Goal: Task Accomplishment & Management: Manage account settings

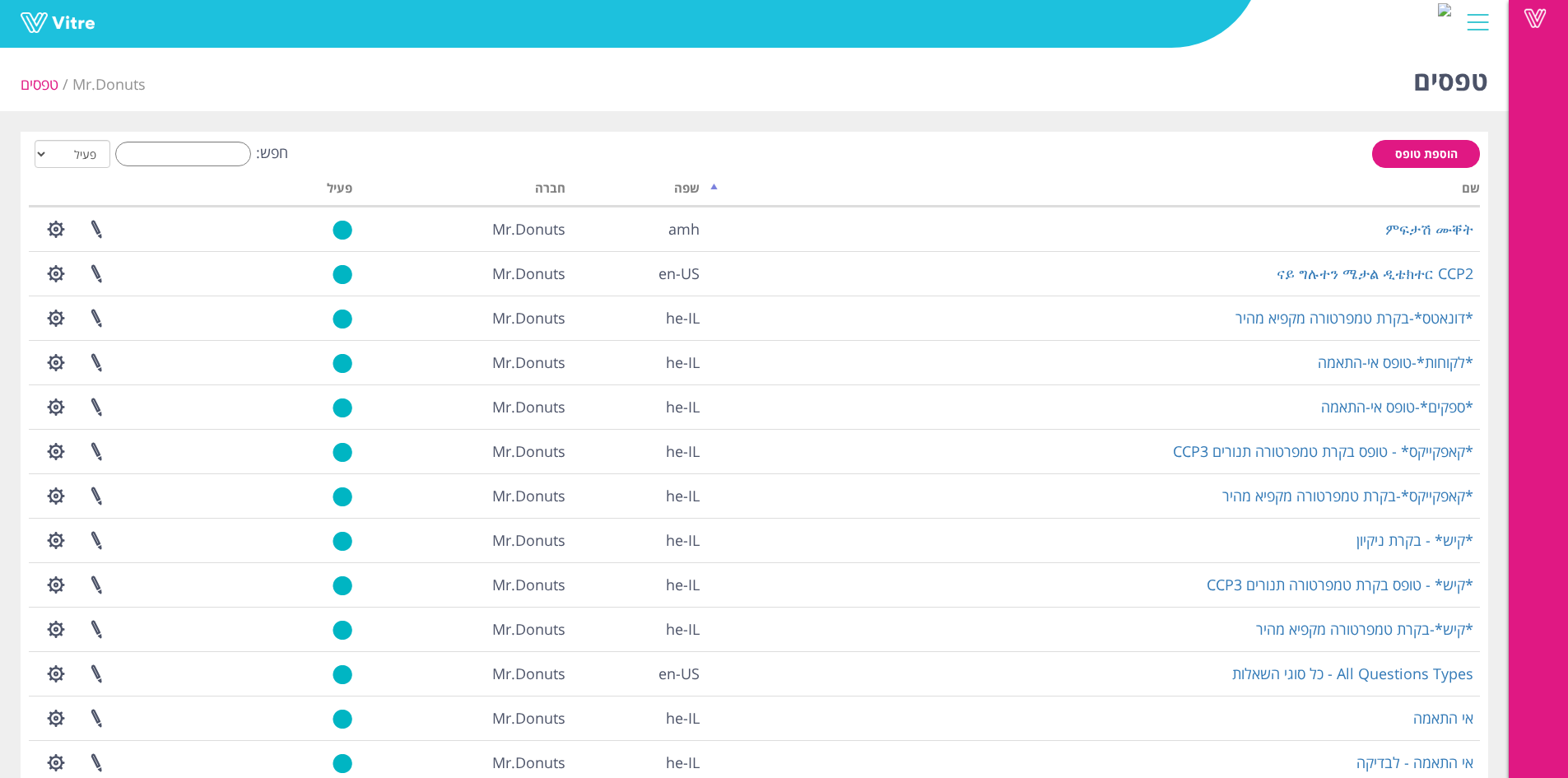
click at [252, 152] on label "חפש:" at bounding box center [199, 153] width 178 height 25
click at [241, 158] on input "חפש:" at bounding box center [184, 153] width 136 height 25
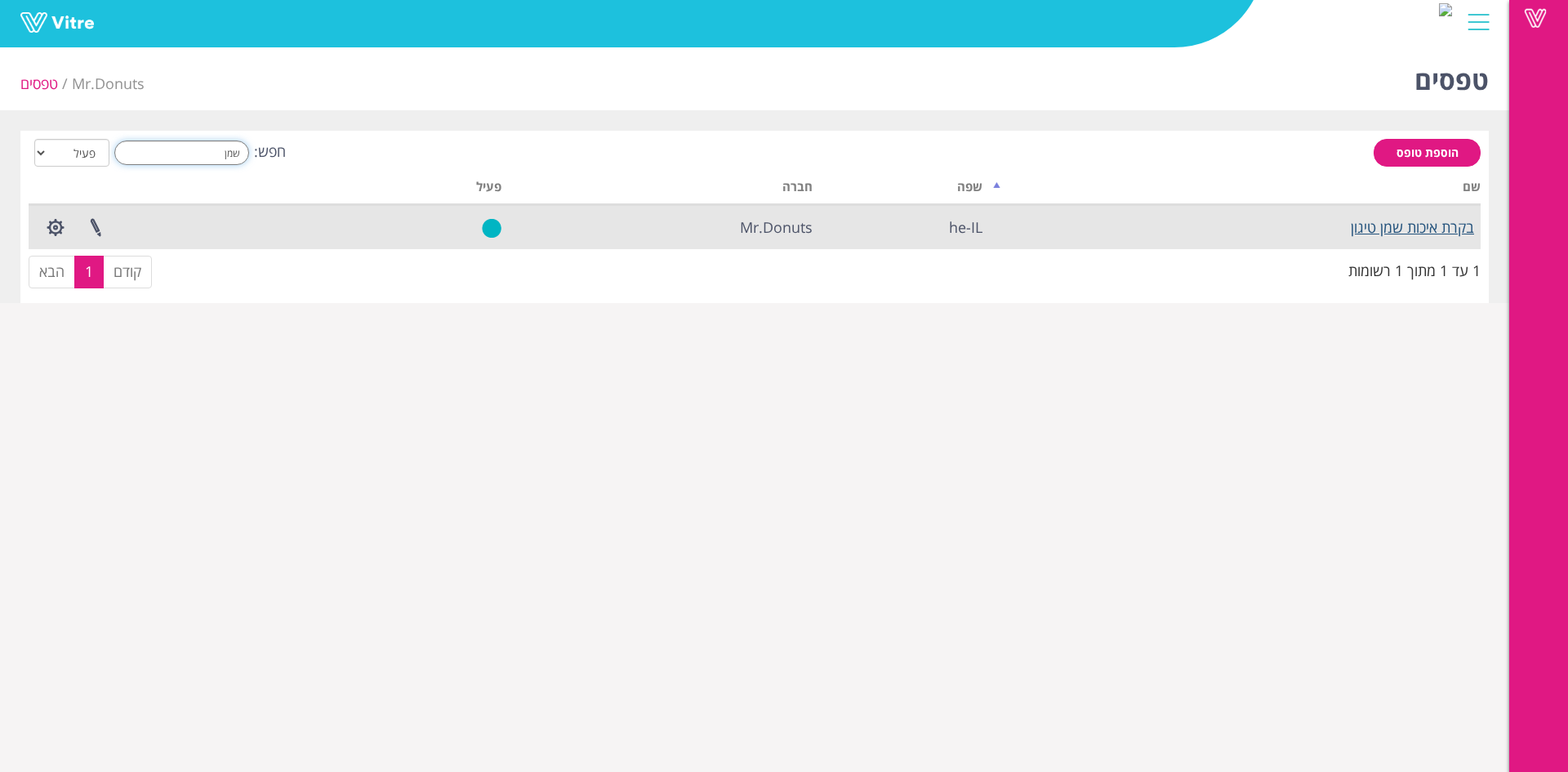
type input "שמן"
click at [1399, 234] on link "בקרת איכות שמן טיגון" at bounding box center [1412, 227] width 123 height 20
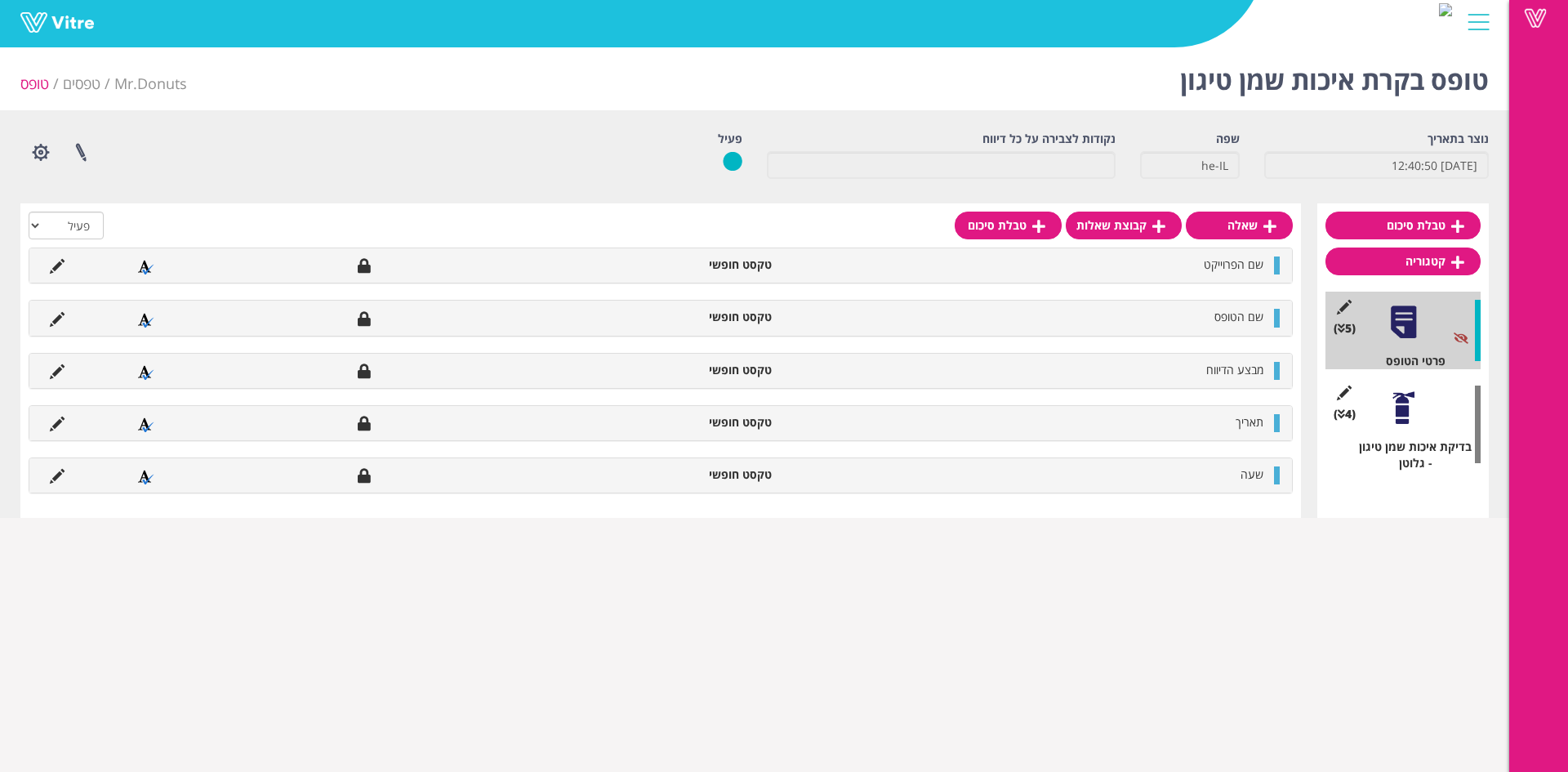
click at [1403, 400] on div at bounding box center [1403, 408] width 36 height 36
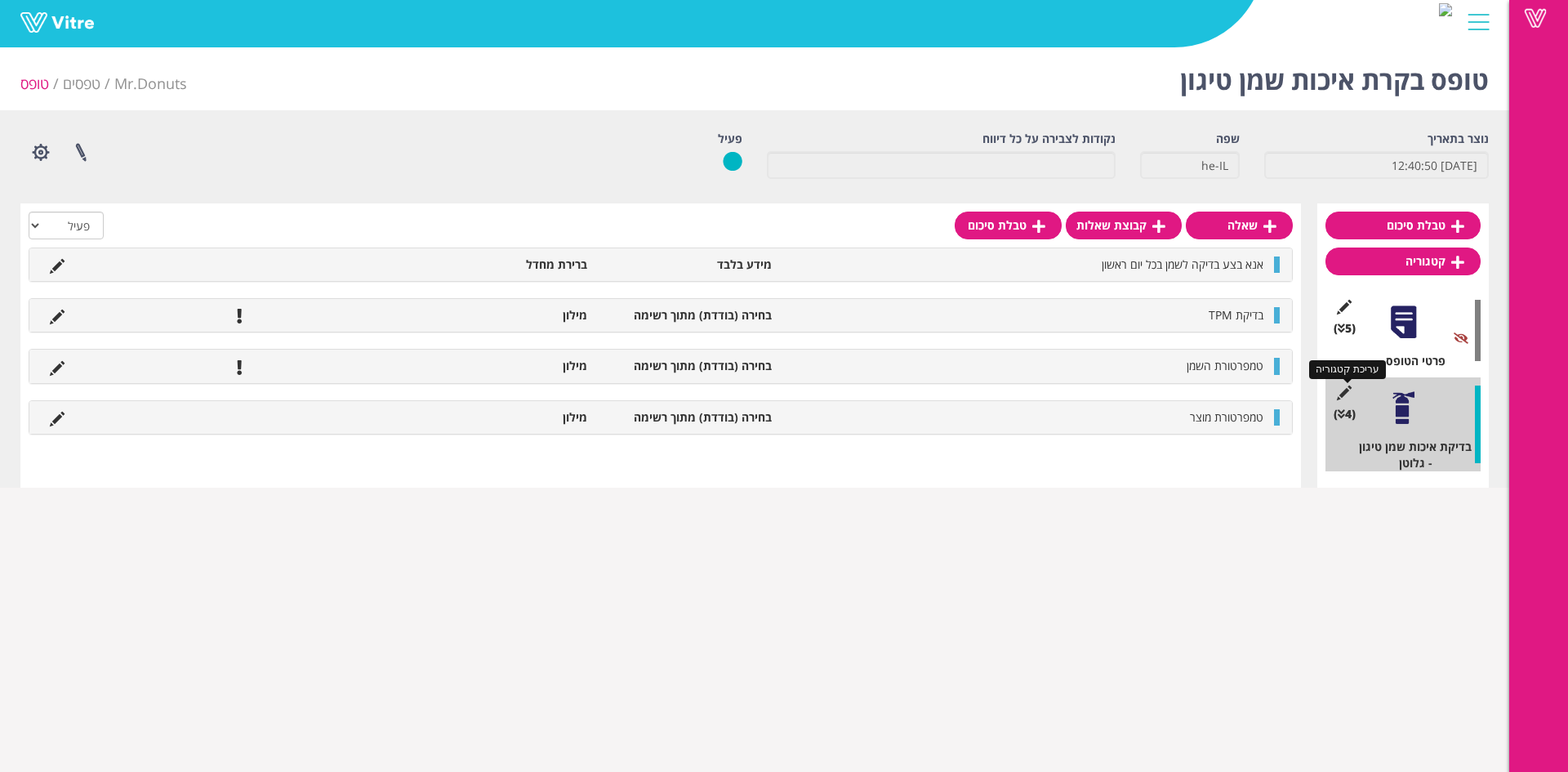
click at [1353, 397] on icon at bounding box center [1344, 393] width 20 height 15
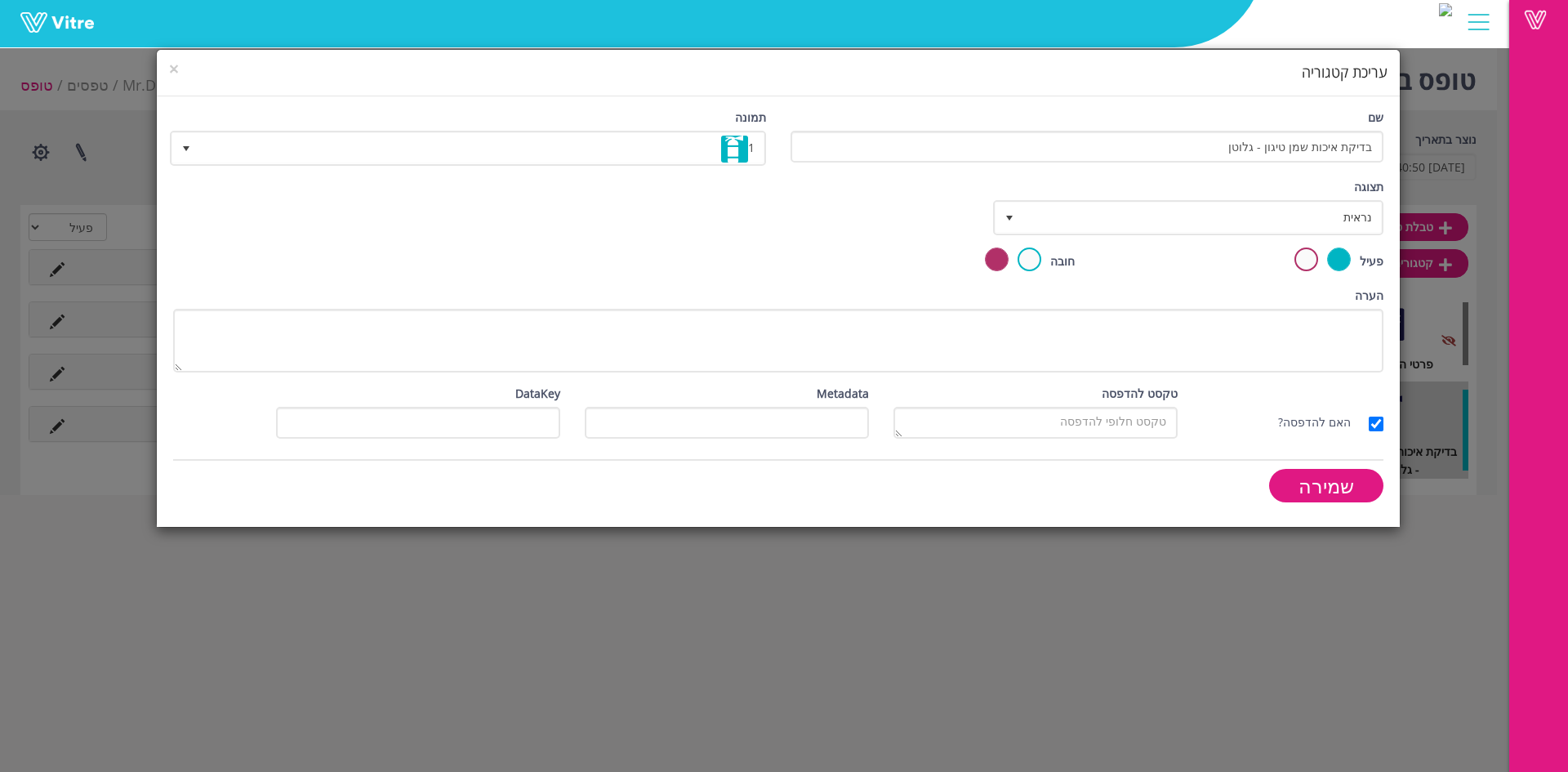
click at [179, 75] on h4 "עריכת קטגוריה" at bounding box center [779, 72] width 1219 height 21
click at [176, 69] on span "×" at bounding box center [174, 68] width 10 height 23
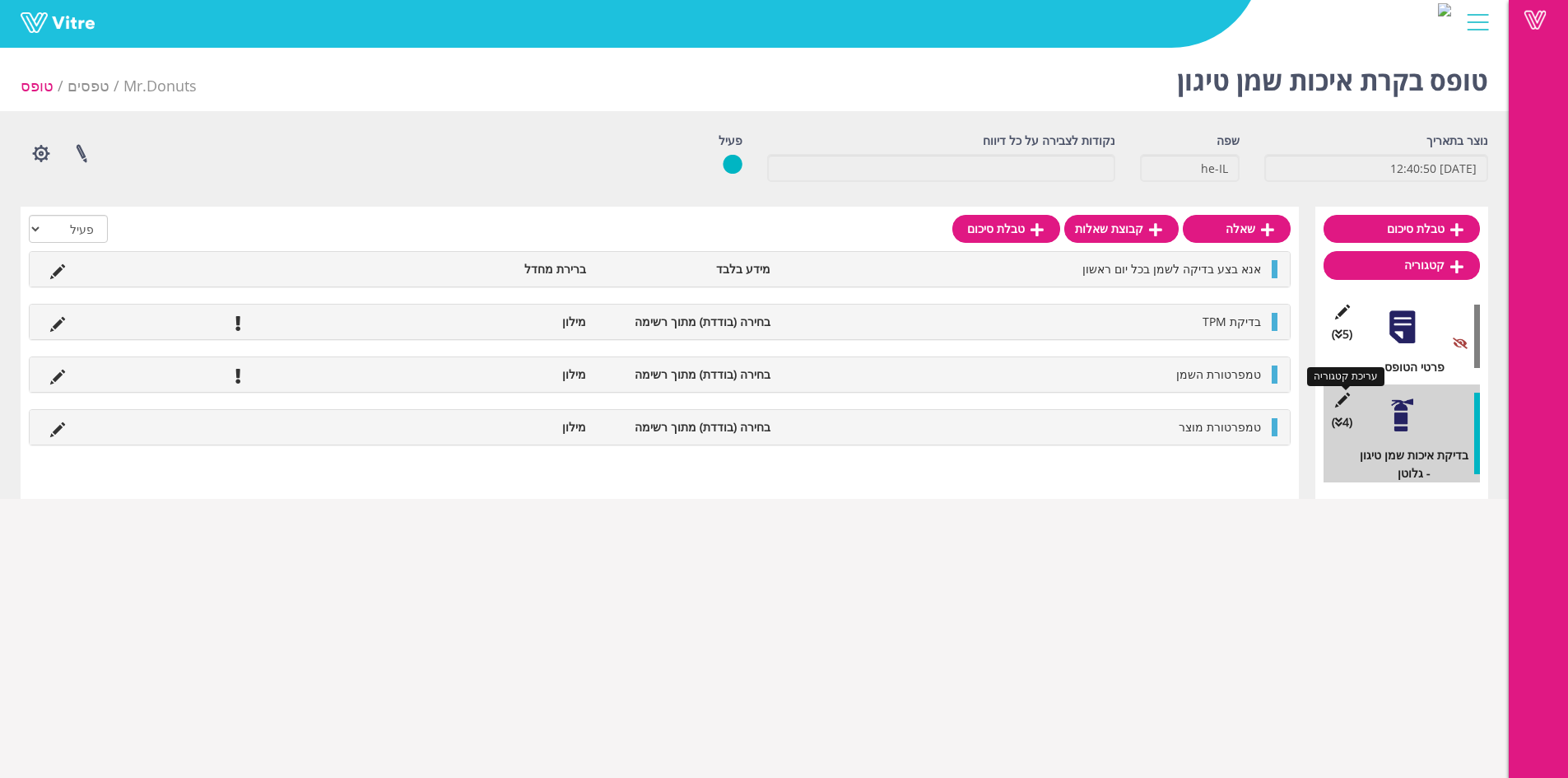
click at [1348, 394] on icon at bounding box center [1342, 400] width 20 height 15
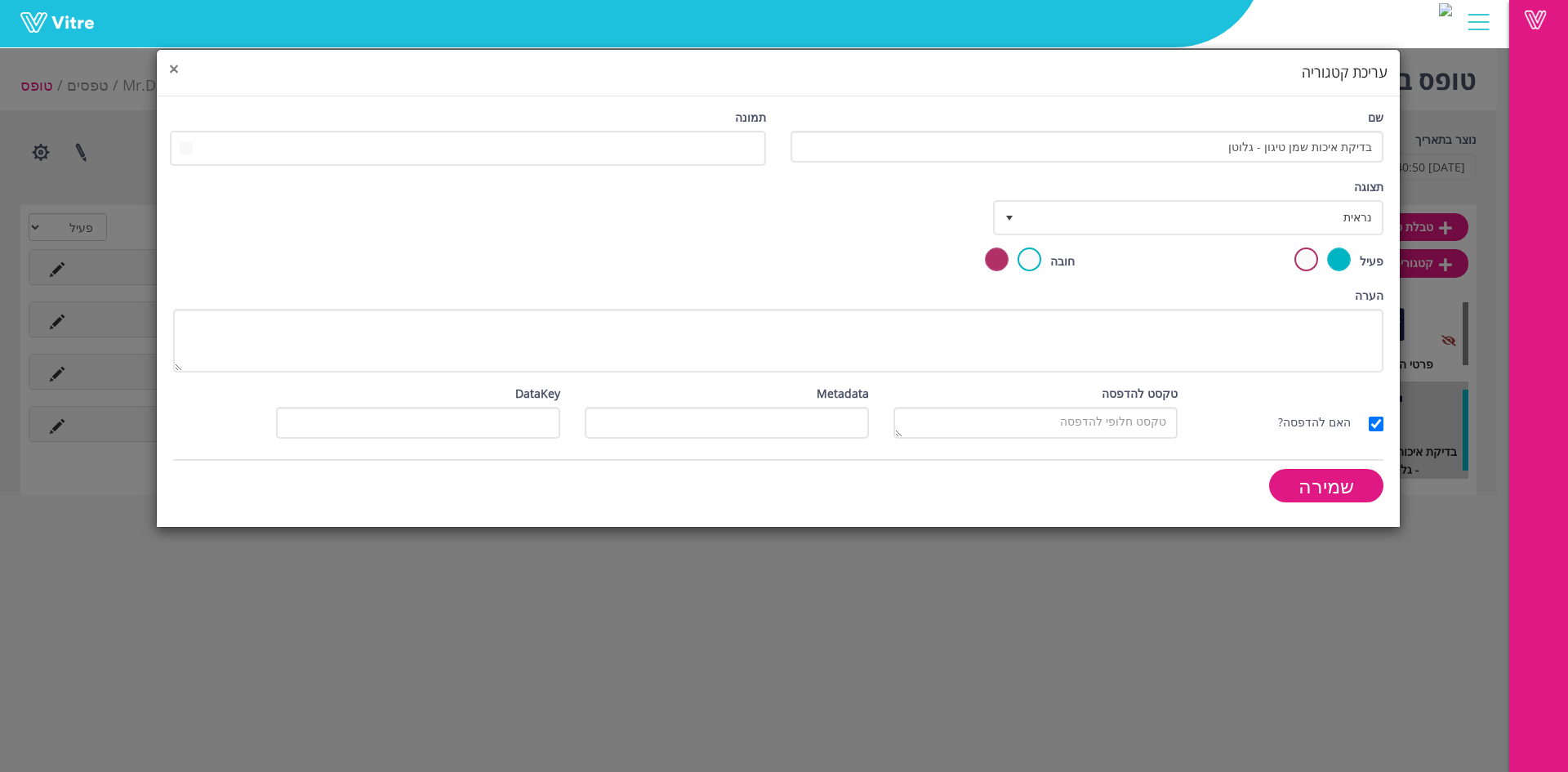
click at [178, 69] on span "×" at bounding box center [174, 68] width 10 height 23
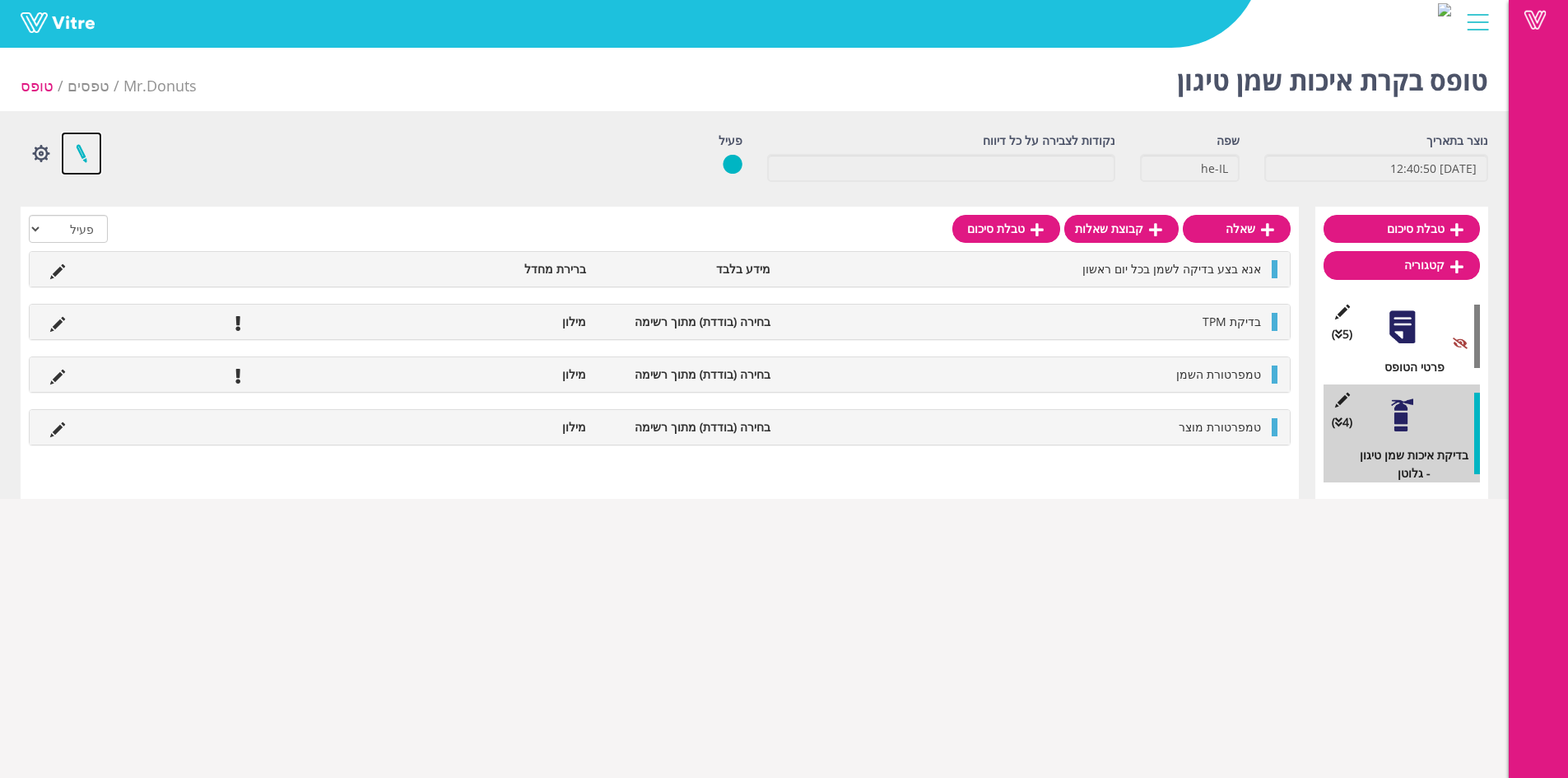
click at [89, 149] on link at bounding box center [81, 153] width 41 height 44
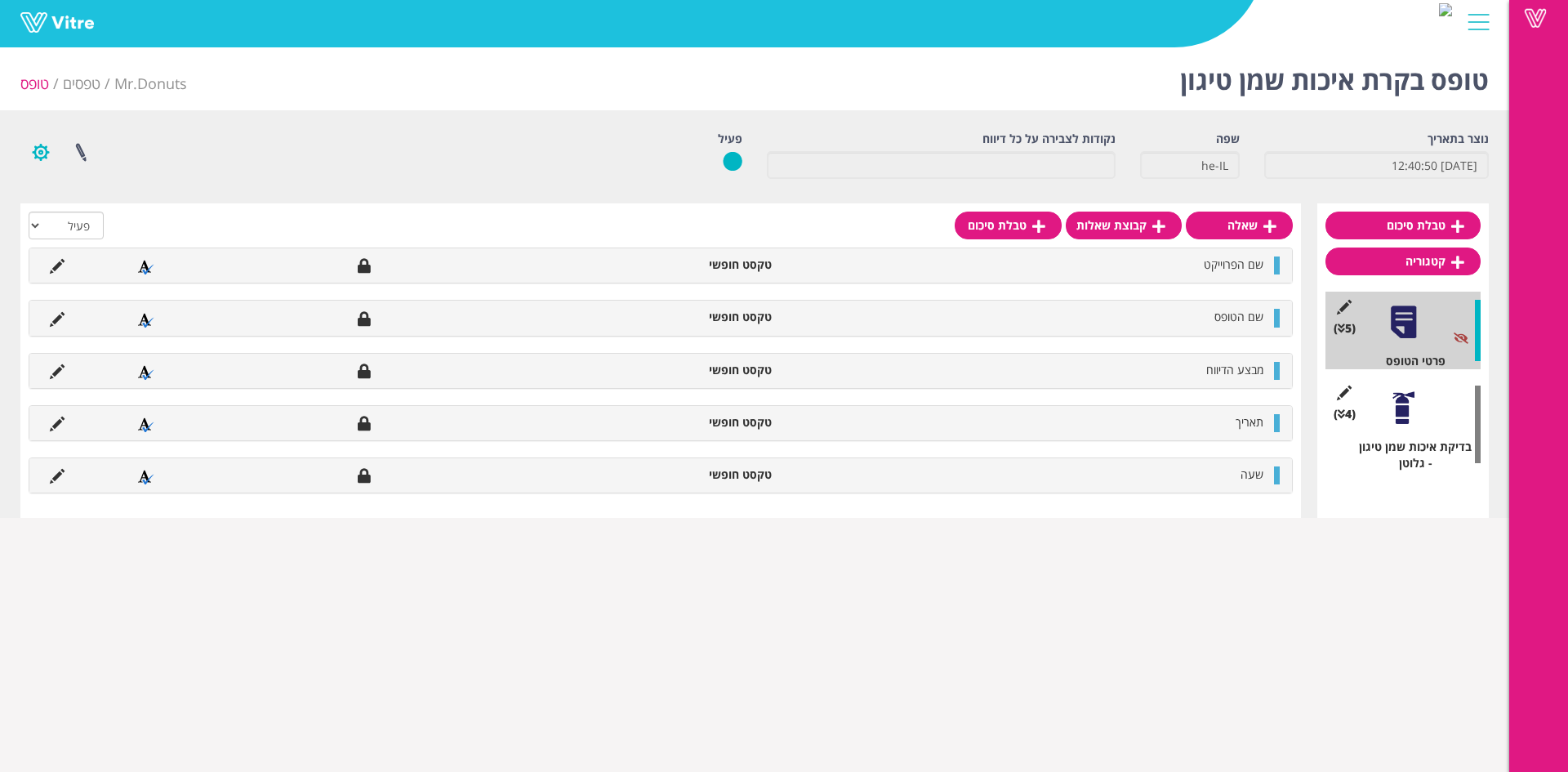
click at [53, 151] on button "button" at bounding box center [40, 152] width 41 height 44
click at [134, 271] on link "שכפול קטגוריה" at bounding box center [86, 275] width 129 height 21
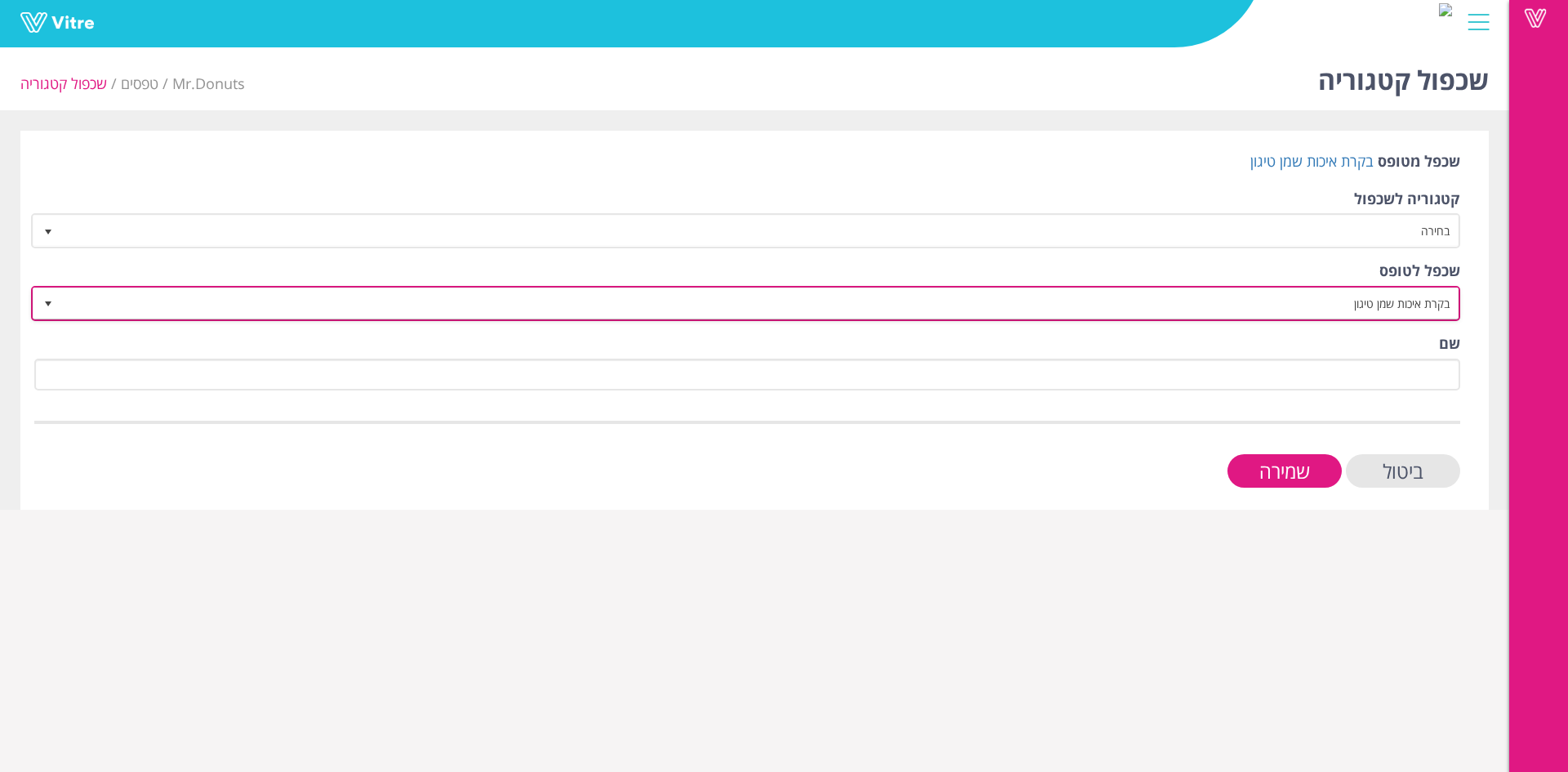
click at [1439, 305] on span "בקרת איכות שמן טיגון" at bounding box center [760, 303] width 1397 height 29
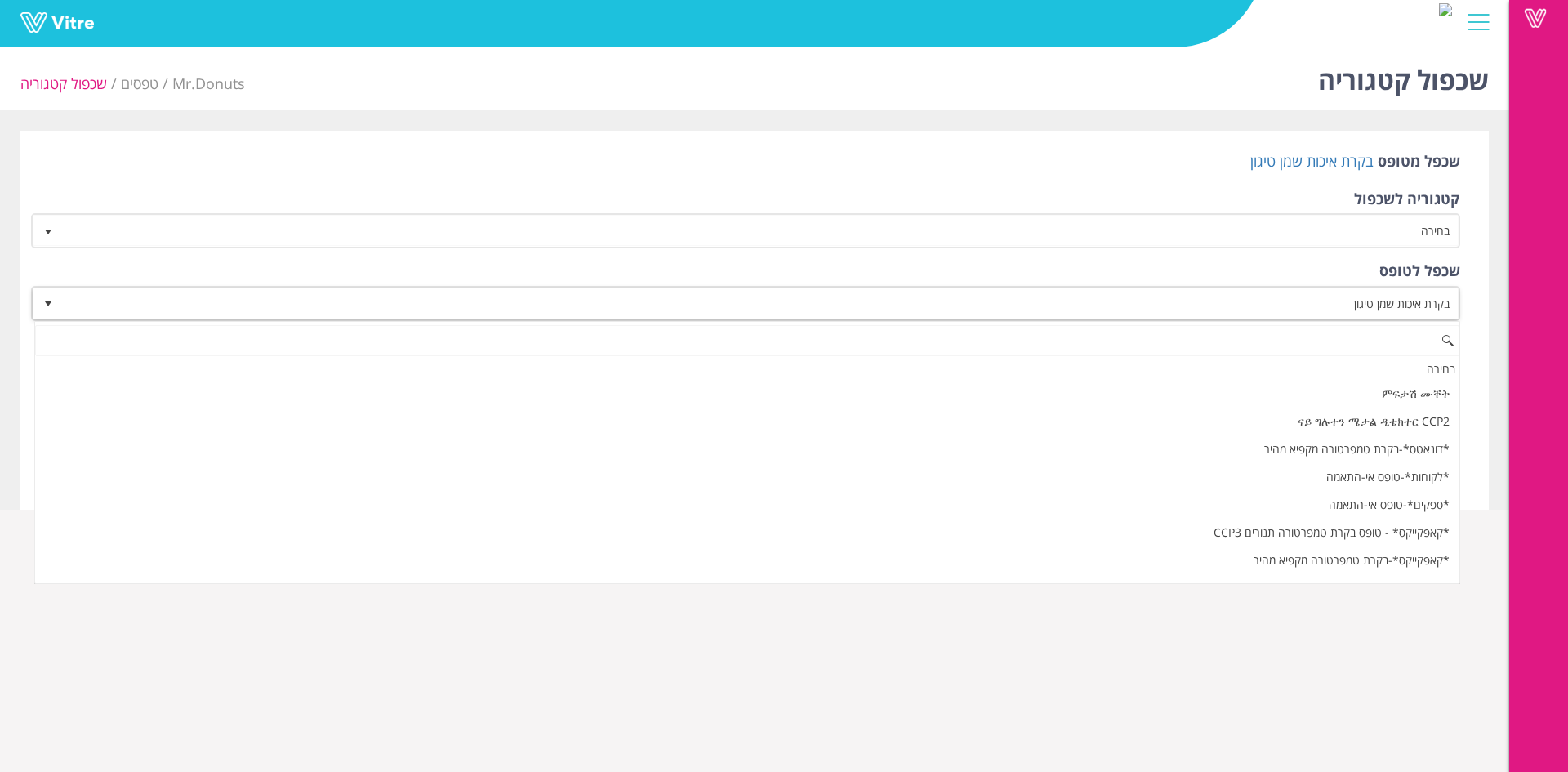
scroll to position [355, 0]
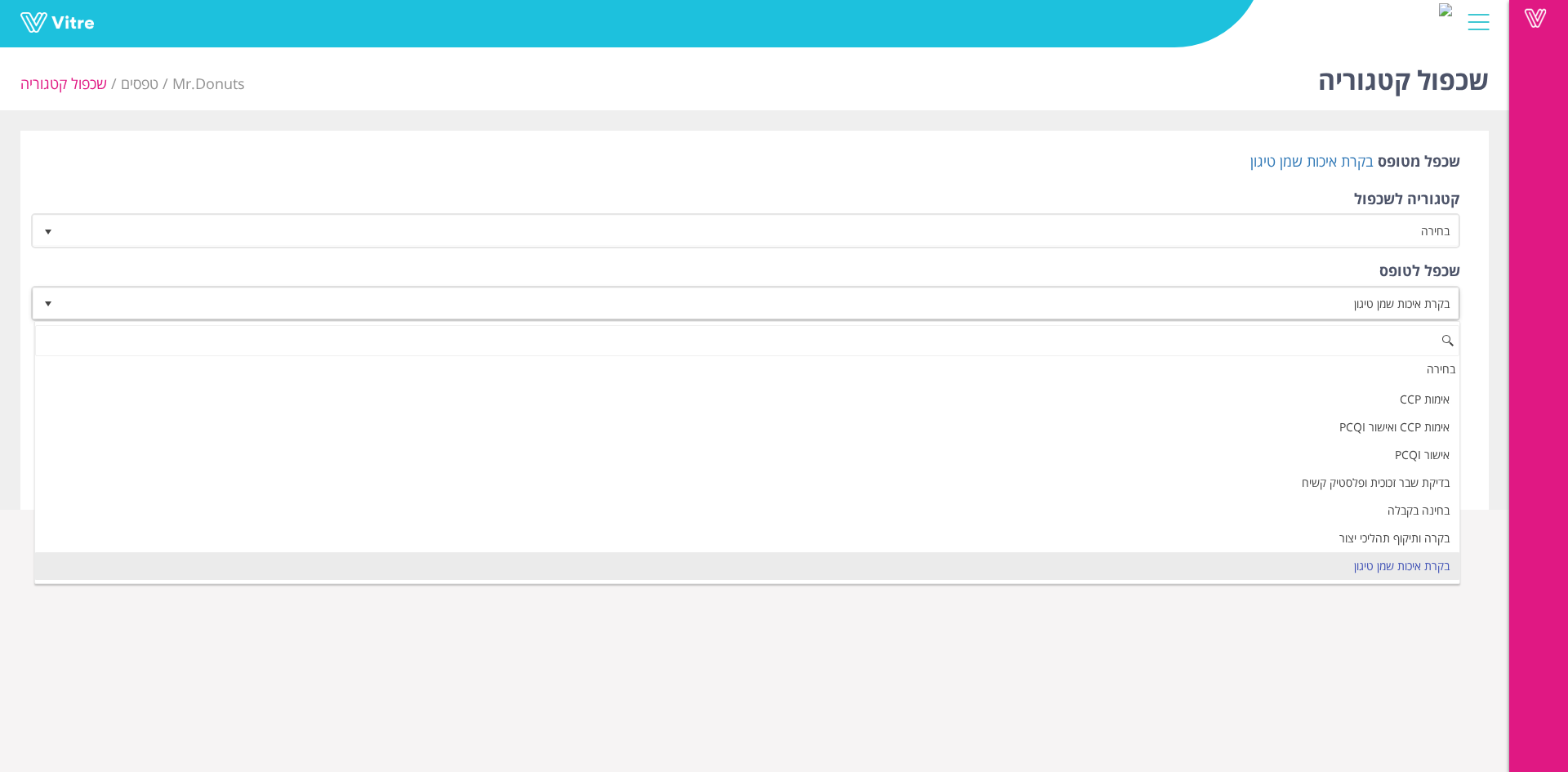
click at [1512, 311] on div "Vitre" at bounding box center [1539, 386] width 59 height 772
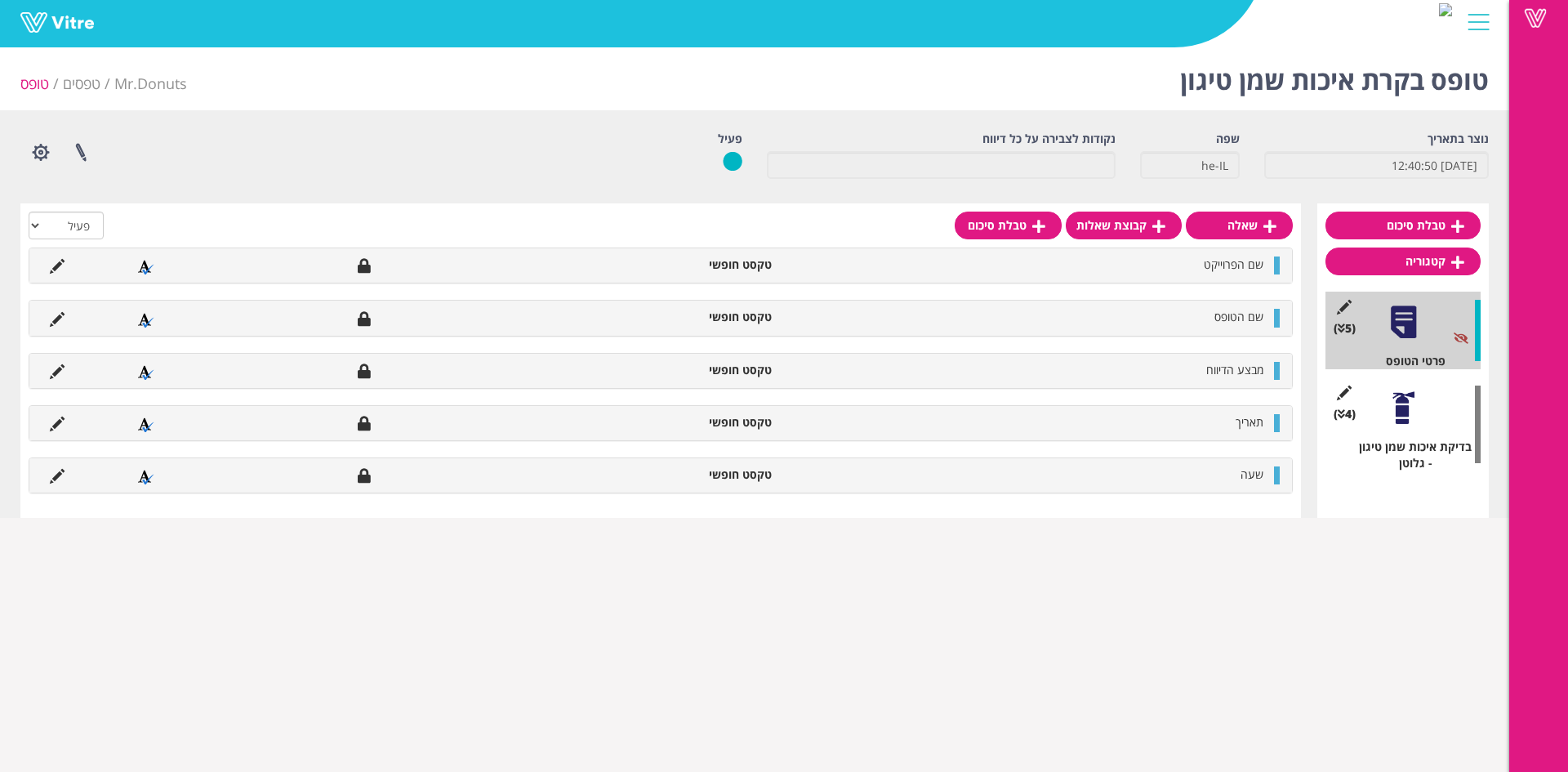
click at [1410, 417] on div at bounding box center [1403, 408] width 36 height 36
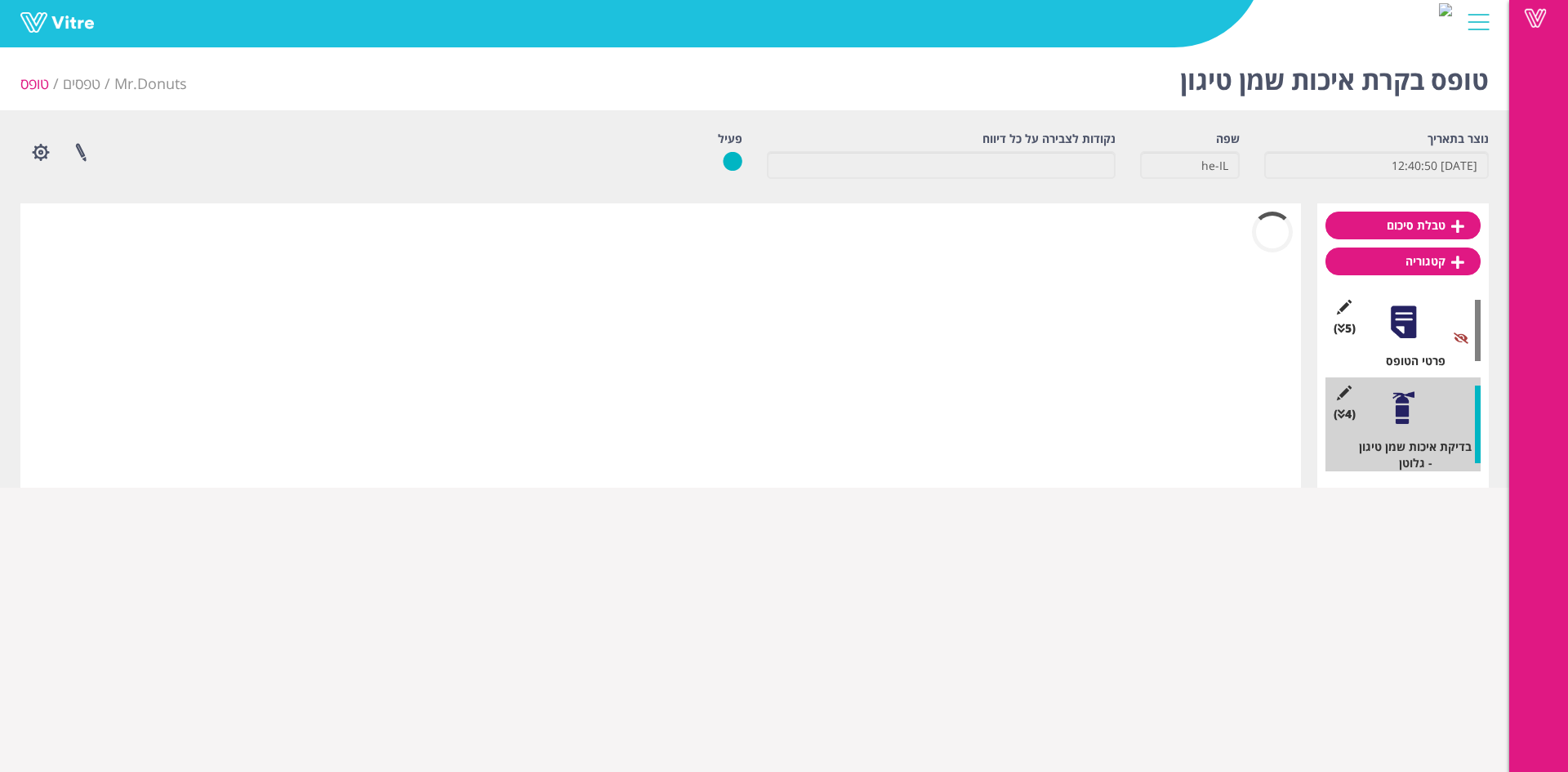
click at [1388, 344] on div "(5 ) פרטי הטופס" at bounding box center [1403, 330] width 155 height 77
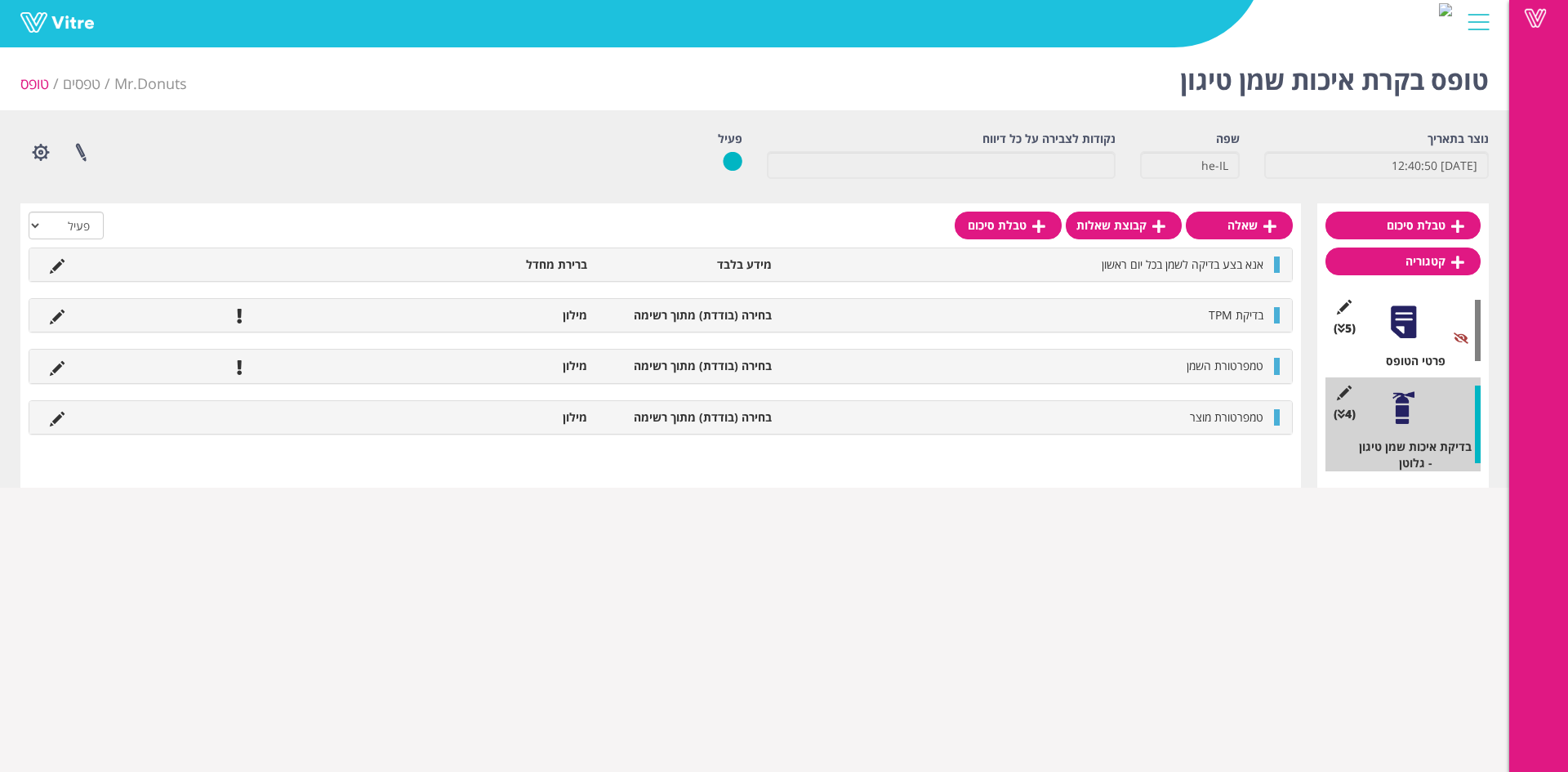
click at [1393, 330] on div at bounding box center [1403, 322] width 36 height 36
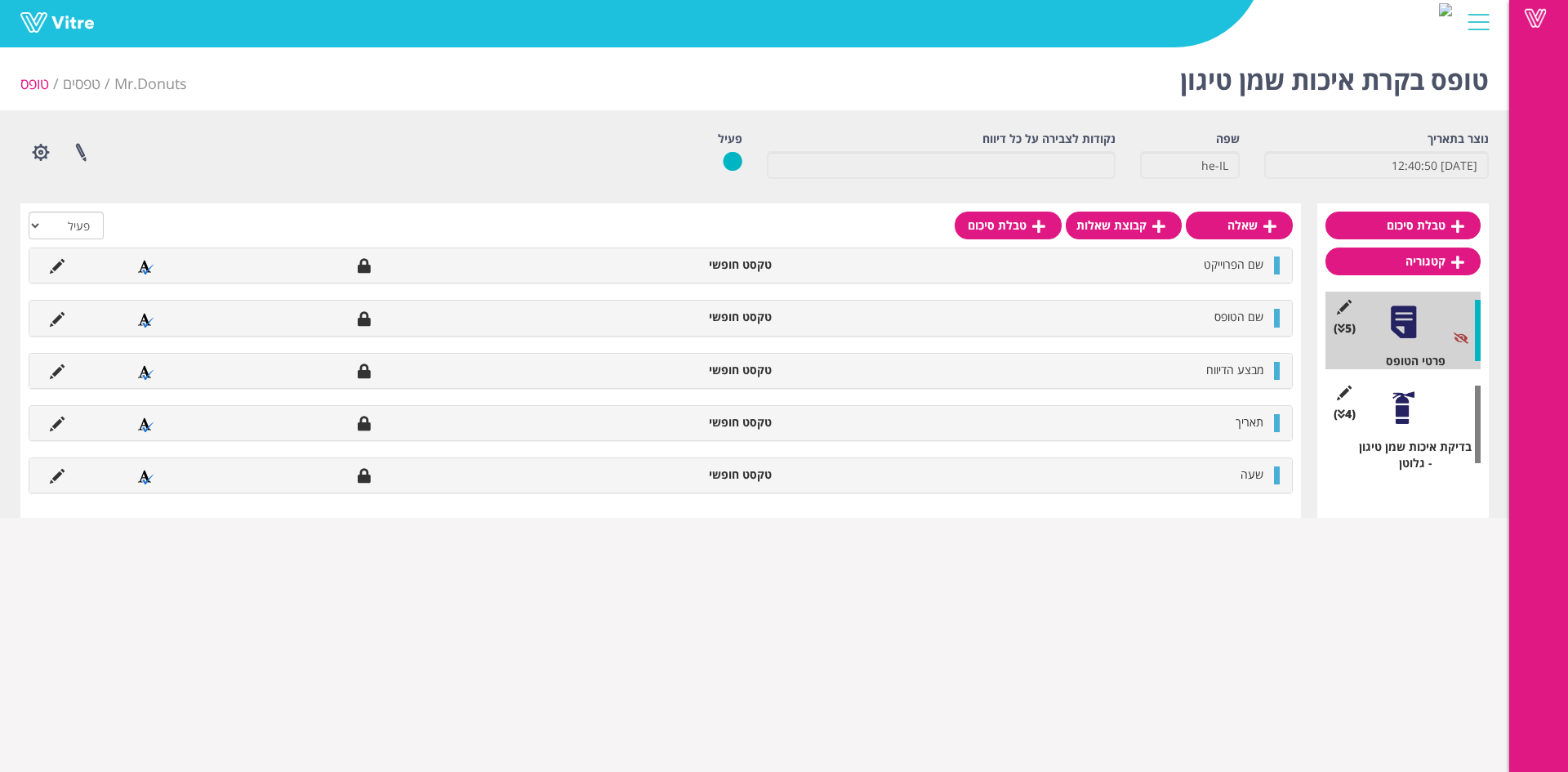
click at [1419, 407] on div at bounding box center [1403, 408] width 36 height 36
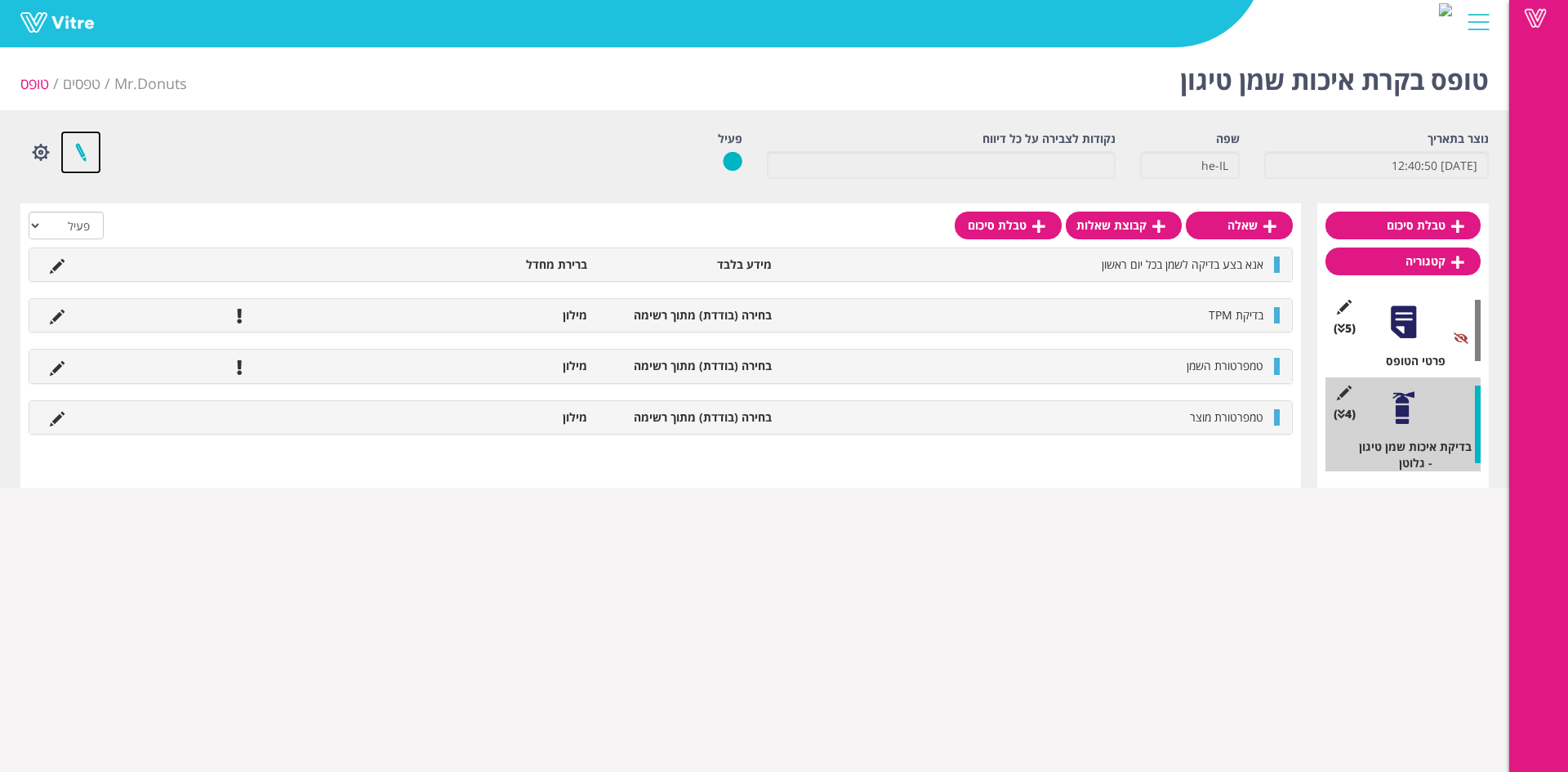
click at [91, 168] on link at bounding box center [80, 152] width 41 height 44
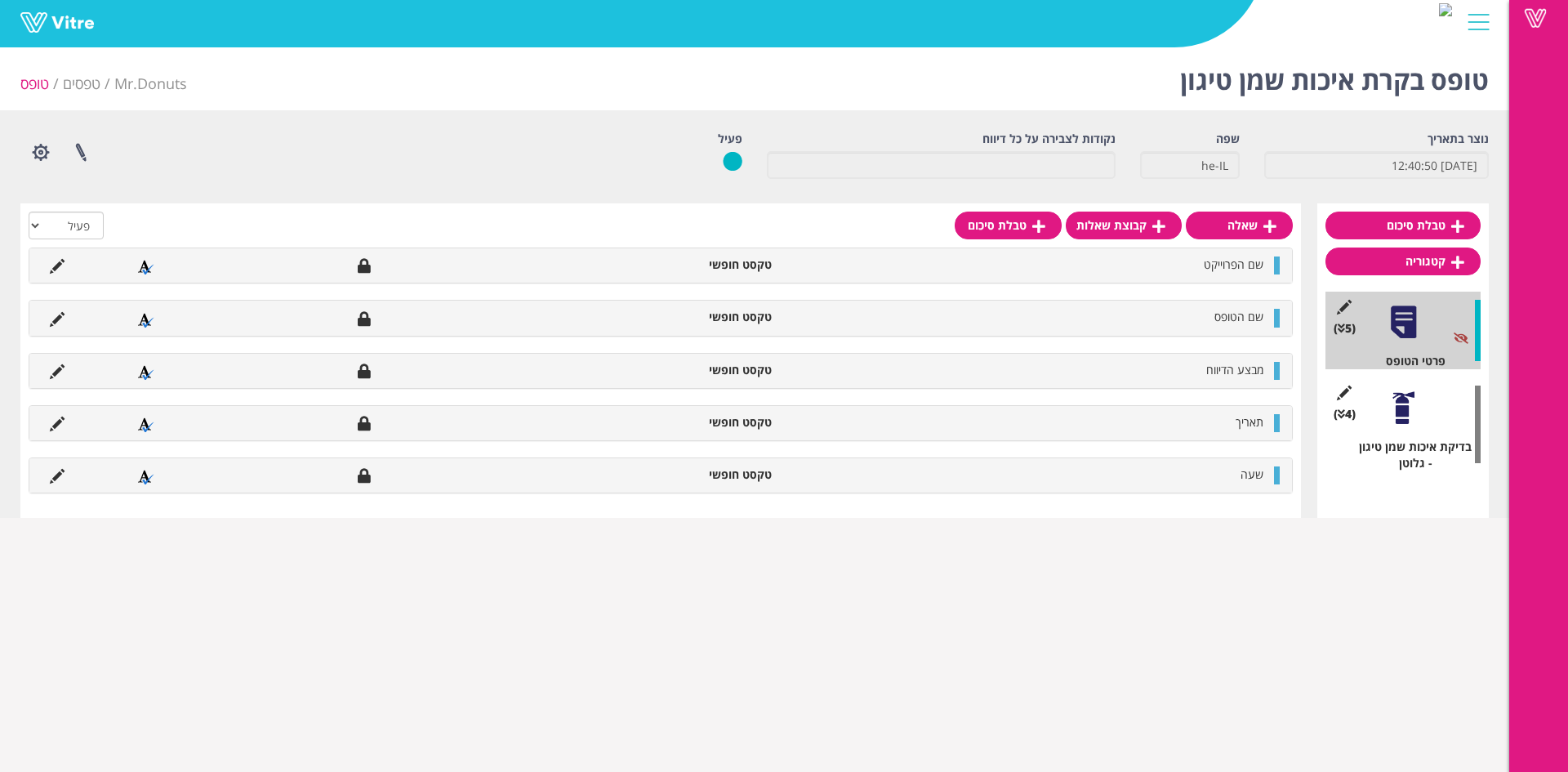
click at [1490, 458] on div "טופס בקרת איכות שמן טיגון Mr.Donuts טפסים טופס נוצר בתאריך [DATE] 12:40:50 שפה …" at bounding box center [754, 280] width 1510 height 478
click at [1427, 427] on div "(4 ) בדיקת איכות שמן טיגון - גלוטן" at bounding box center [1403, 424] width 155 height 94
click at [1409, 409] on div at bounding box center [1403, 408] width 36 height 36
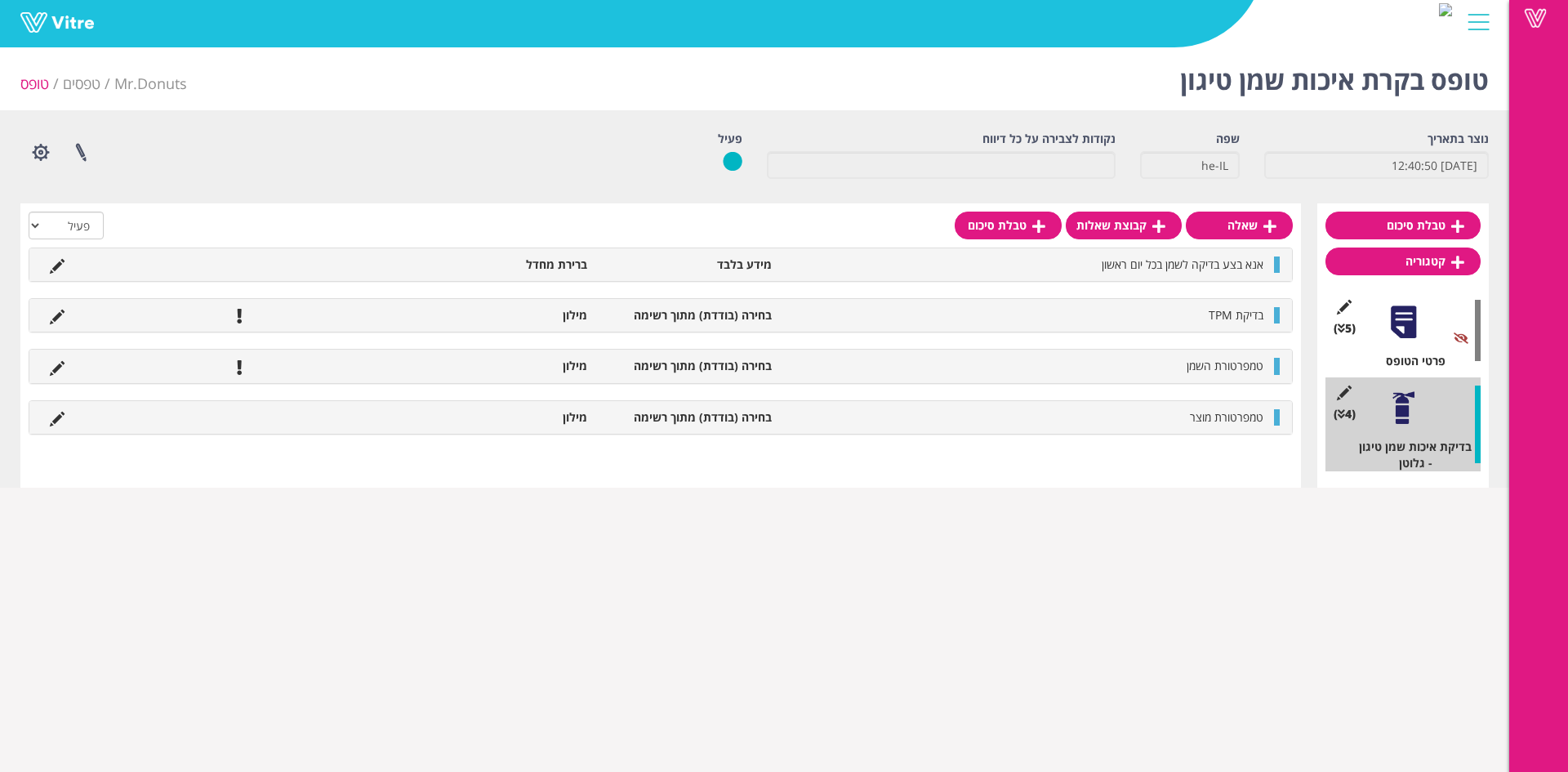
click at [67, 420] on li at bounding box center [57, 417] width 31 height 16
click at [67, 421] on li at bounding box center [57, 417] width 31 height 16
click at [64, 420] on icon at bounding box center [57, 419] width 15 height 15
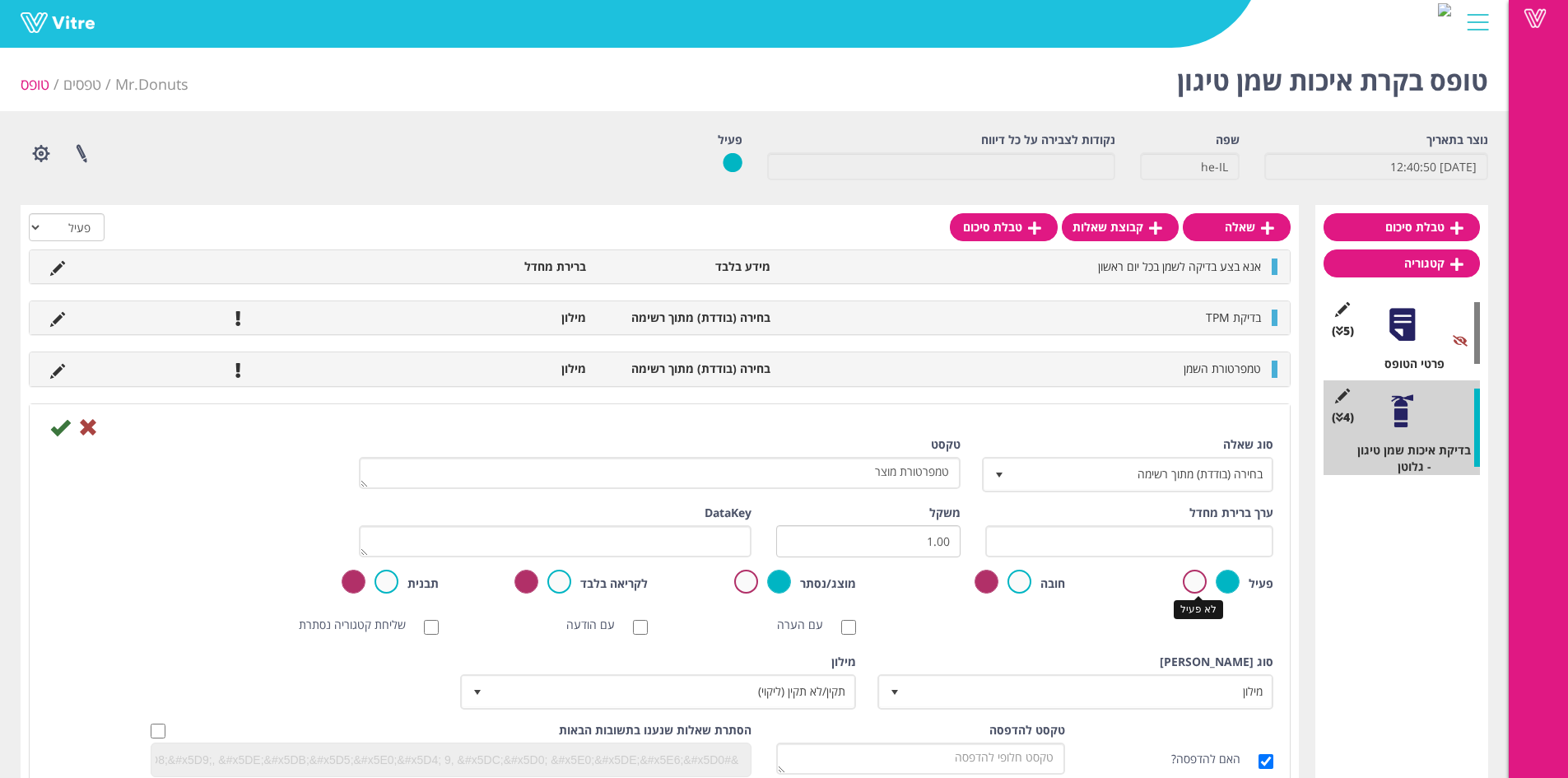
click at [1195, 576] on label at bounding box center [1194, 581] width 24 height 24
click at [0, 0] on input "radio" at bounding box center [0, 0] width 0 height 0
click at [67, 429] on icon at bounding box center [61, 428] width 20 height 20
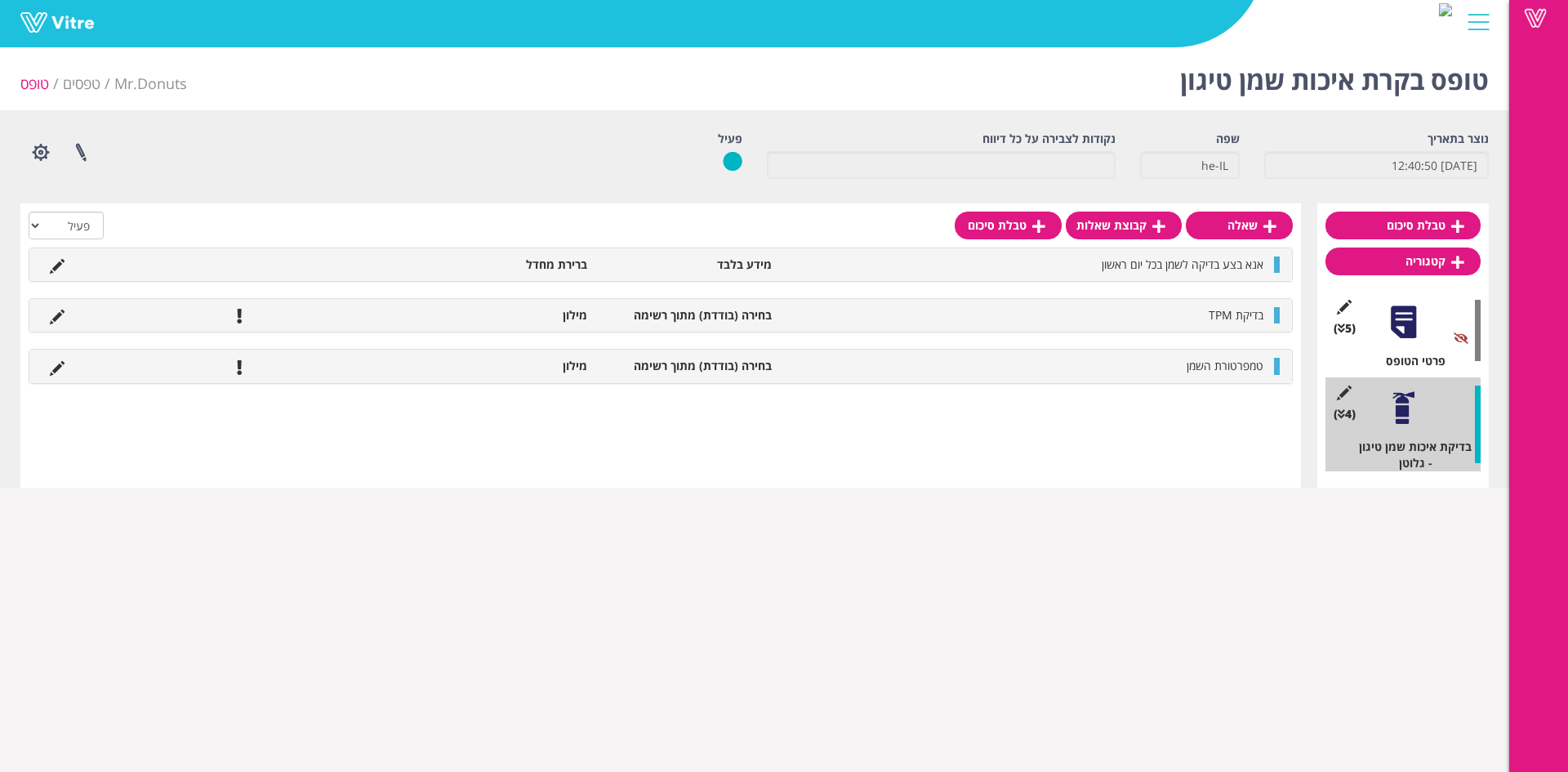
click at [1396, 326] on div at bounding box center [1403, 322] width 36 height 36
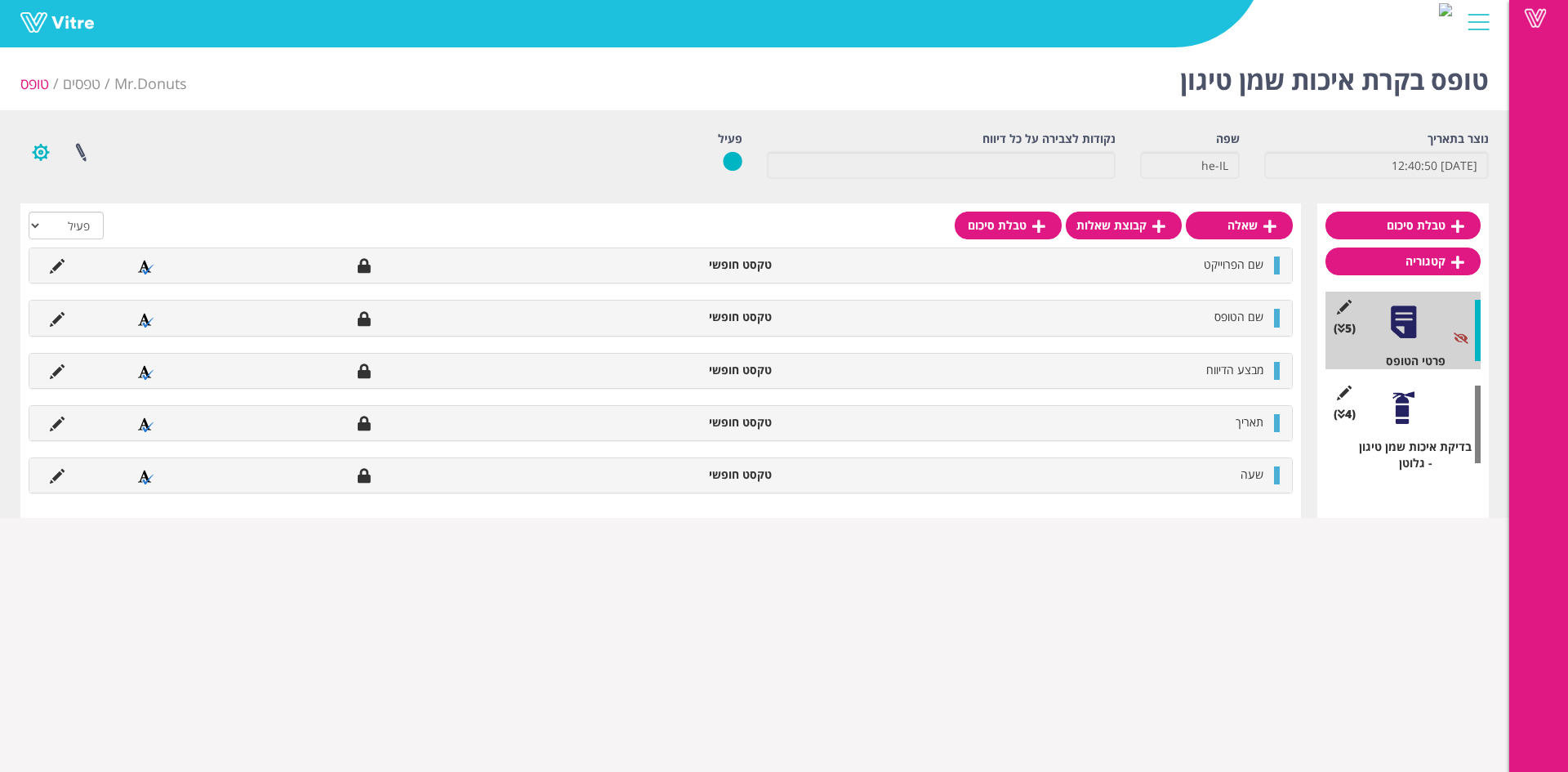
click at [46, 145] on button "button" at bounding box center [40, 152] width 41 height 44
click at [118, 211] on link "הגדרת משתמשים" at bounding box center [86, 211] width 129 height 21
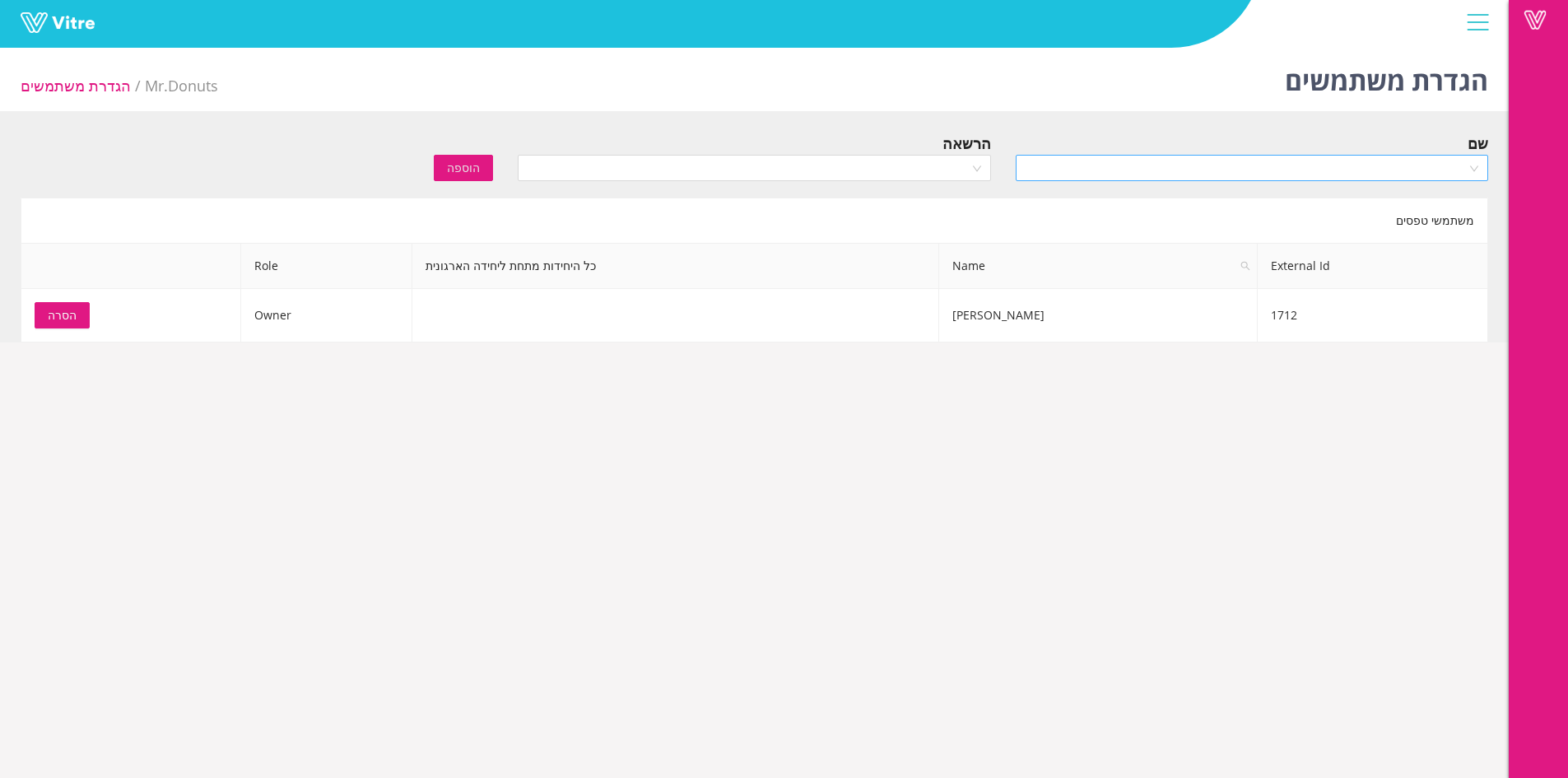
click at [1045, 163] on input "search" at bounding box center [1246, 167] width 442 height 25
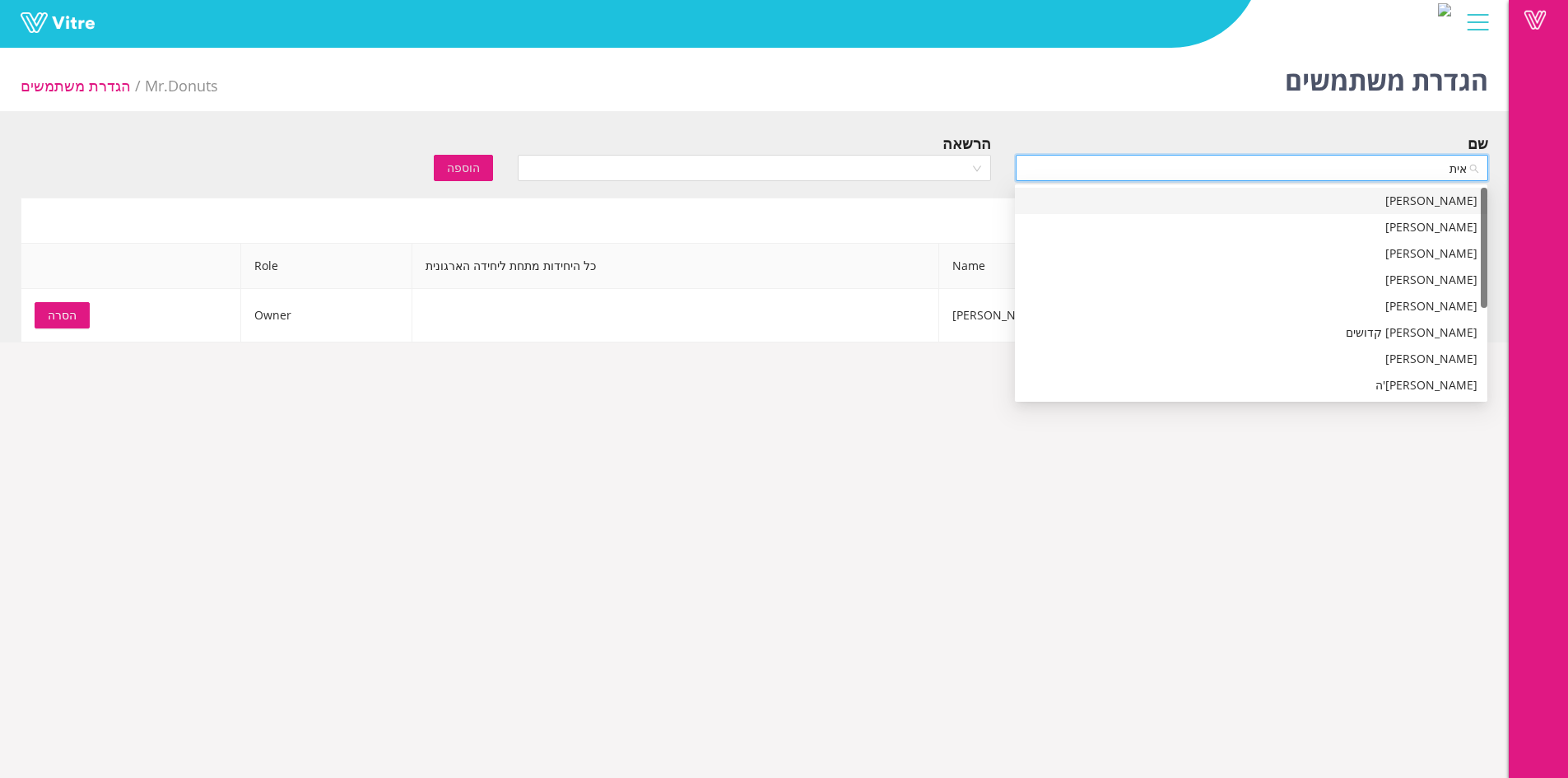
type input "[PERSON_NAME]"
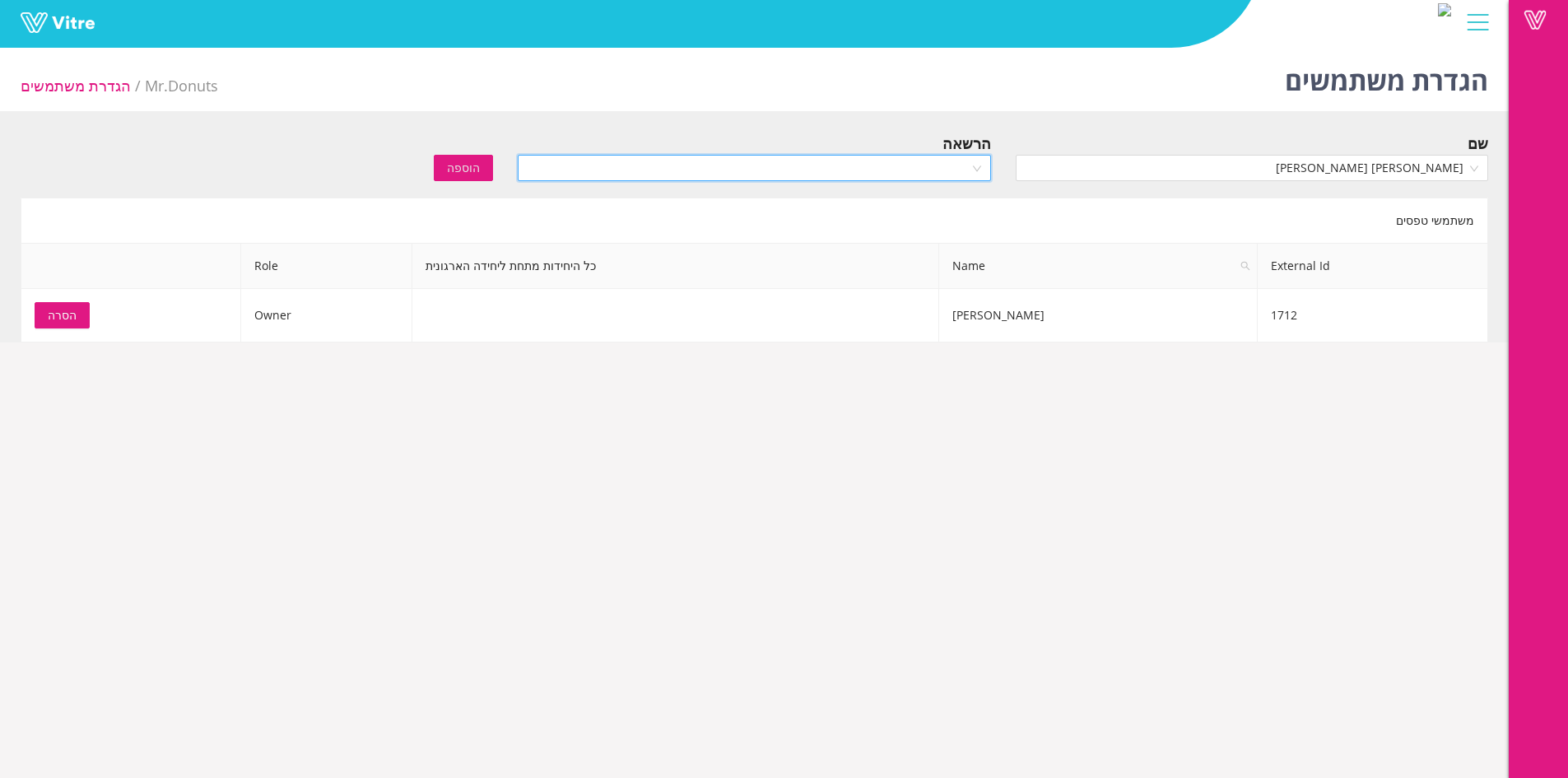
click at [977, 175] on div at bounding box center [754, 168] width 473 height 27
click at [958, 223] on div "Recipient" at bounding box center [754, 228] width 453 height 18
click at [468, 171] on span "הוספה" at bounding box center [464, 168] width 33 height 18
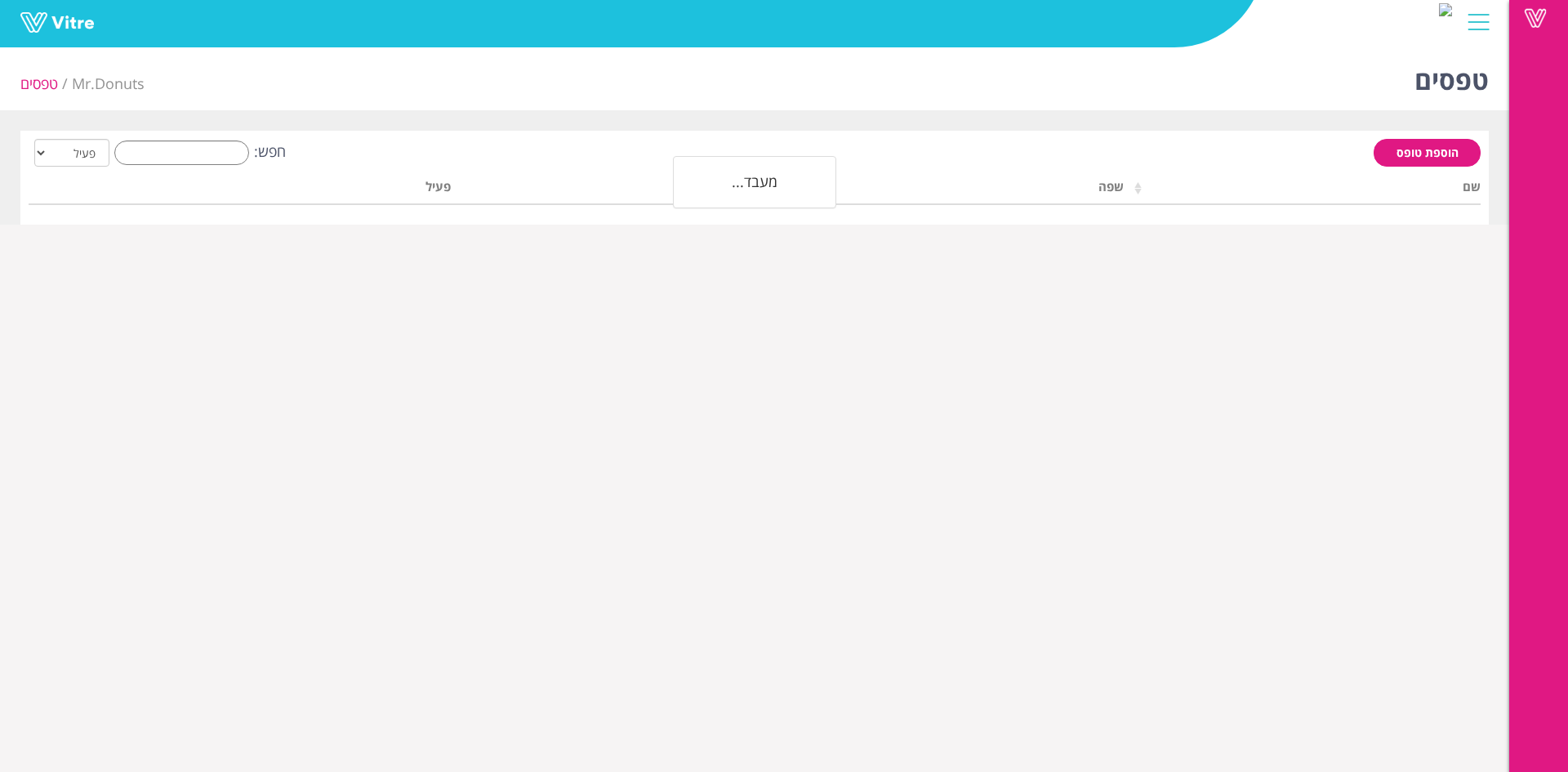
click at [1380, 137] on div "הוספת טופס חפש: הכל פעיל לא פעיל מעבד... שם שפה חברה פעיל" at bounding box center [754, 177] width 1469 height 94
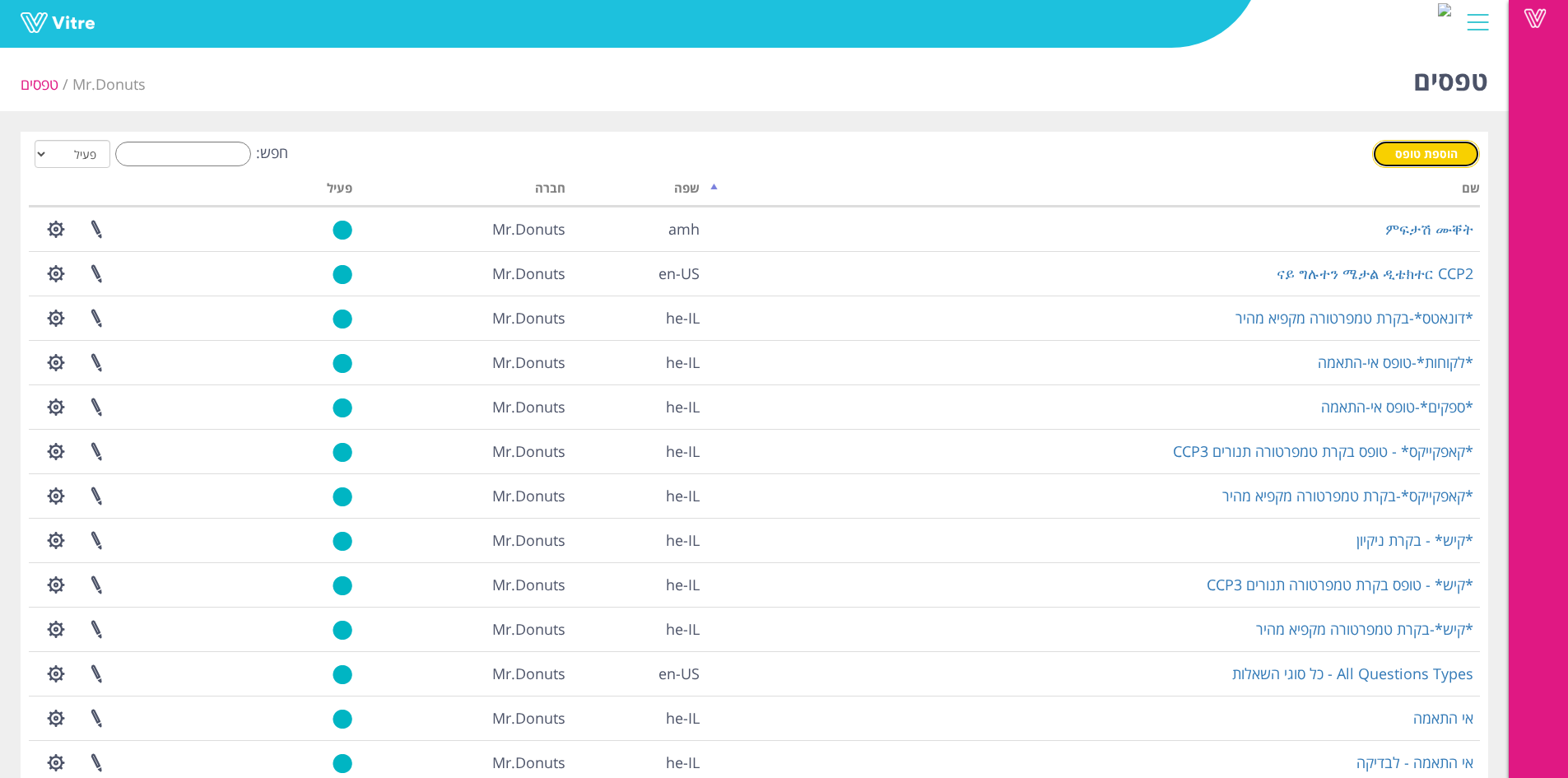
click at [1398, 147] on span "הוספת טופס" at bounding box center [1427, 153] width 62 height 16
click at [245, 162] on input "חפש:" at bounding box center [184, 153] width 136 height 25
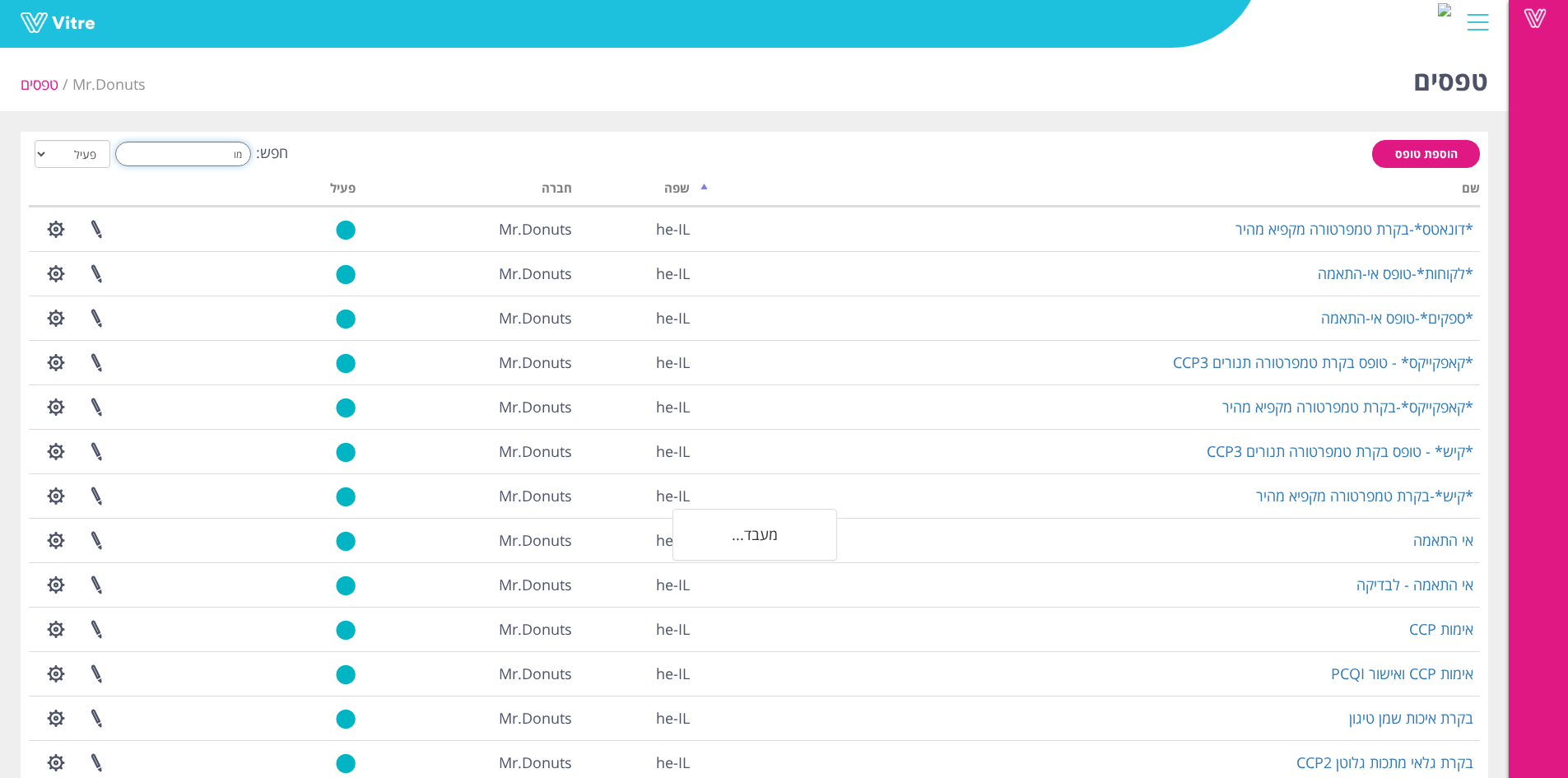
type input "מ"
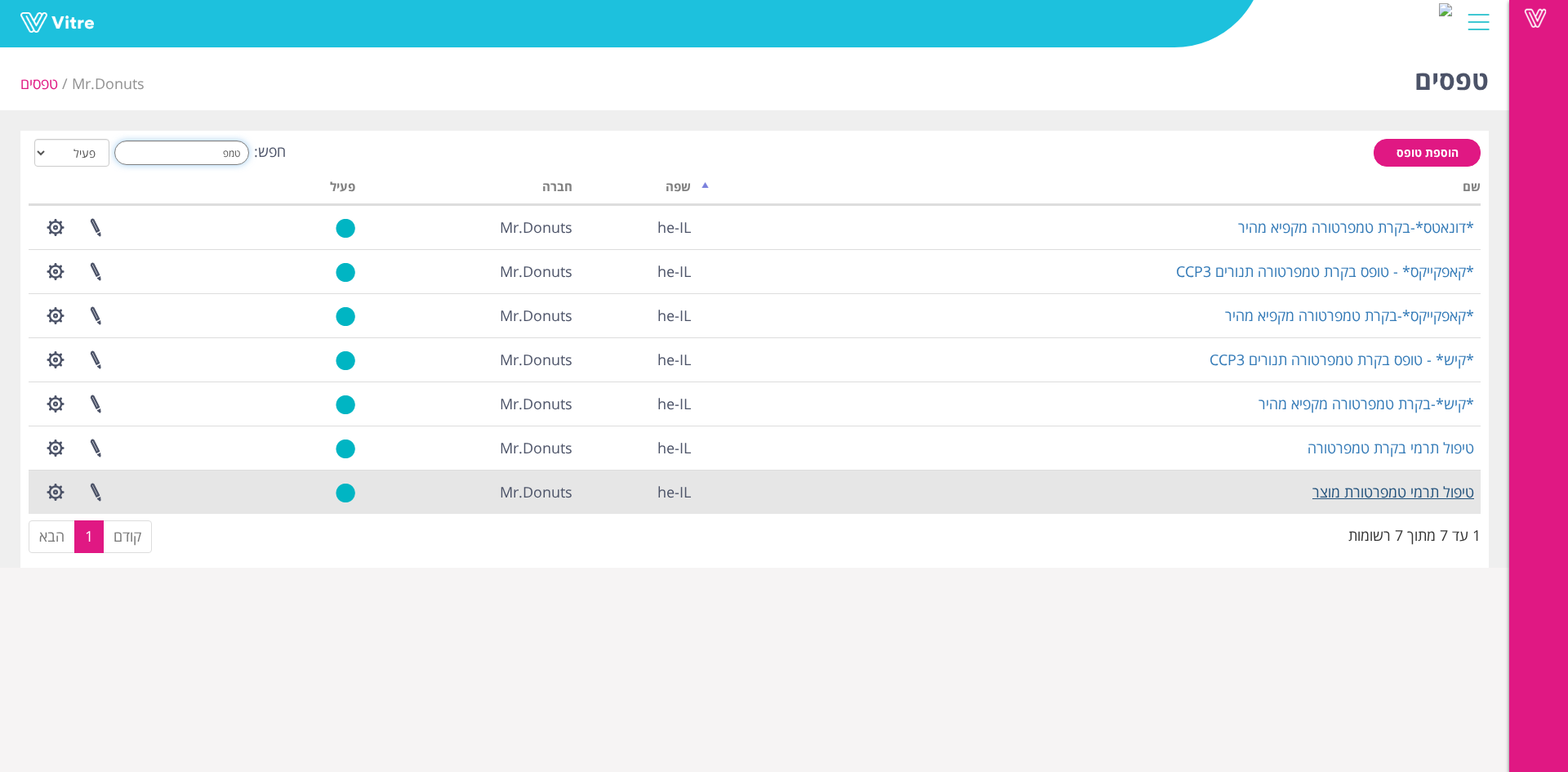
type input "טמפ"
click at [1447, 482] on link "טיפול תרמי טמפרטורת מוצר" at bounding box center [1394, 492] width 162 height 20
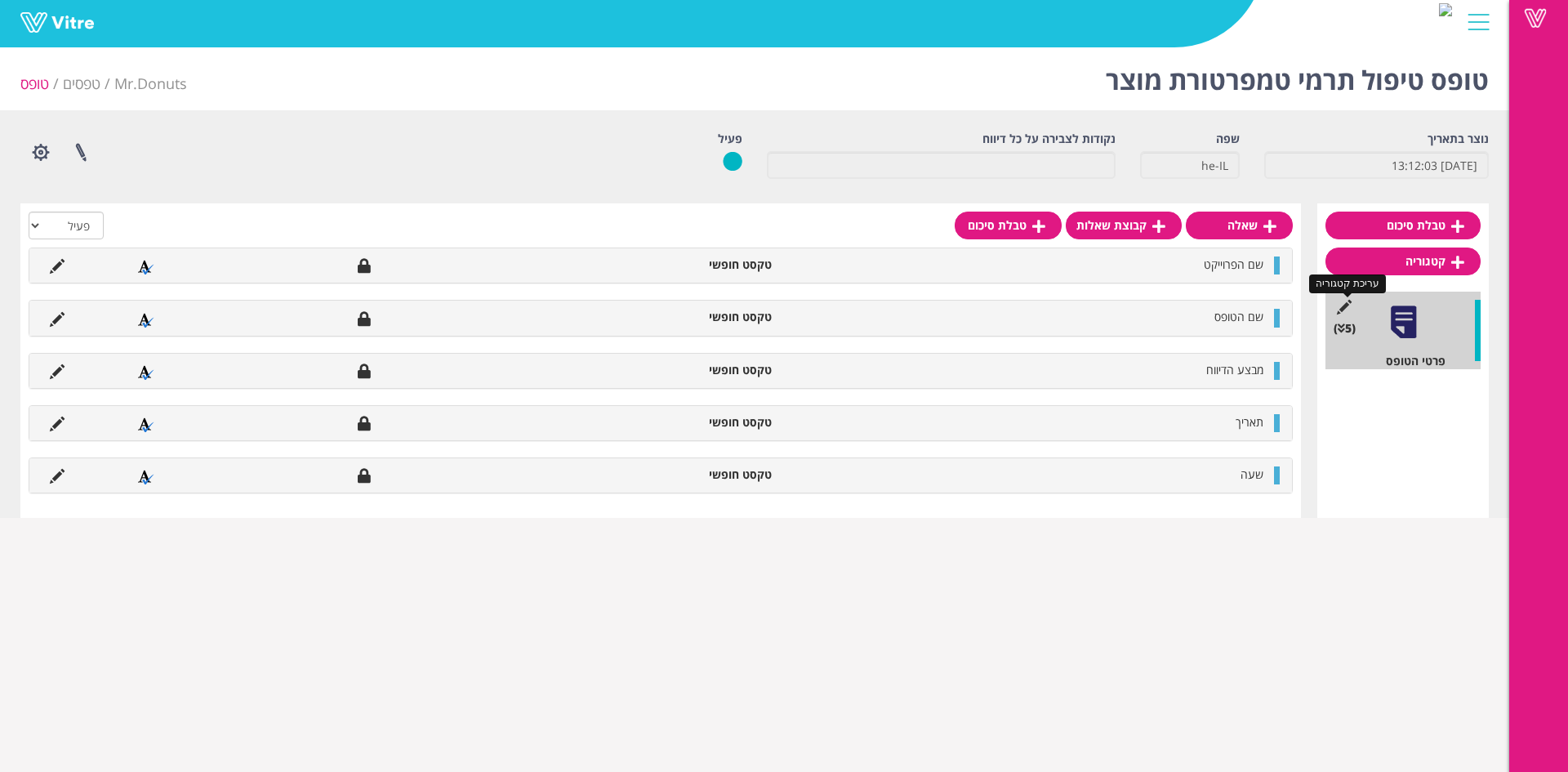
click at [1347, 307] on icon at bounding box center [1344, 307] width 20 height 15
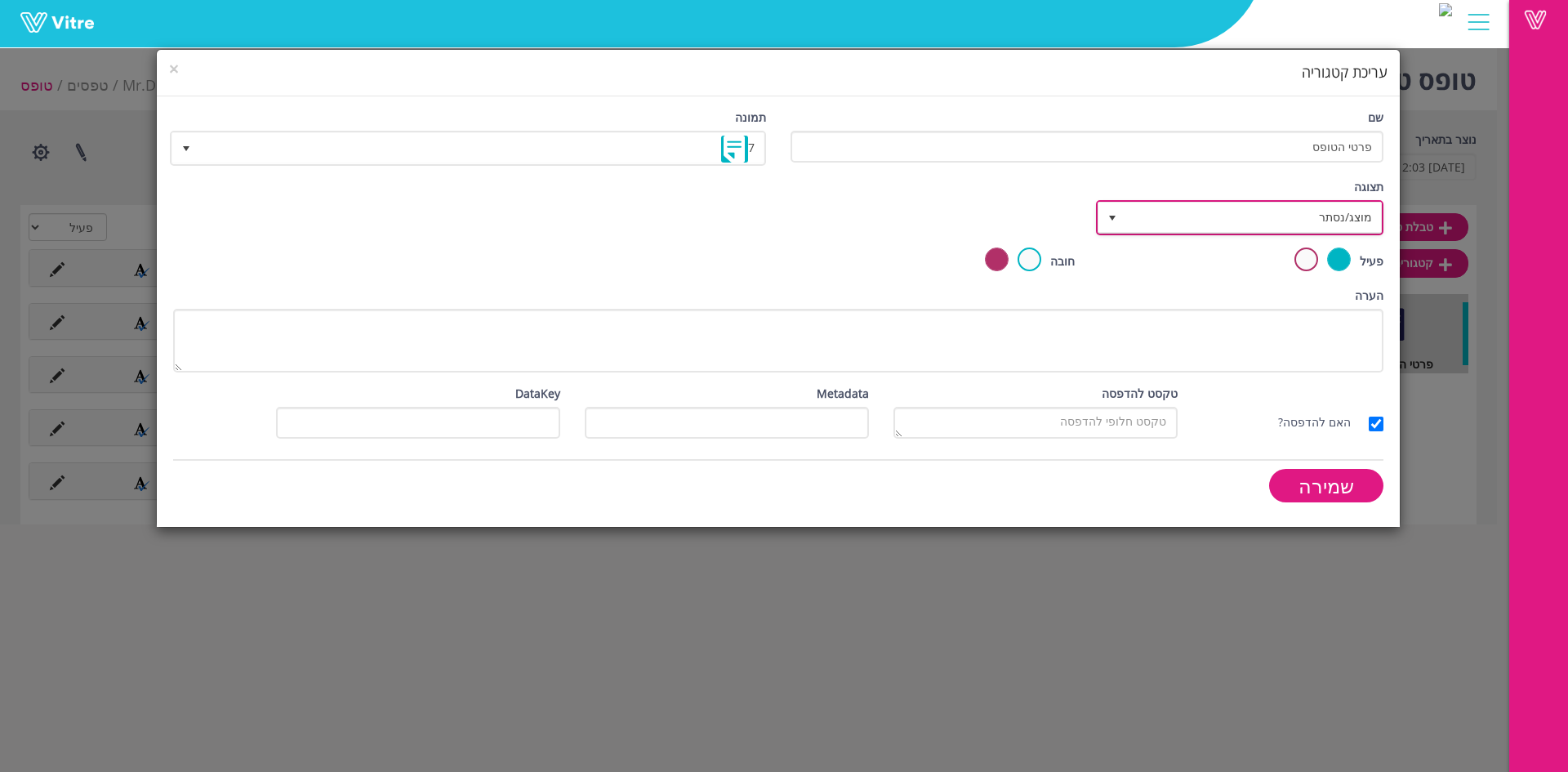
click at [1327, 230] on span "מוצג/נסתר" at bounding box center [1255, 217] width 255 height 29
click at [1329, 249] on li "מוצג/נסתר" at bounding box center [1242, 253] width 282 height 27
click at [1347, 487] on input "שמירה" at bounding box center [1327, 486] width 115 height 34
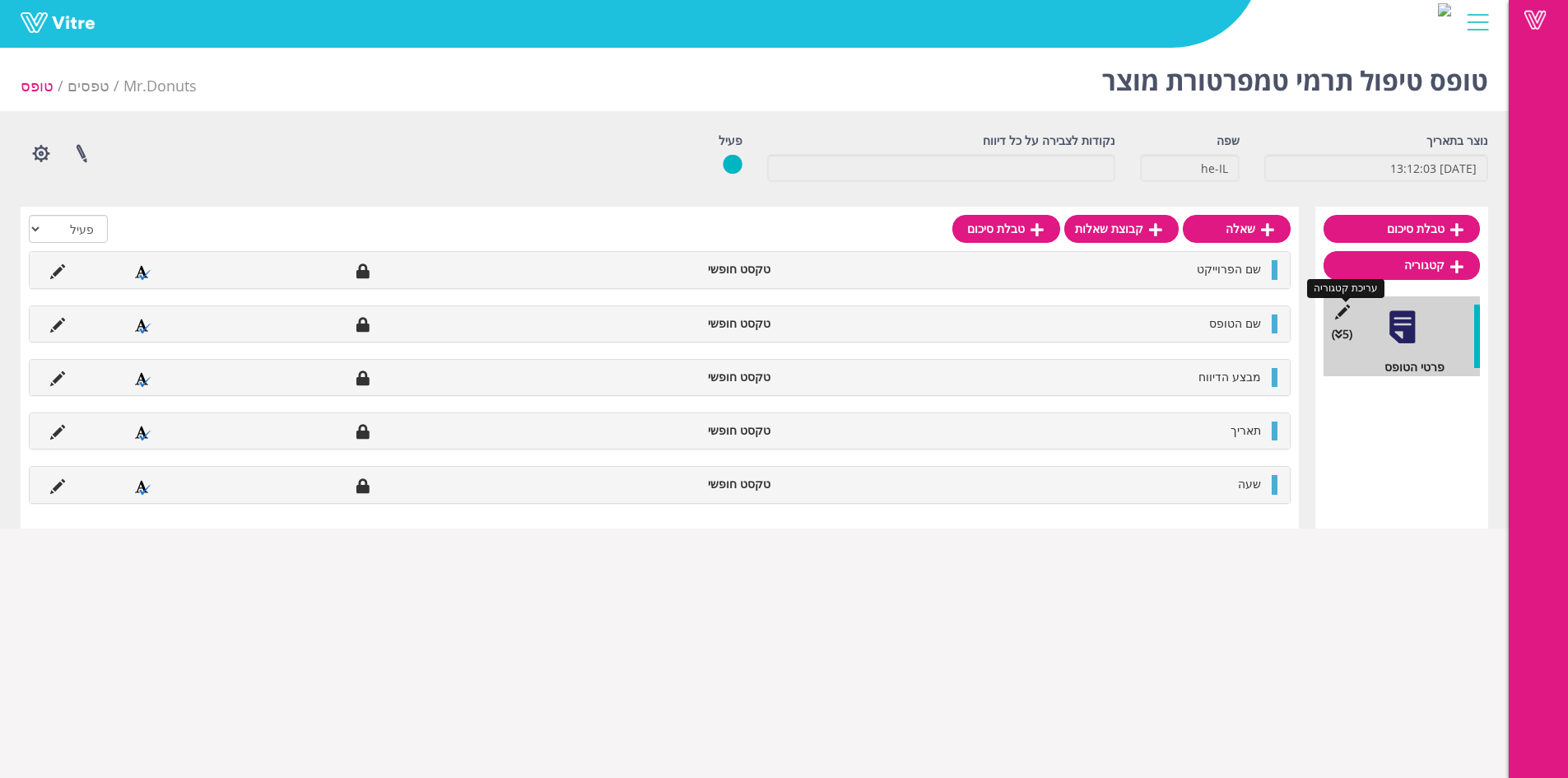
click at [1344, 312] on icon at bounding box center [1342, 312] width 20 height 15
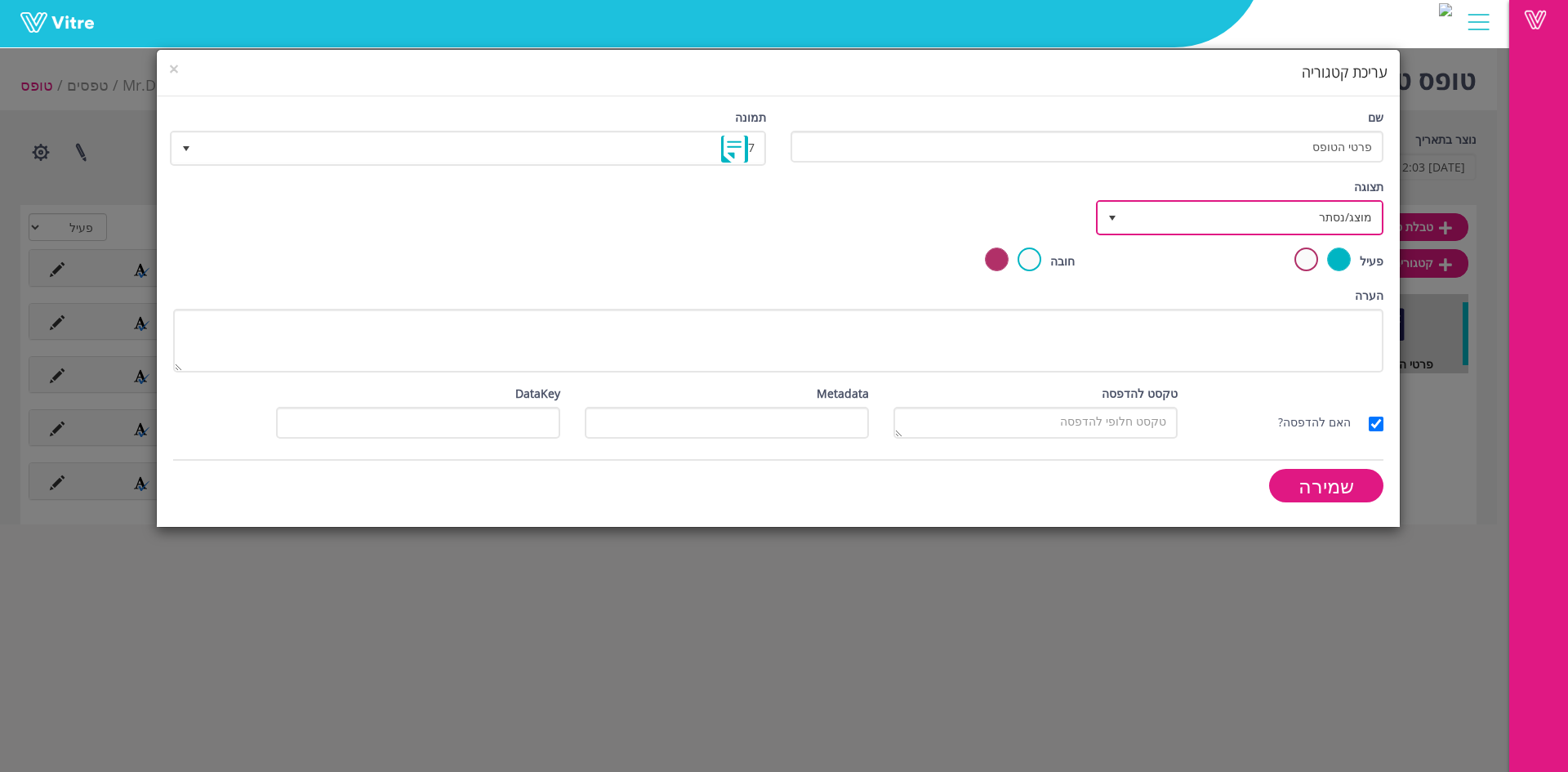
click at [1289, 202] on span "מוצג/נסתר" at bounding box center [1255, 217] width 255 height 29
click at [1419, 158] on div "× עריכת קטגוריה שם פרטי הטופס תמונה 7 7 תצוגה מוצג/נסתר true בחר תנאי כאשר כל ה…" at bounding box center [784, 386] width 1568 height 772
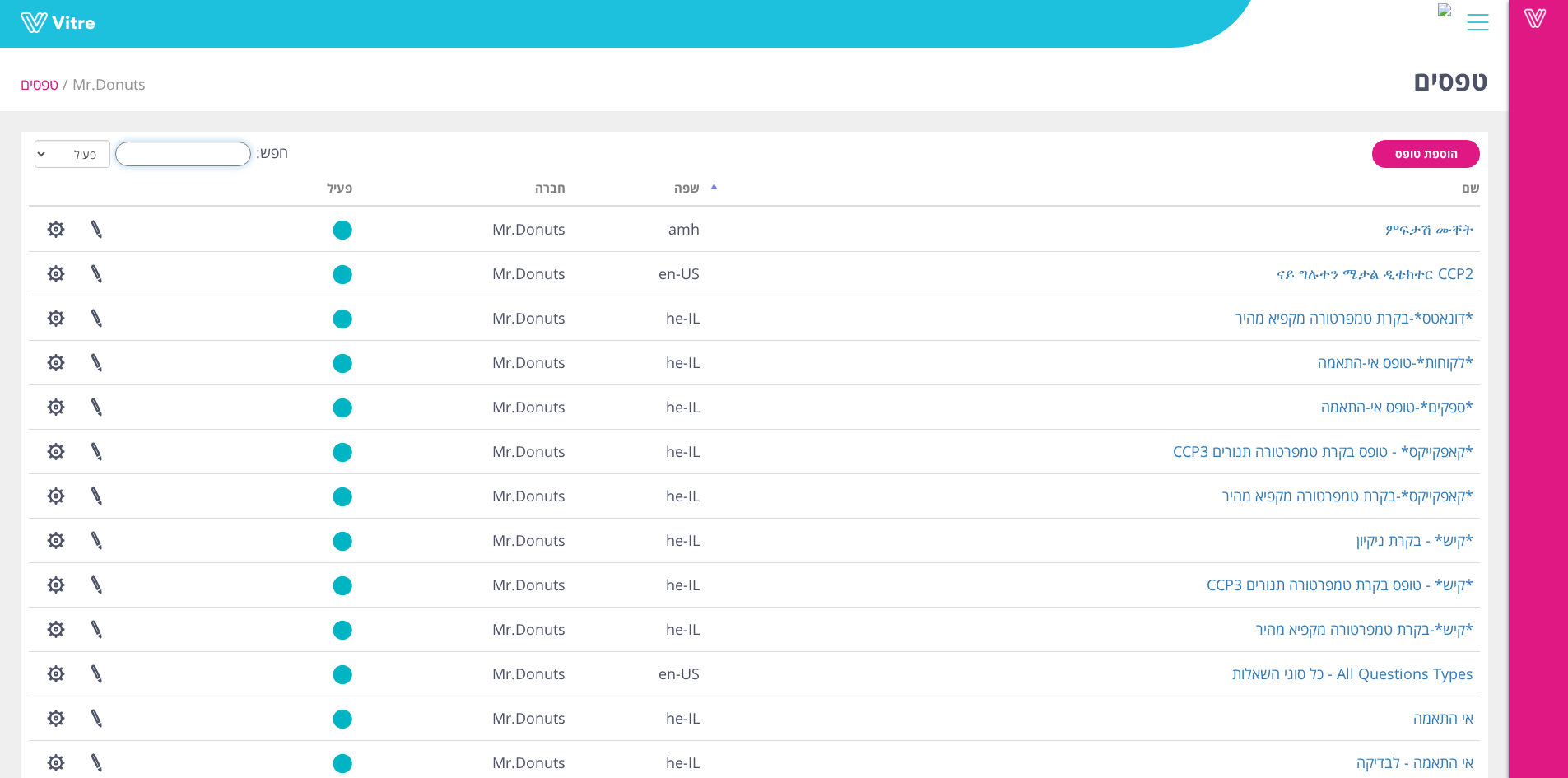
click at [220, 150] on input "חפש:" at bounding box center [184, 153] width 136 height 25
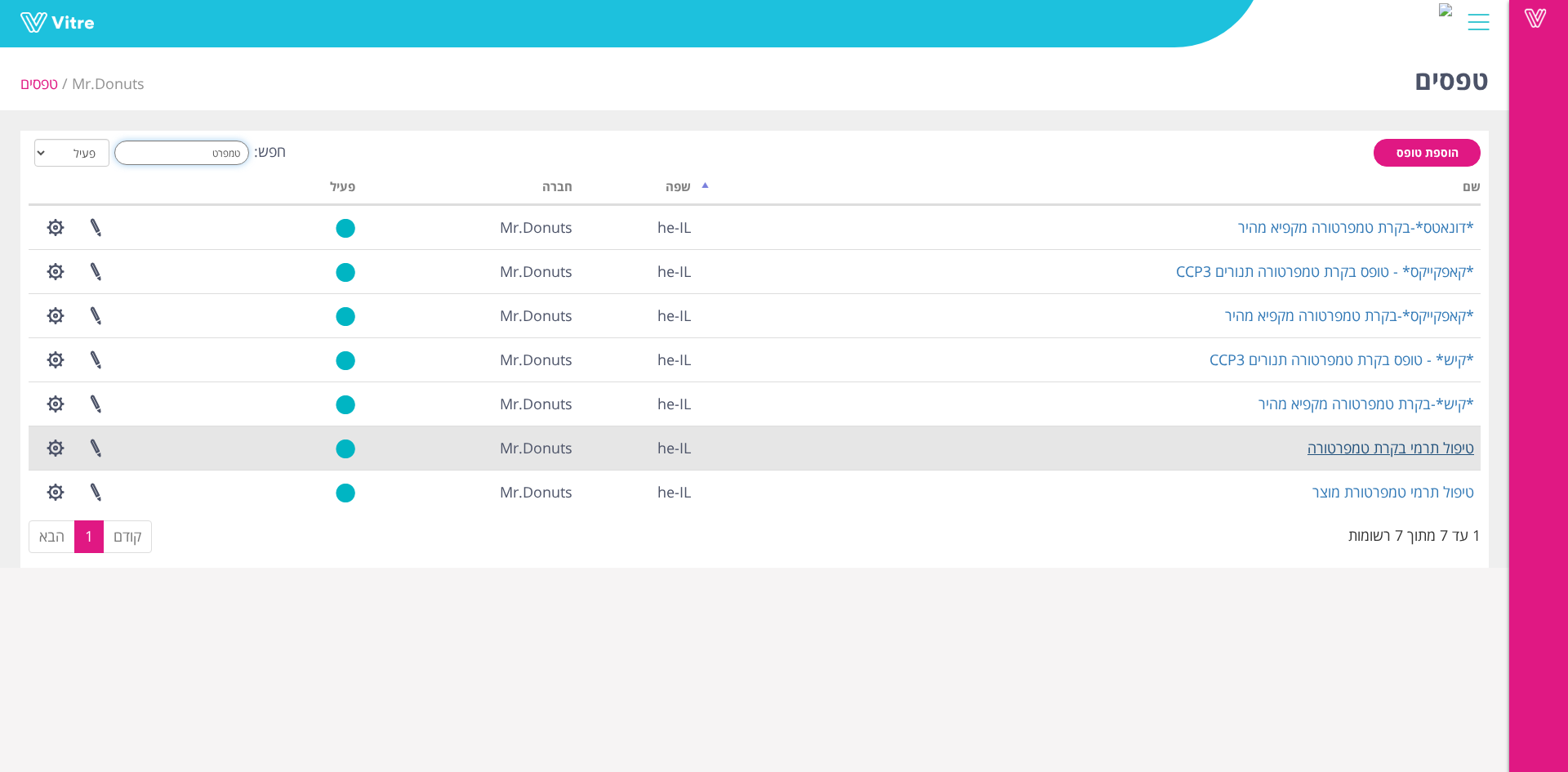
type input "טמפרט"
click at [1406, 449] on link "טיפול תרמי בקרת טמפרטורה" at bounding box center [1390, 448] width 167 height 20
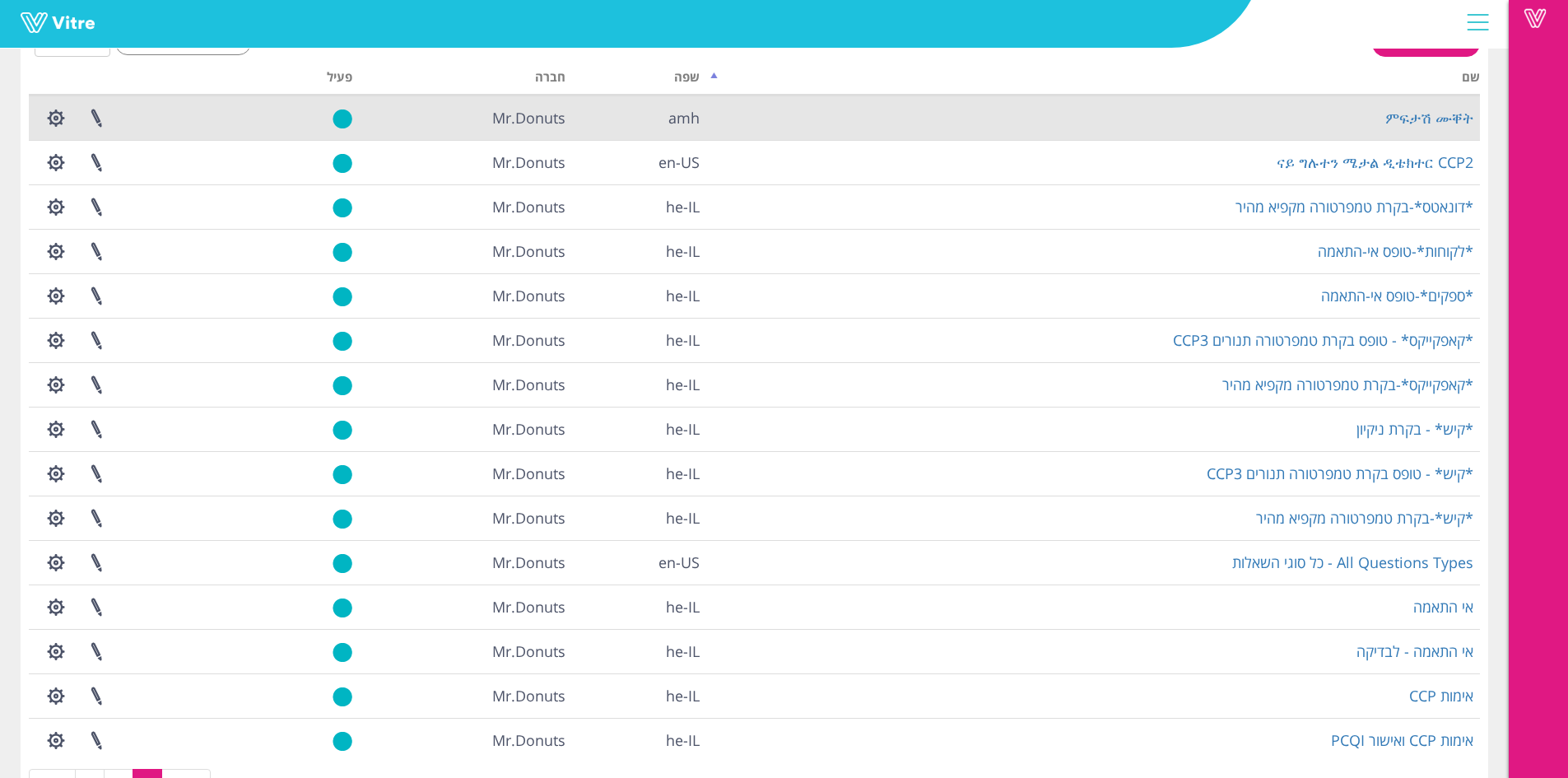
scroll to position [83, 0]
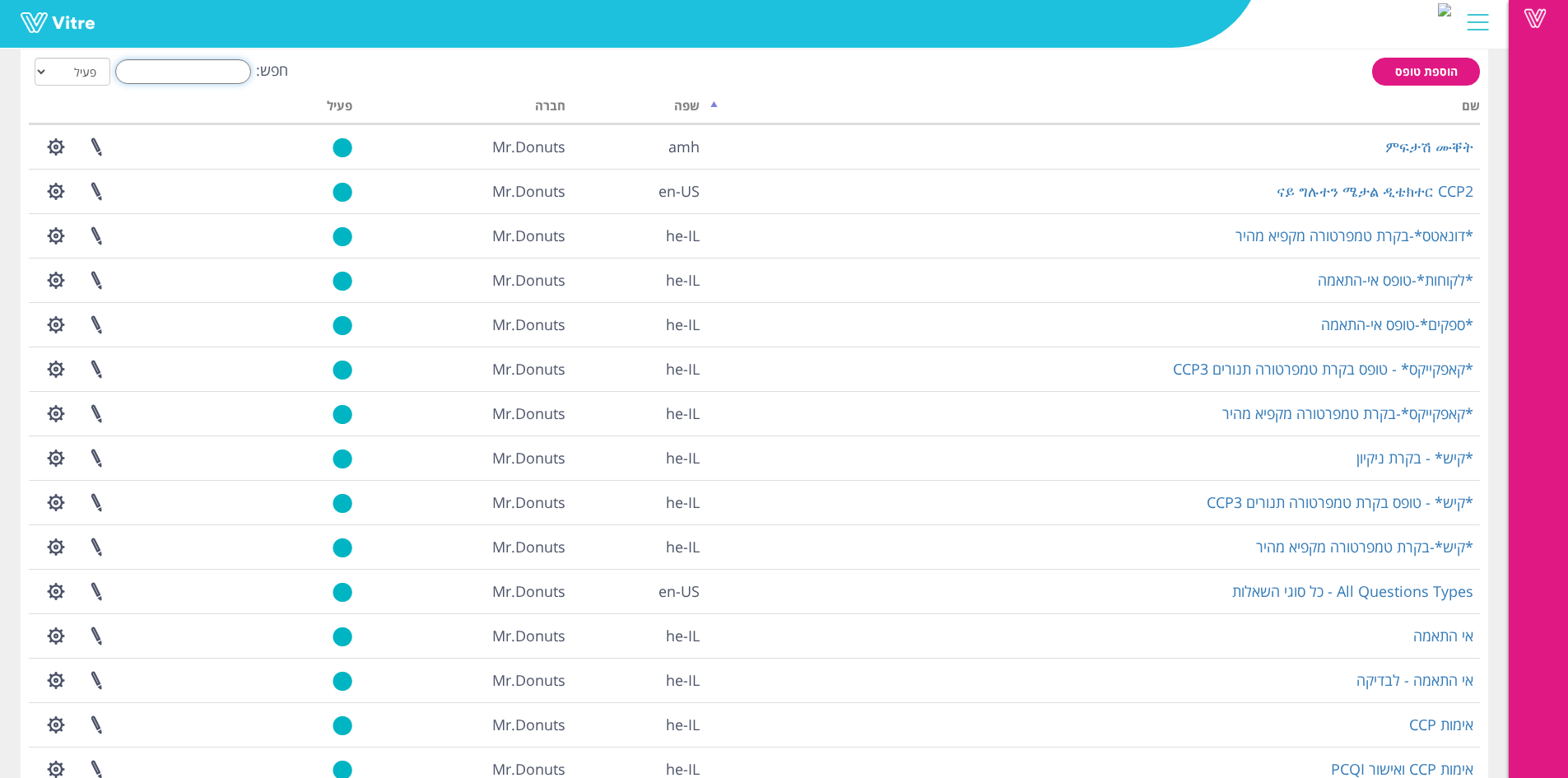
click at [171, 75] on input "חפש:" at bounding box center [184, 72] width 136 height 25
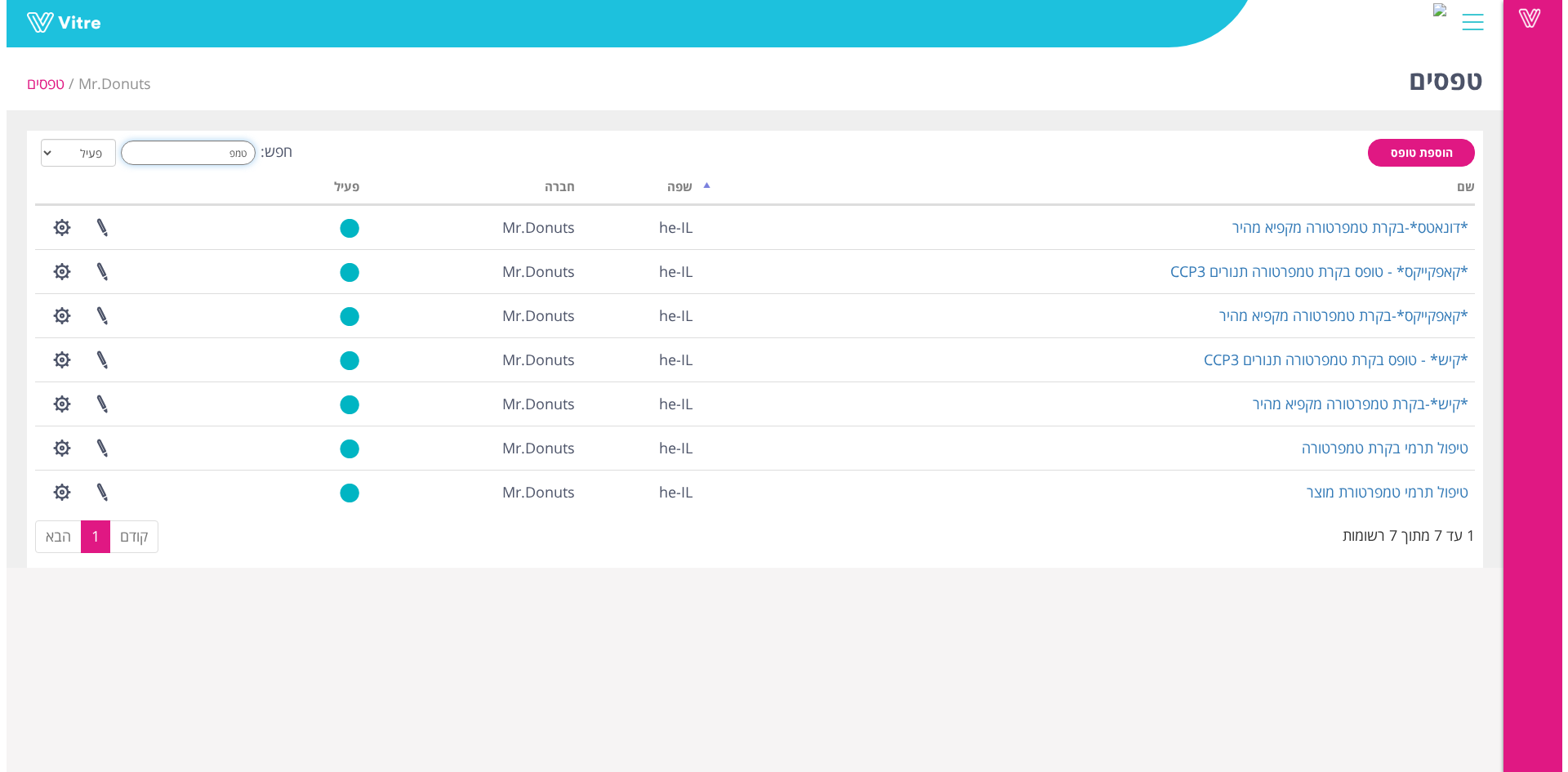
scroll to position [0, 0]
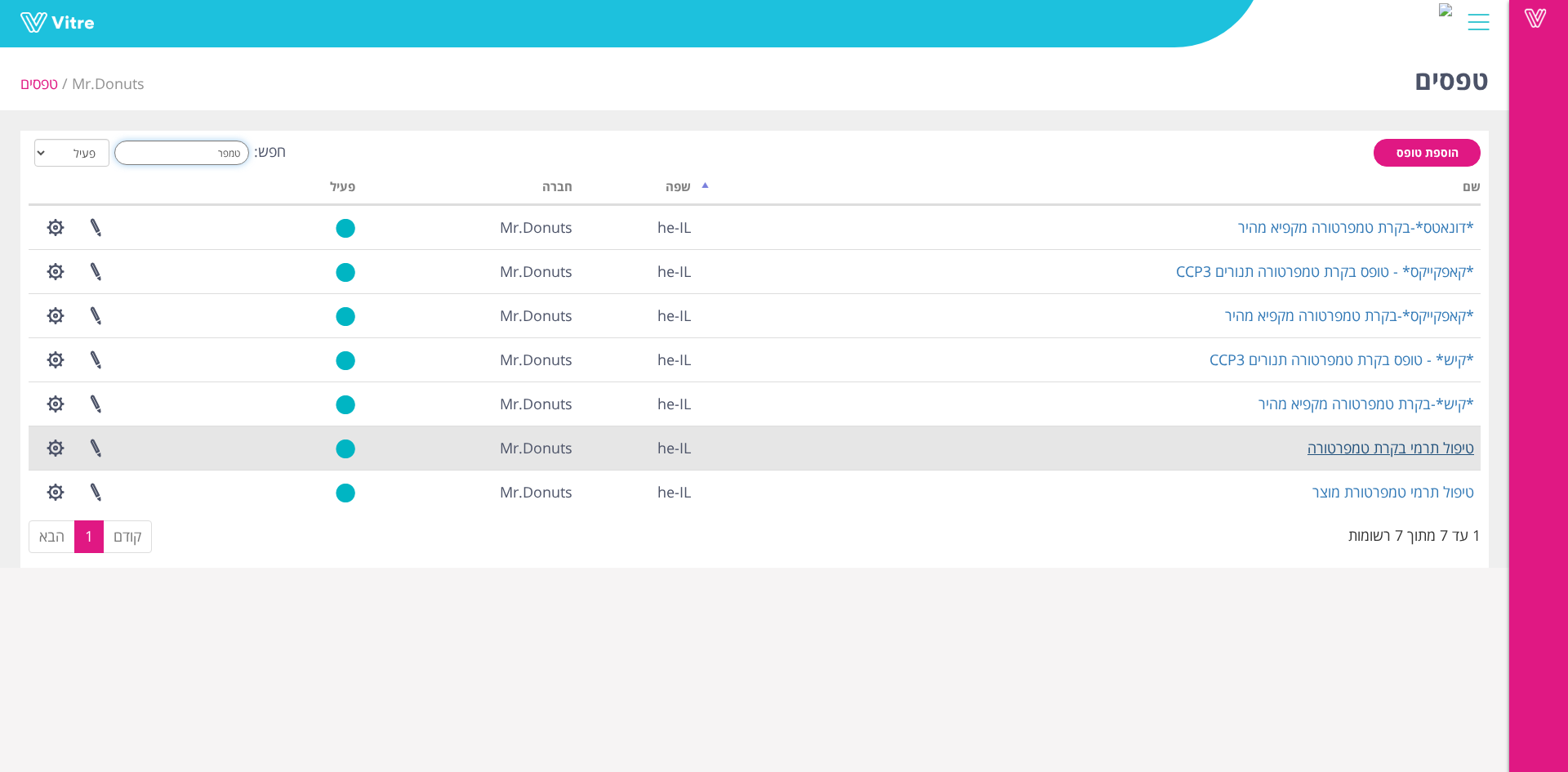
type input "טמפר"
click at [1376, 448] on link "טיפול תרמי בקרת טמפרטורה" at bounding box center [1390, 448] width 167 height 20
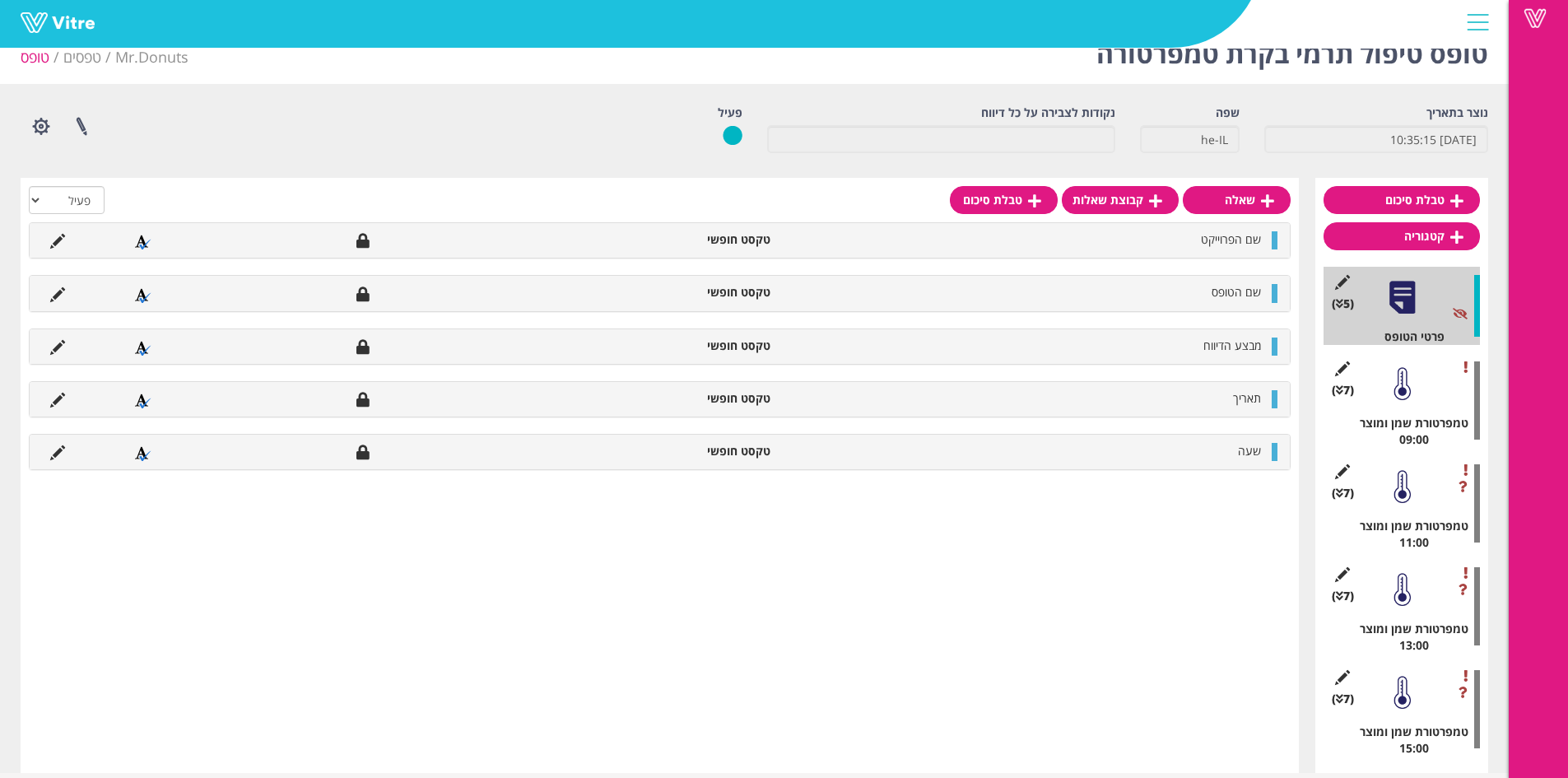
scroll to position [43, 0]
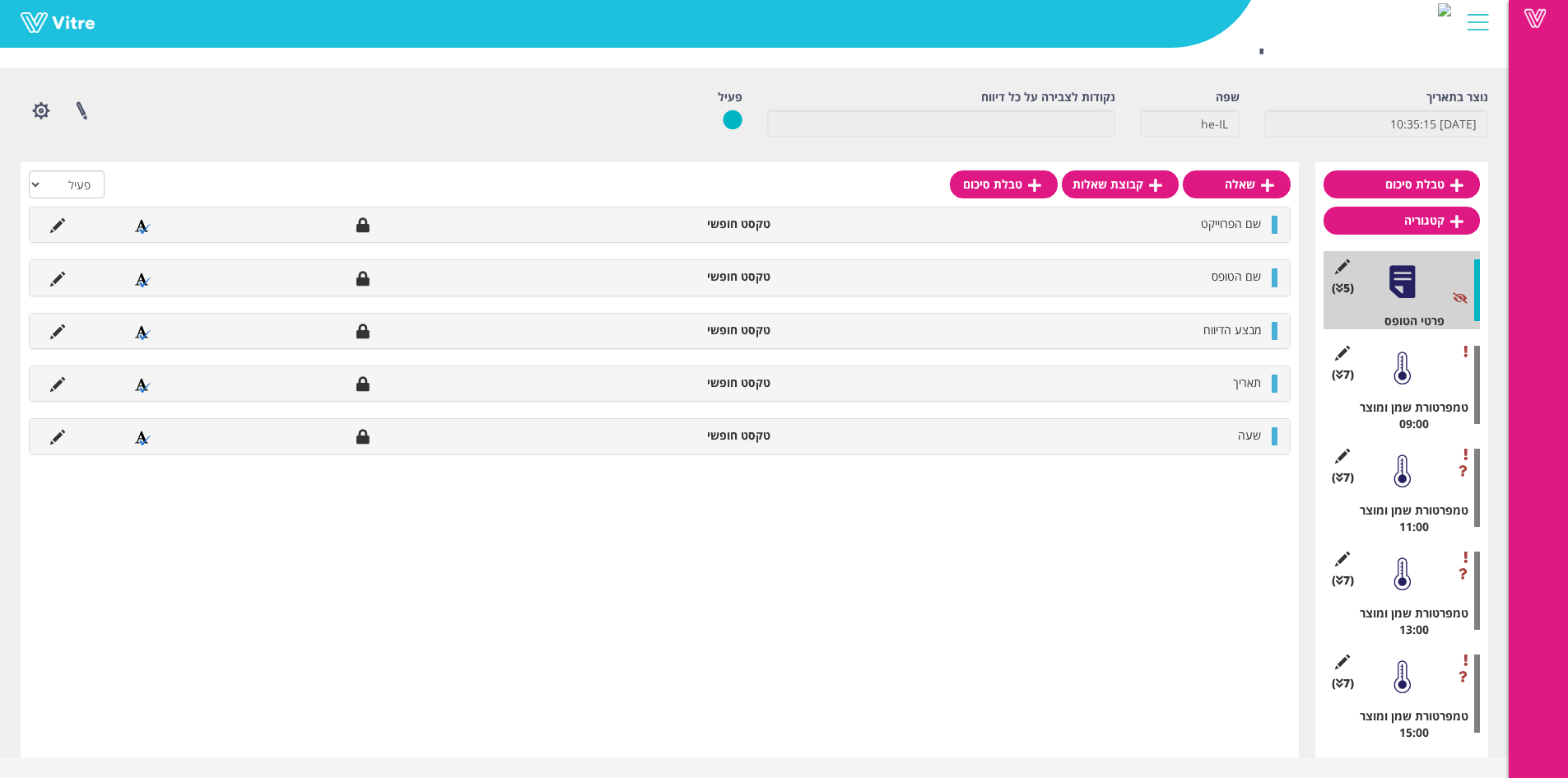
click at [1407, 378] on div at bounding box center [1402, 368] width 37 height 37
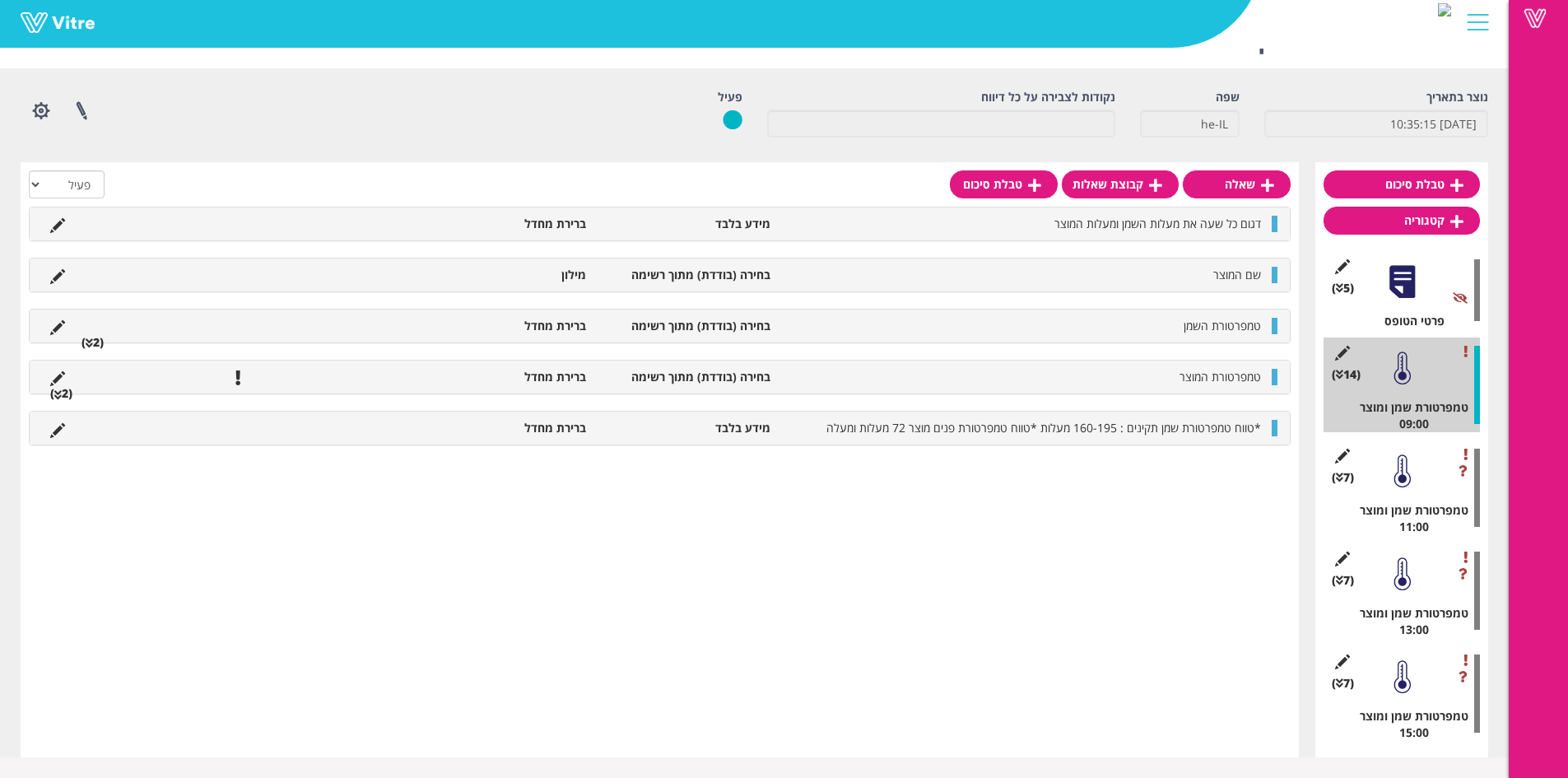
click at [1395, 476] on div at bounding box center [1402, 471] width 37 height 37
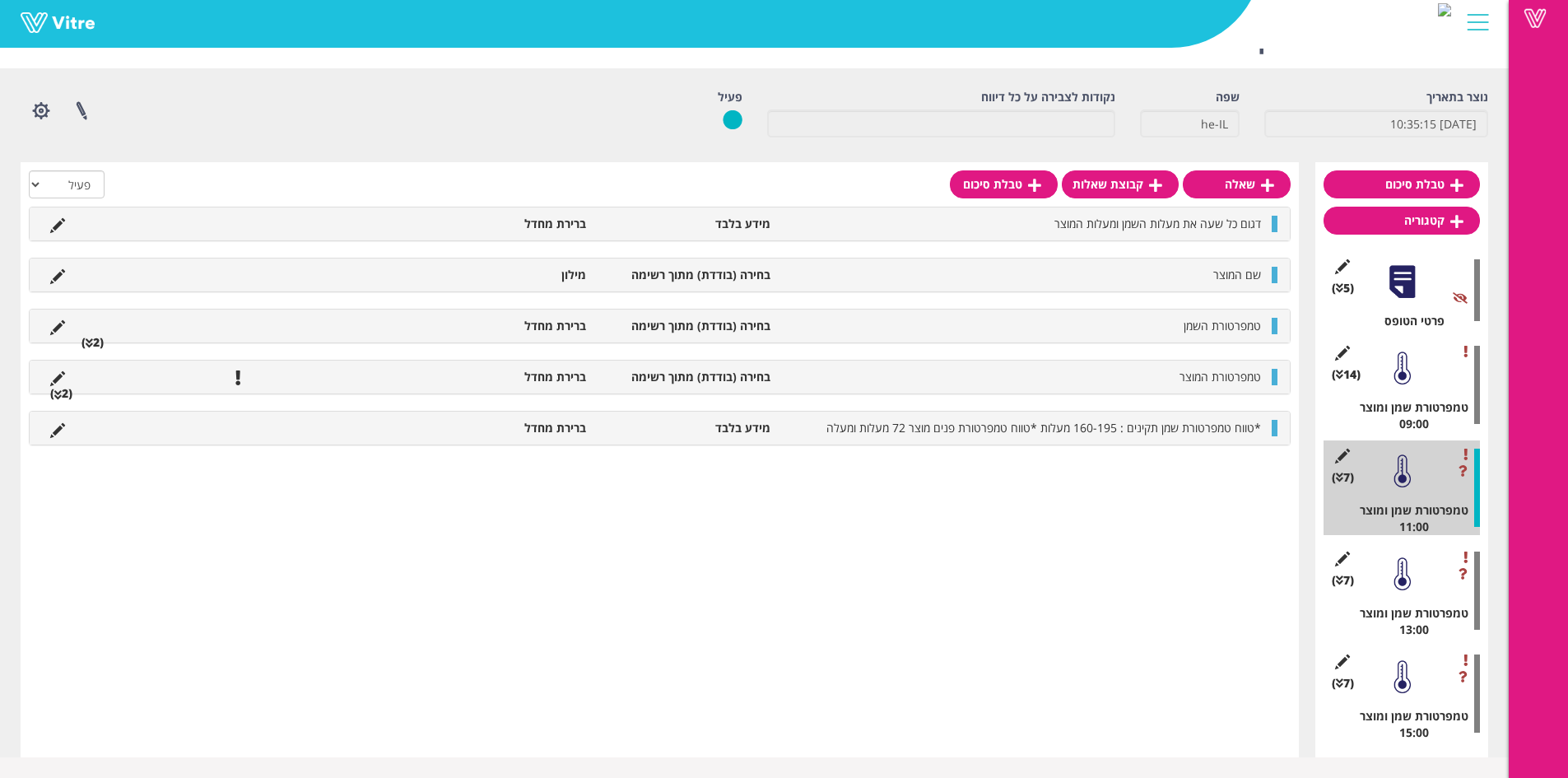
click at [1409, 385] on div at bounding box center [1402, 368] width 37 height 37
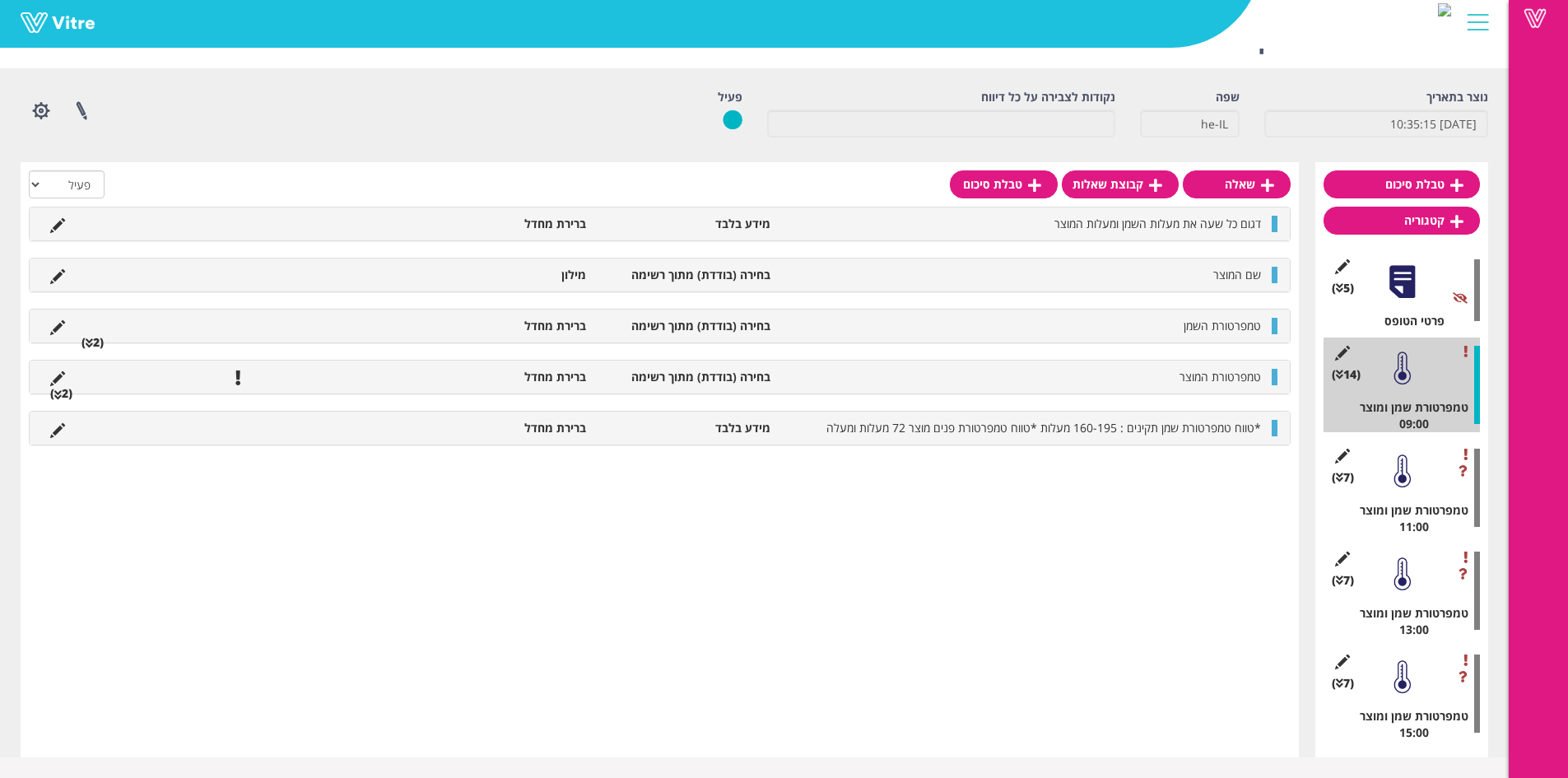
click at [1407, 471] on div at bounding box center [1402, 471] width 37 height 37
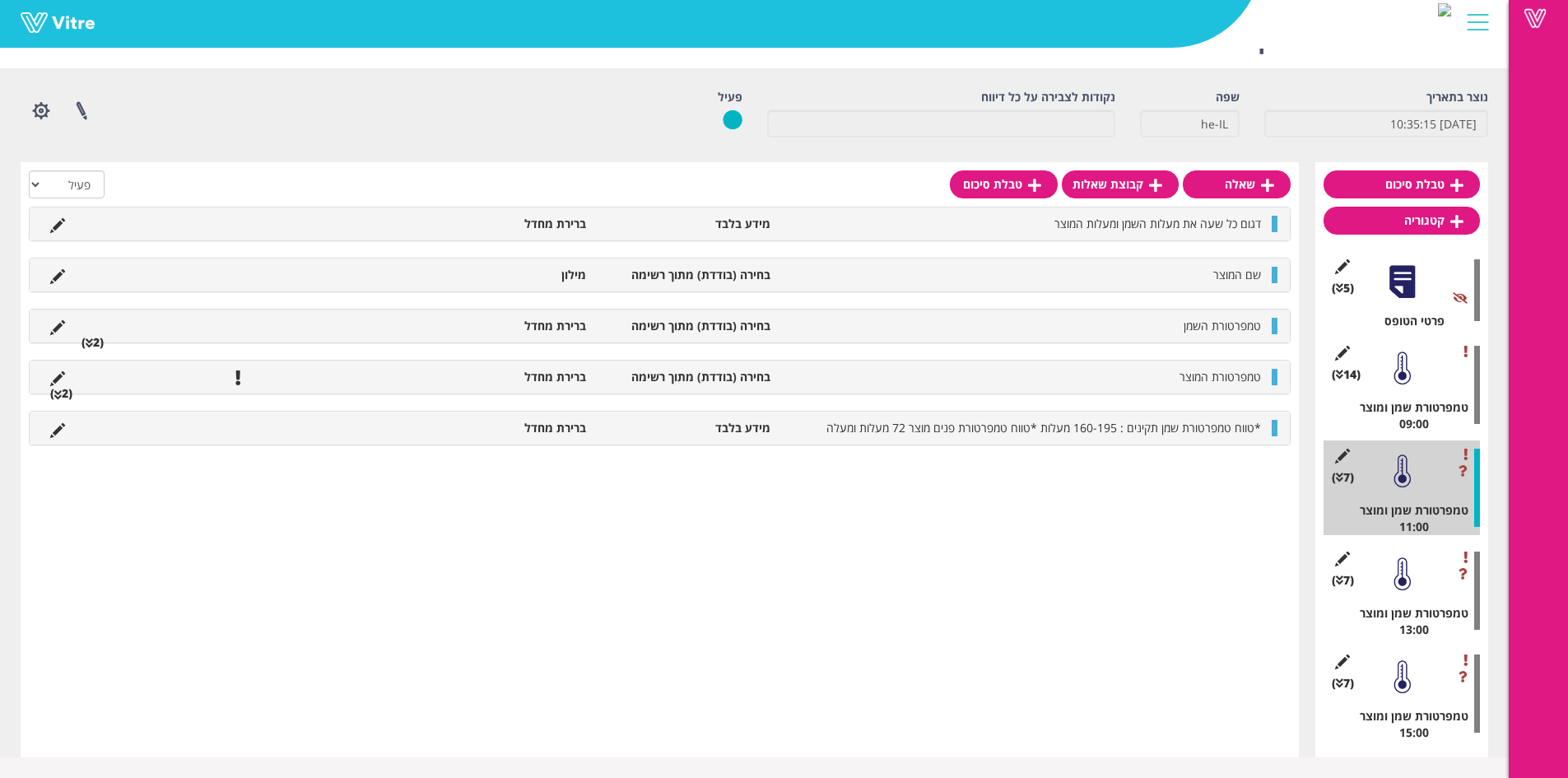
click at [1404, 591] on div at bounding box center [1402, 574] width 37 height 37
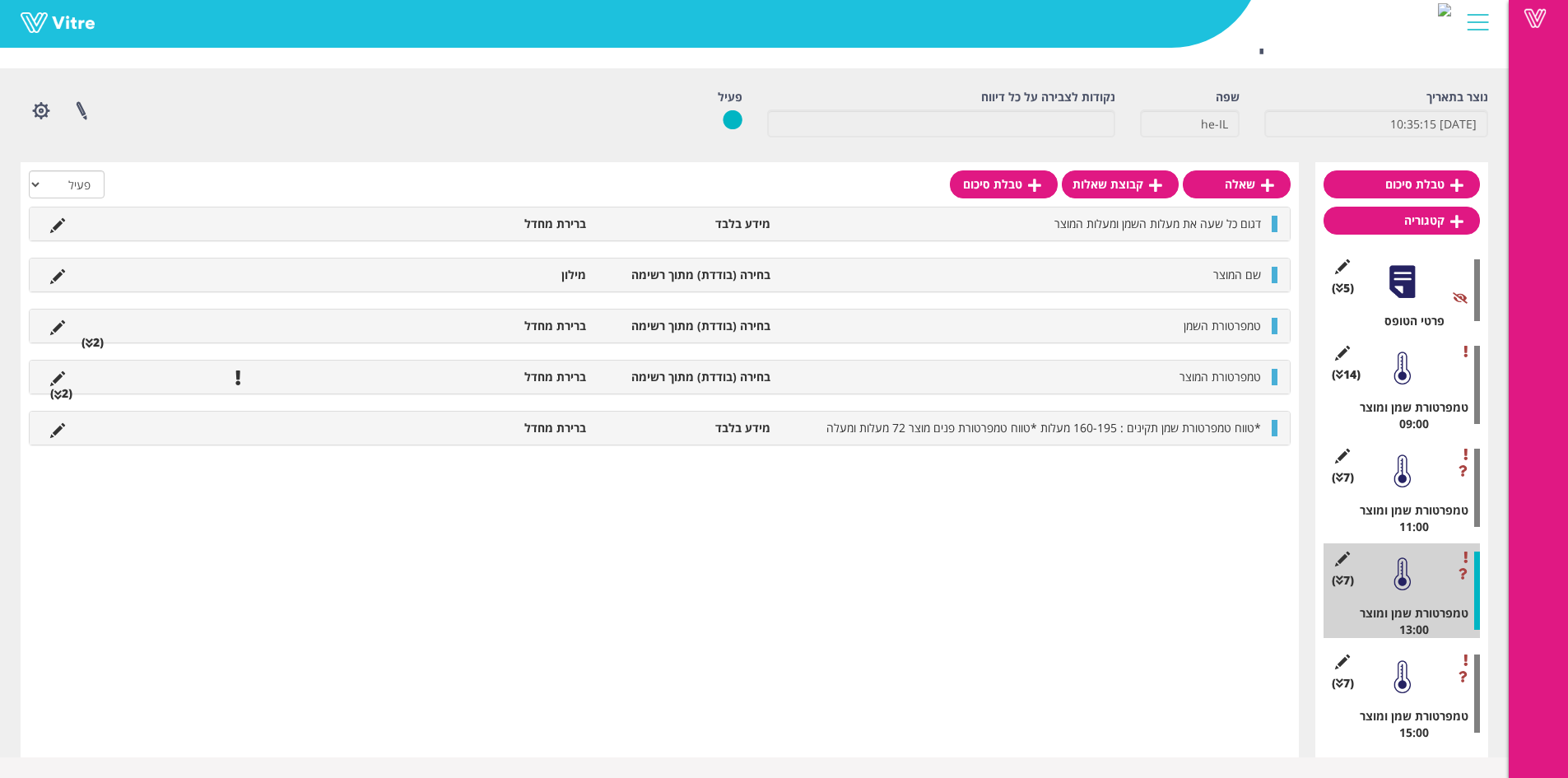
click at [1419, 373] on div at bounding box center [1402, 368] width 37 height 37
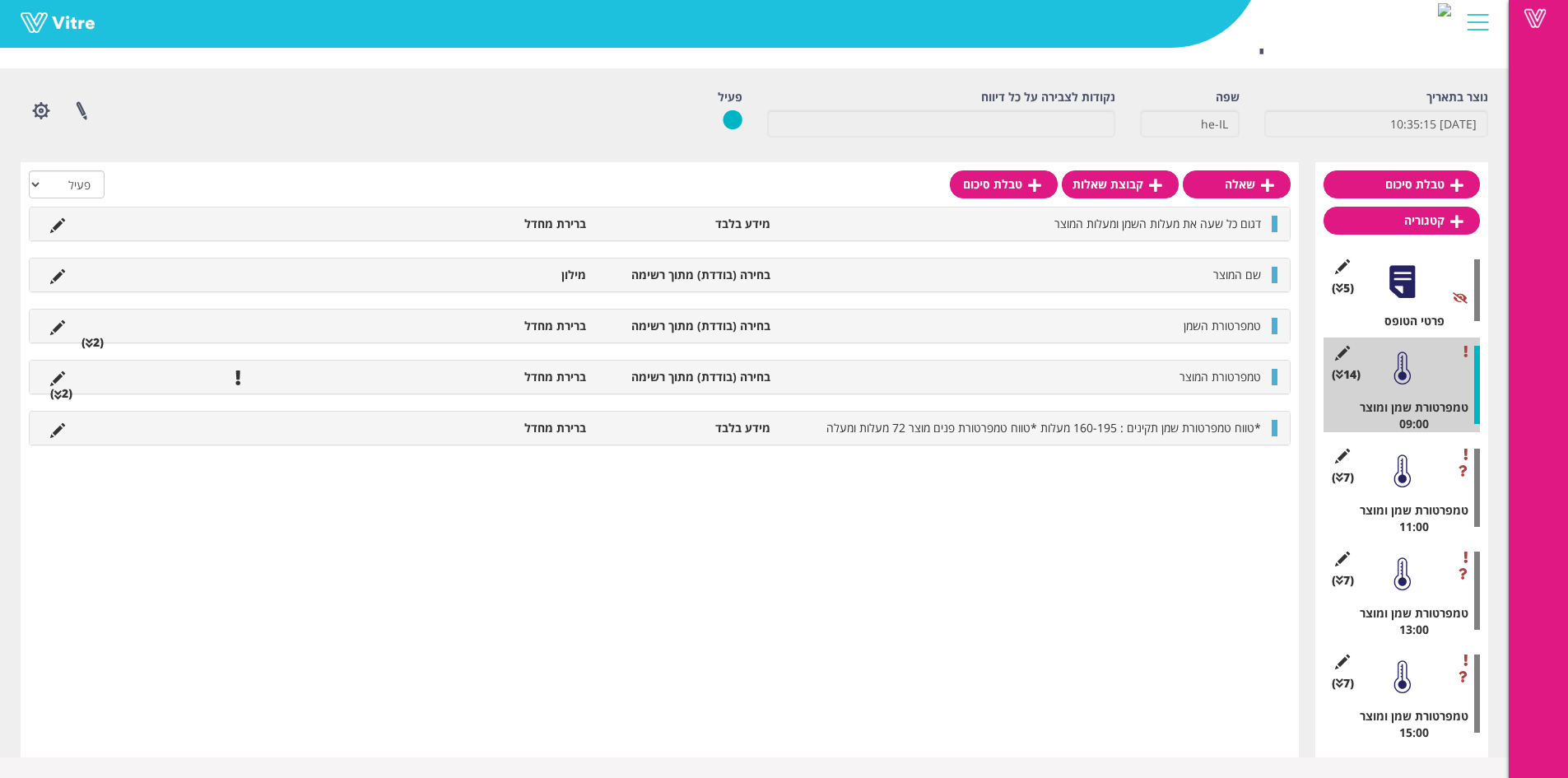
click at [1404, 466] on div at bounding box center [1402, 471] width 37 height 37
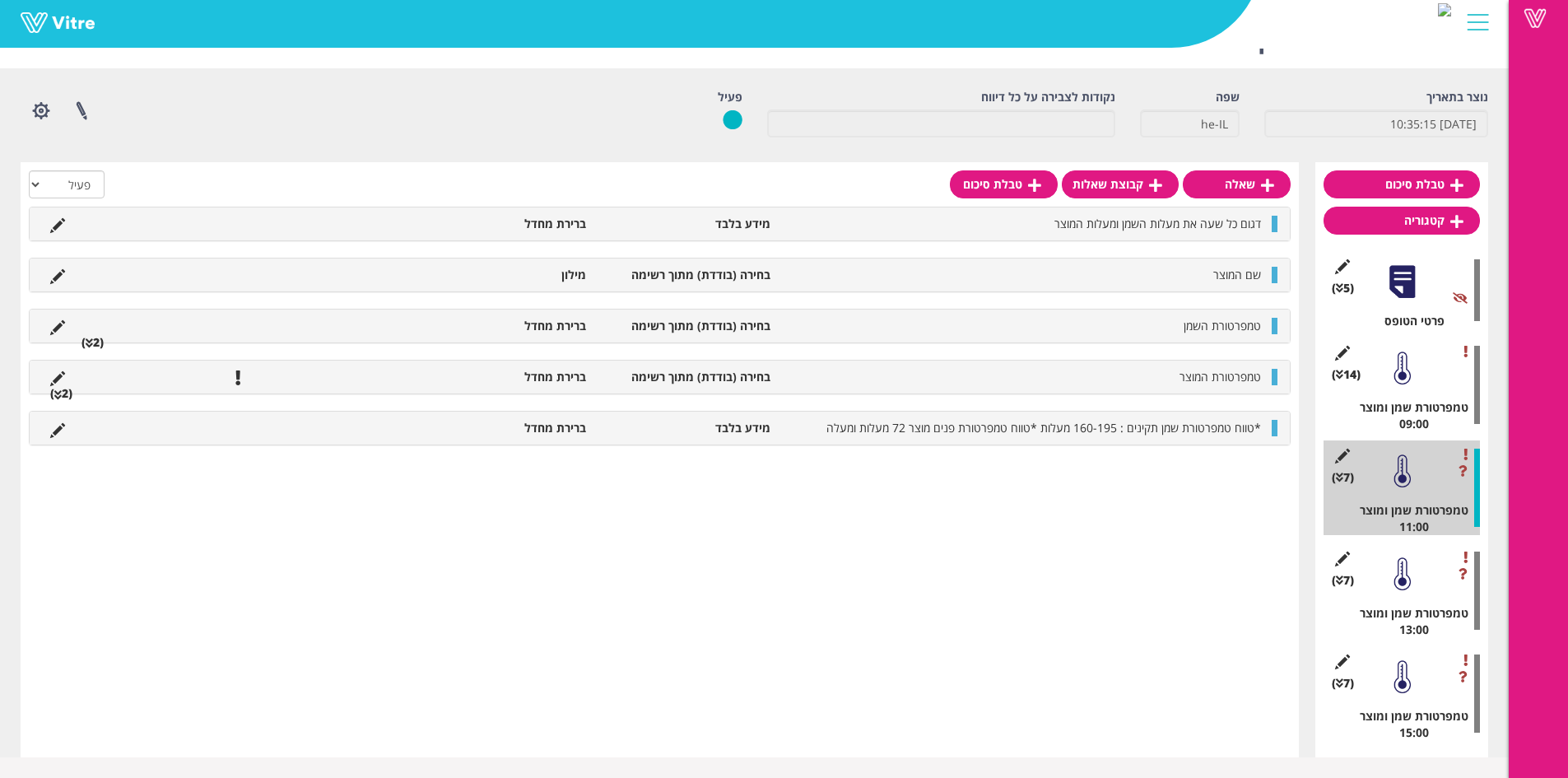
click at [1412, 364] on div at bounding box center [1402, 368] width 37 height 37
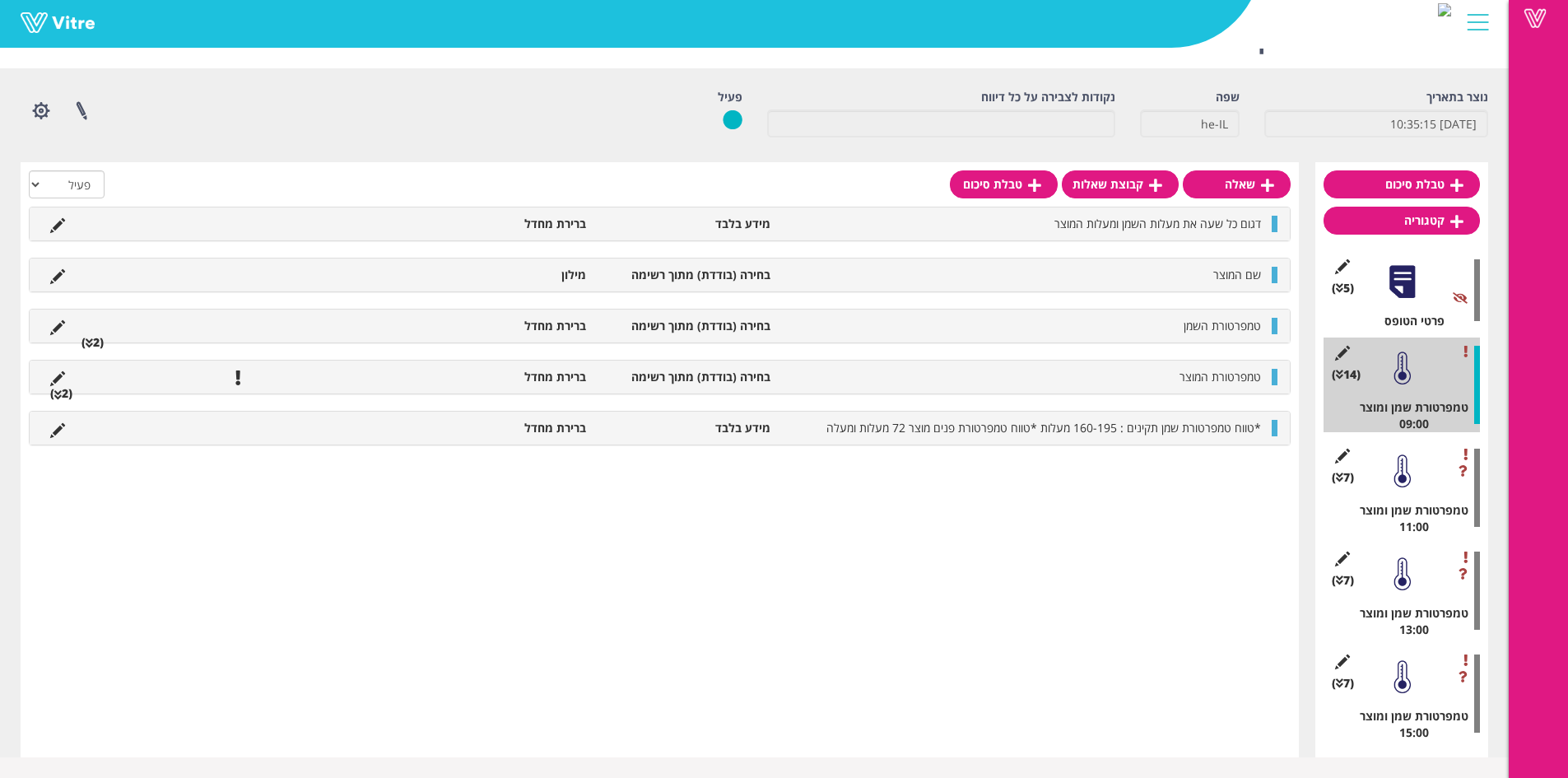
click at [1401, 453] on div at bounding box center [1402, 471] width 37 height 37
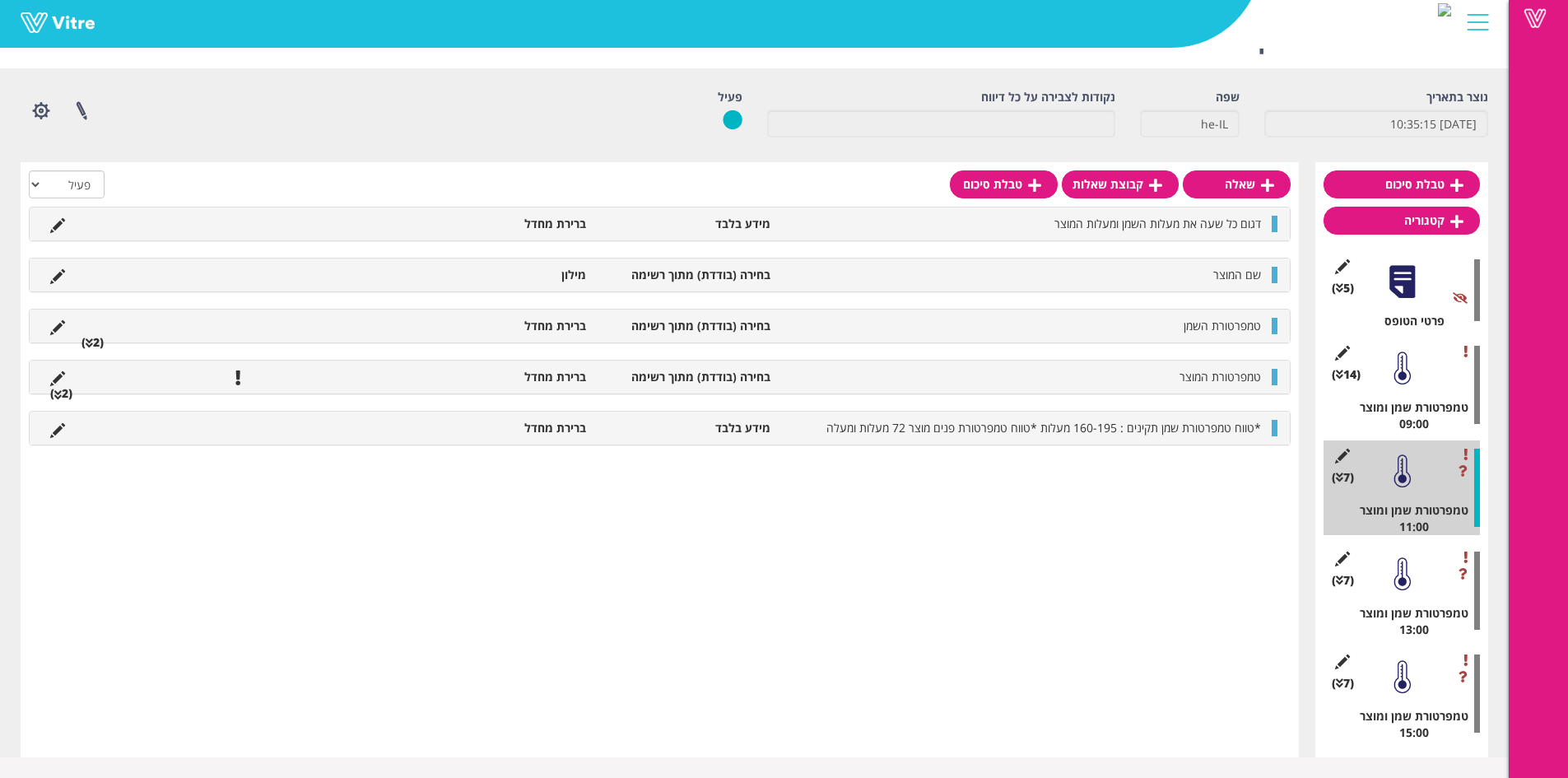
click at [1394, 582] on div at bounding box center [1402, 574] width 37 height 37
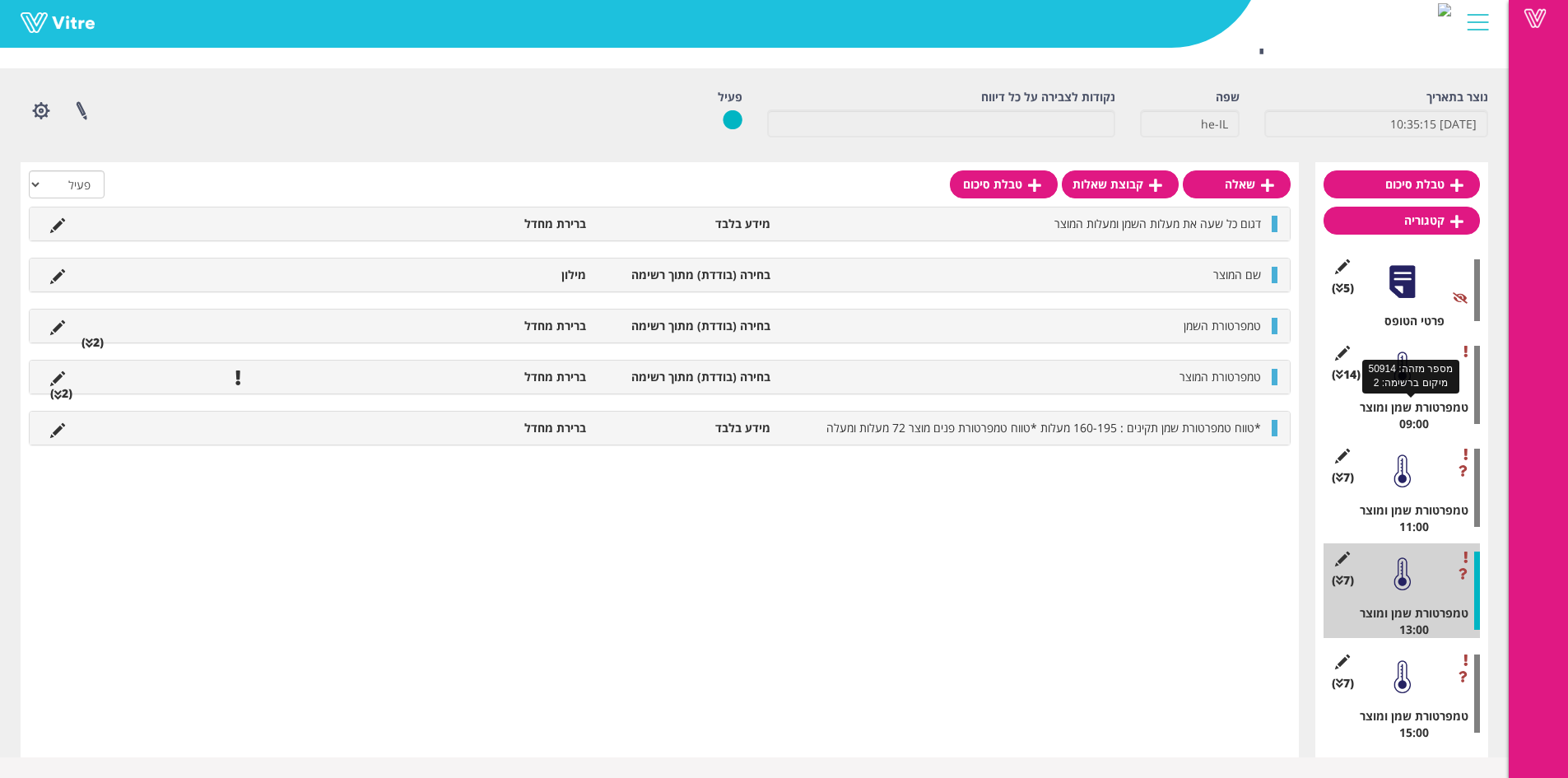
click at [1409, 386] on div at bounding box center [1402, 368] width 37 height 37
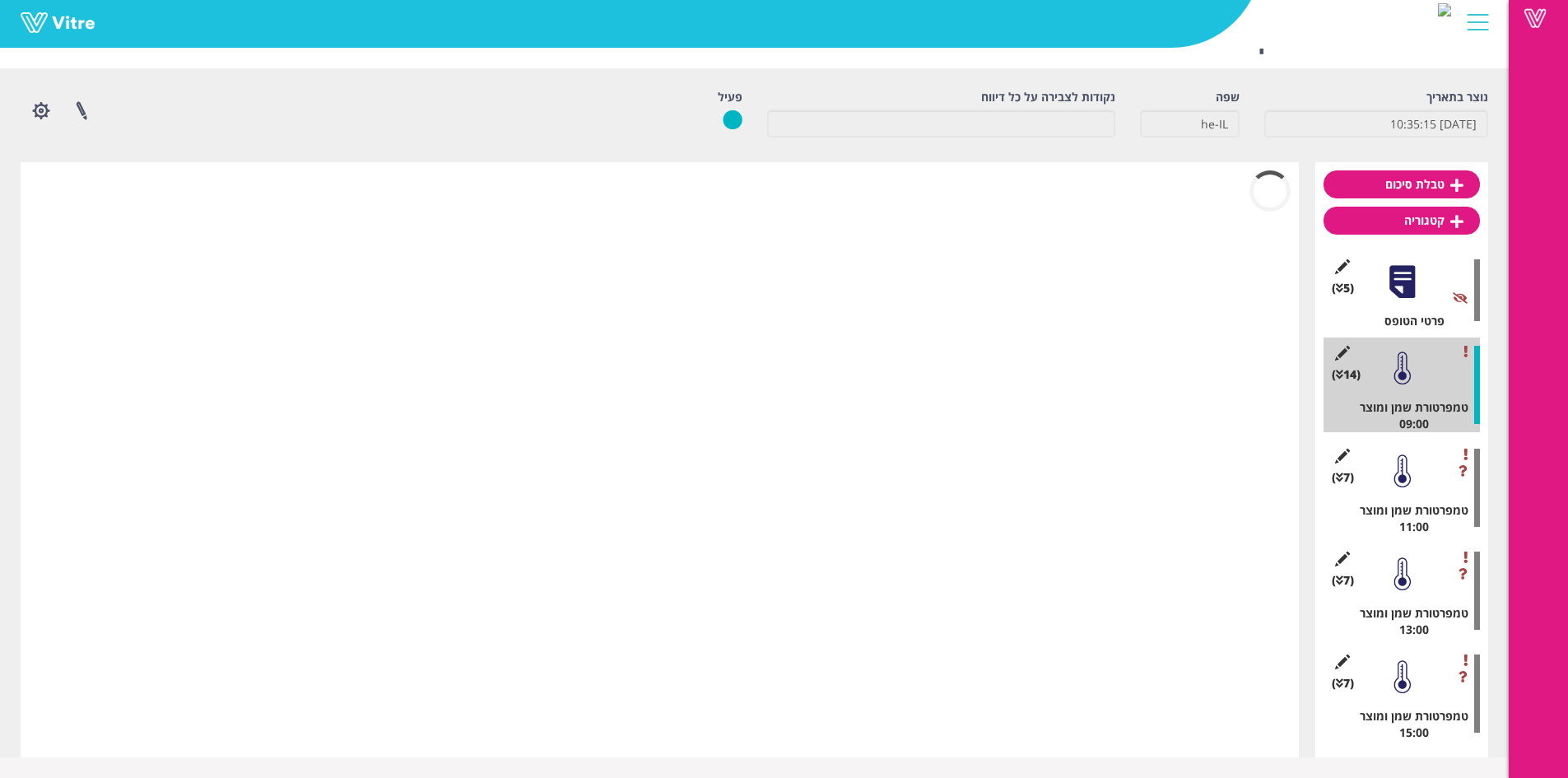
click at [1397, 461] on div at bounding box center [1402, 471] width 37 height 37
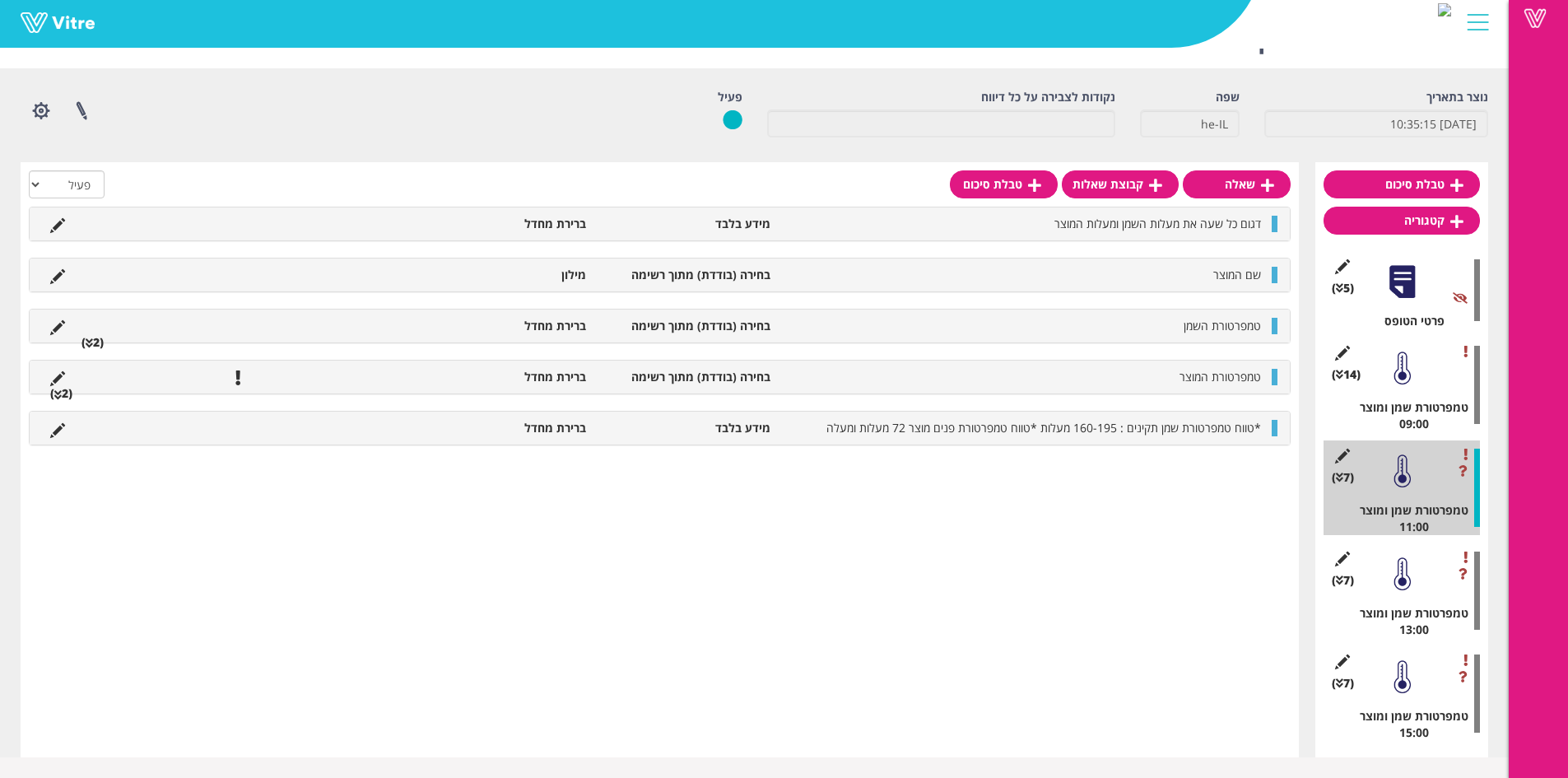
click at [1406, 382] on div at bounding box center [1402, 368] width 37 height 37
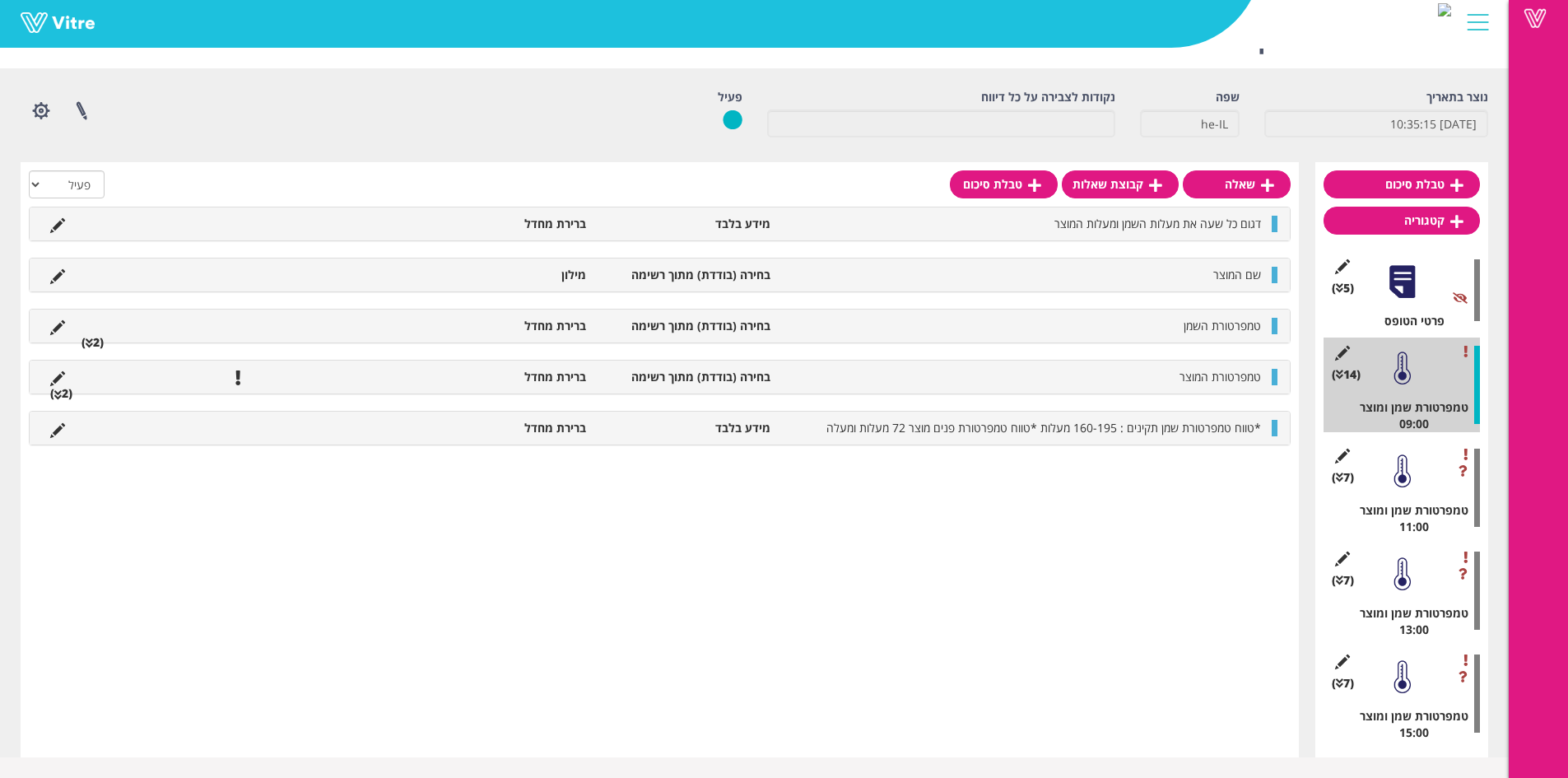
click at [1399, 481] on div at bounding box center [1402, 471] width 37 height 37
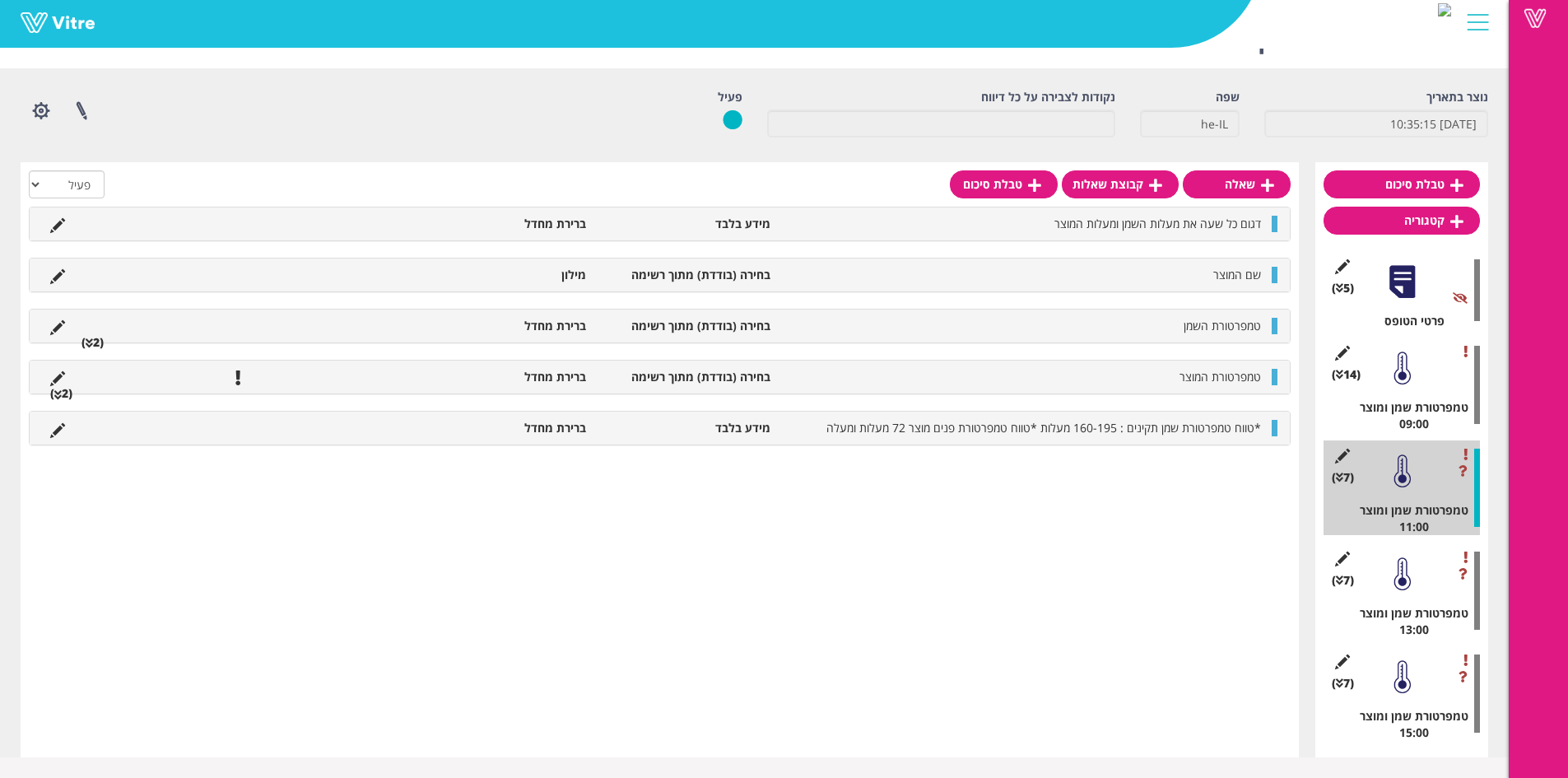
click at [1401, 592] on div at bounding box center [1402, 574] width 37 height 37
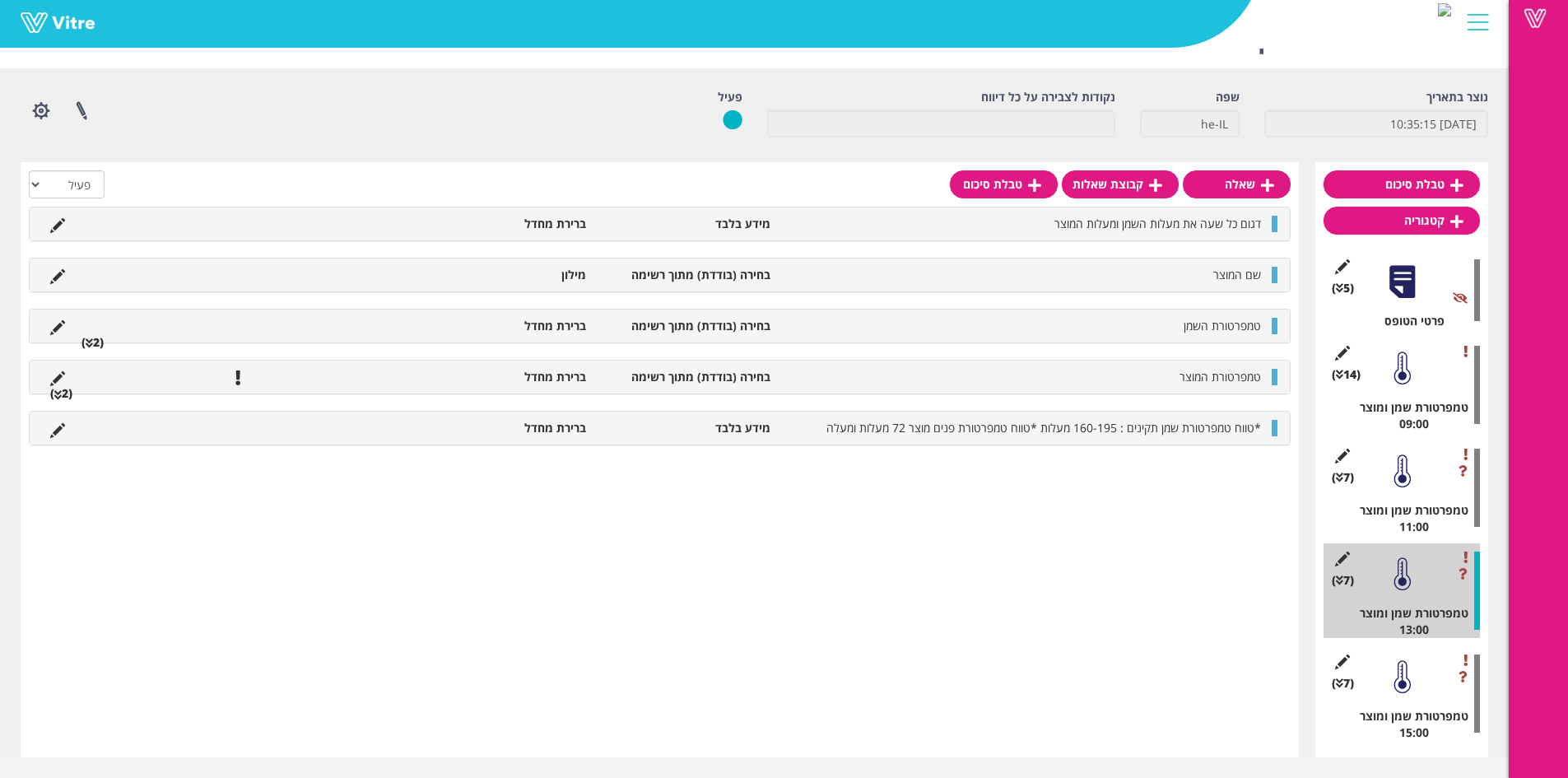
click at [1404, 679] on div at bounding box center [1402, 677] width 37 height 37
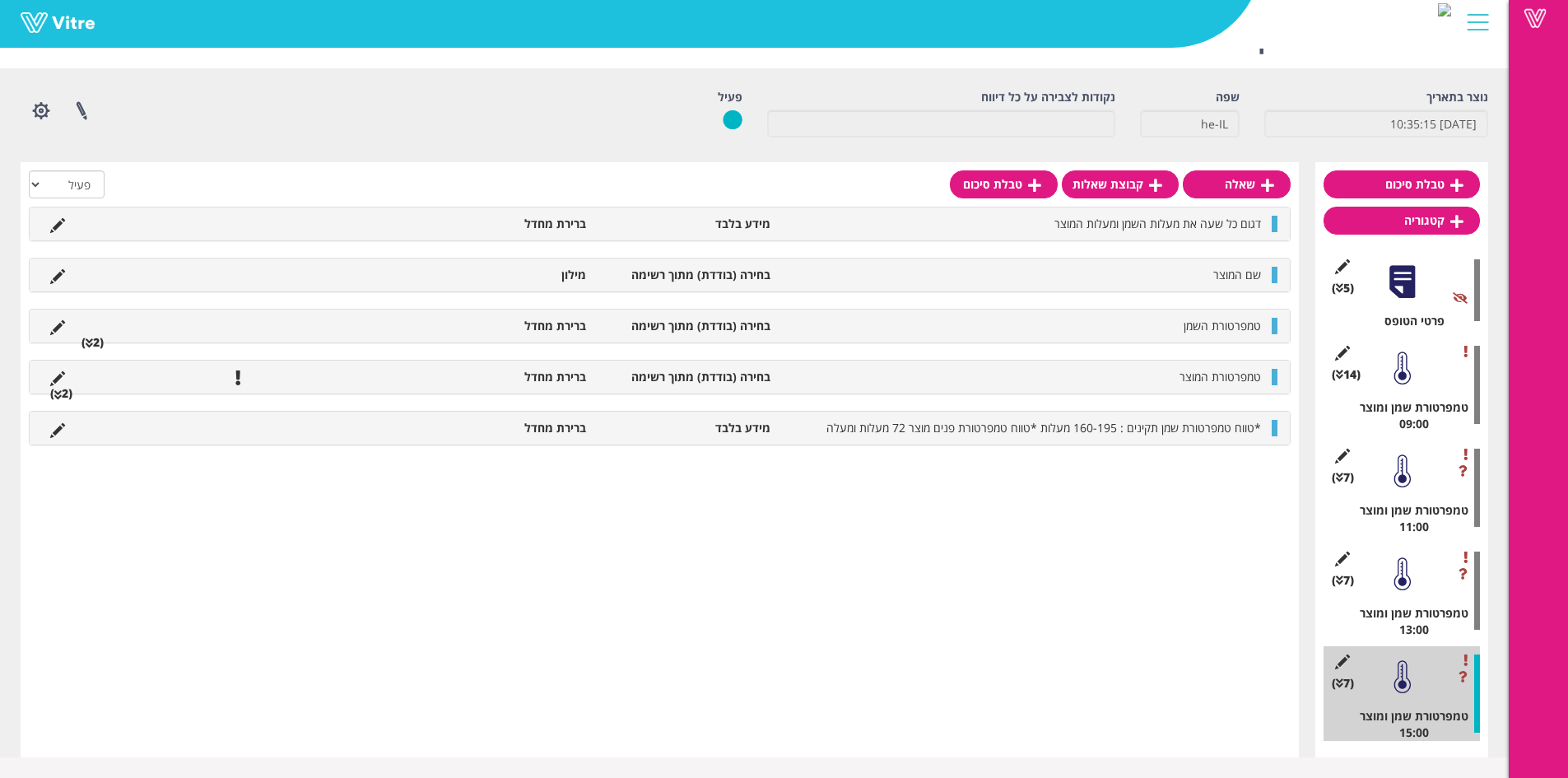
click at [1426, 362] on div "(14 ) טמפרטורת שמן ומוצר 09:00" at bounding box center [1402, 385] width 156 height 95
click at [1408, 376] on div at bounding box center [1402, 368] width 37 height 37
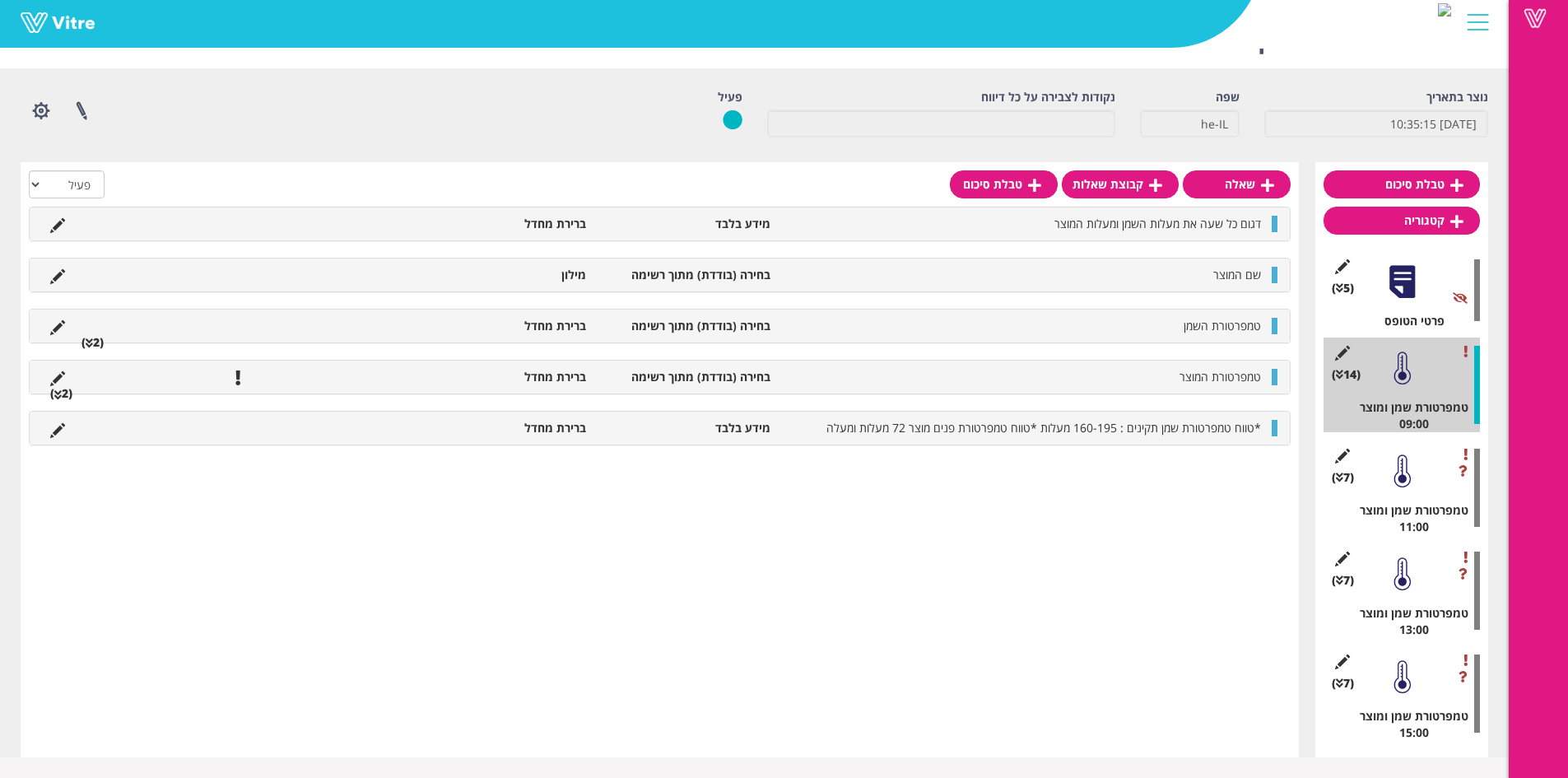
click at [1403, 304] on div "(5 ) פרטי הטופס" at bounding box center [1402, 289] width 156 height 78
click at [1399, 282] on div at bounding box center [1402, 282] width 37 height 37
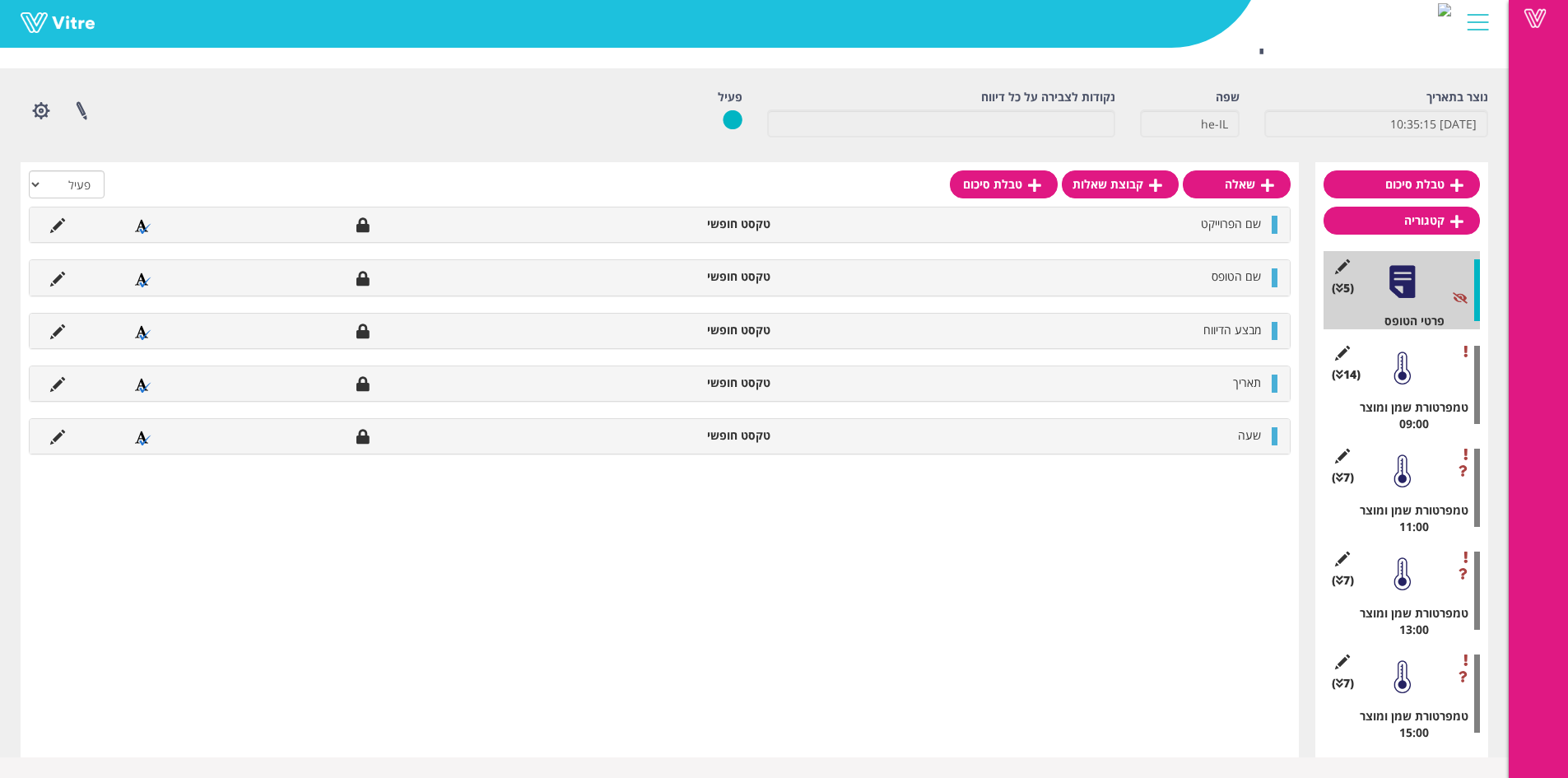
click at [1395, 381] on div at bounding box center [1402, 368] width 37 height 37
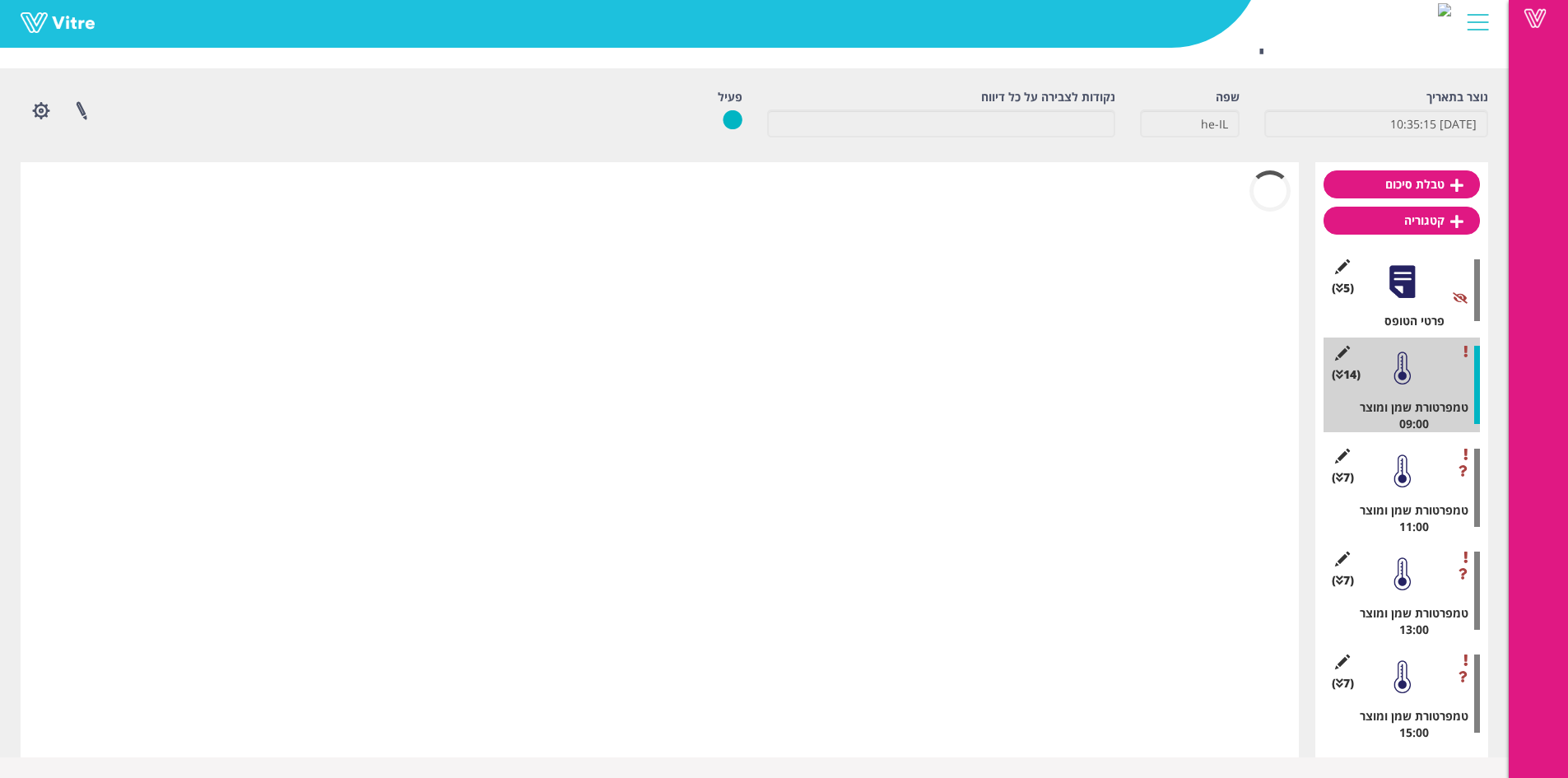
click at [1407, 283] on div at bounding box center [1402, 282] width 37 height 37
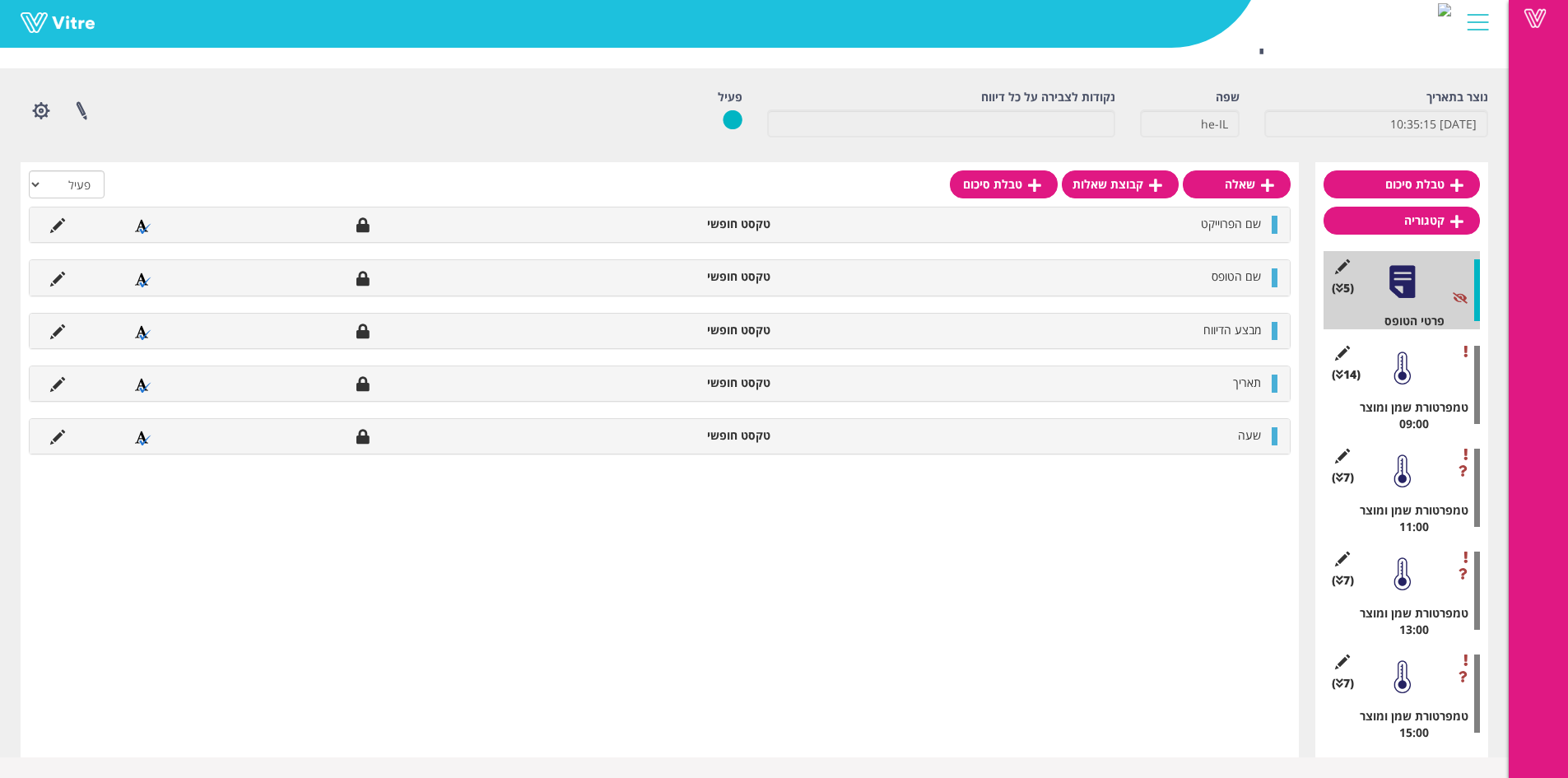
click at [1405, 366] on div at bounding box center [1402, 368] width 37 height 37
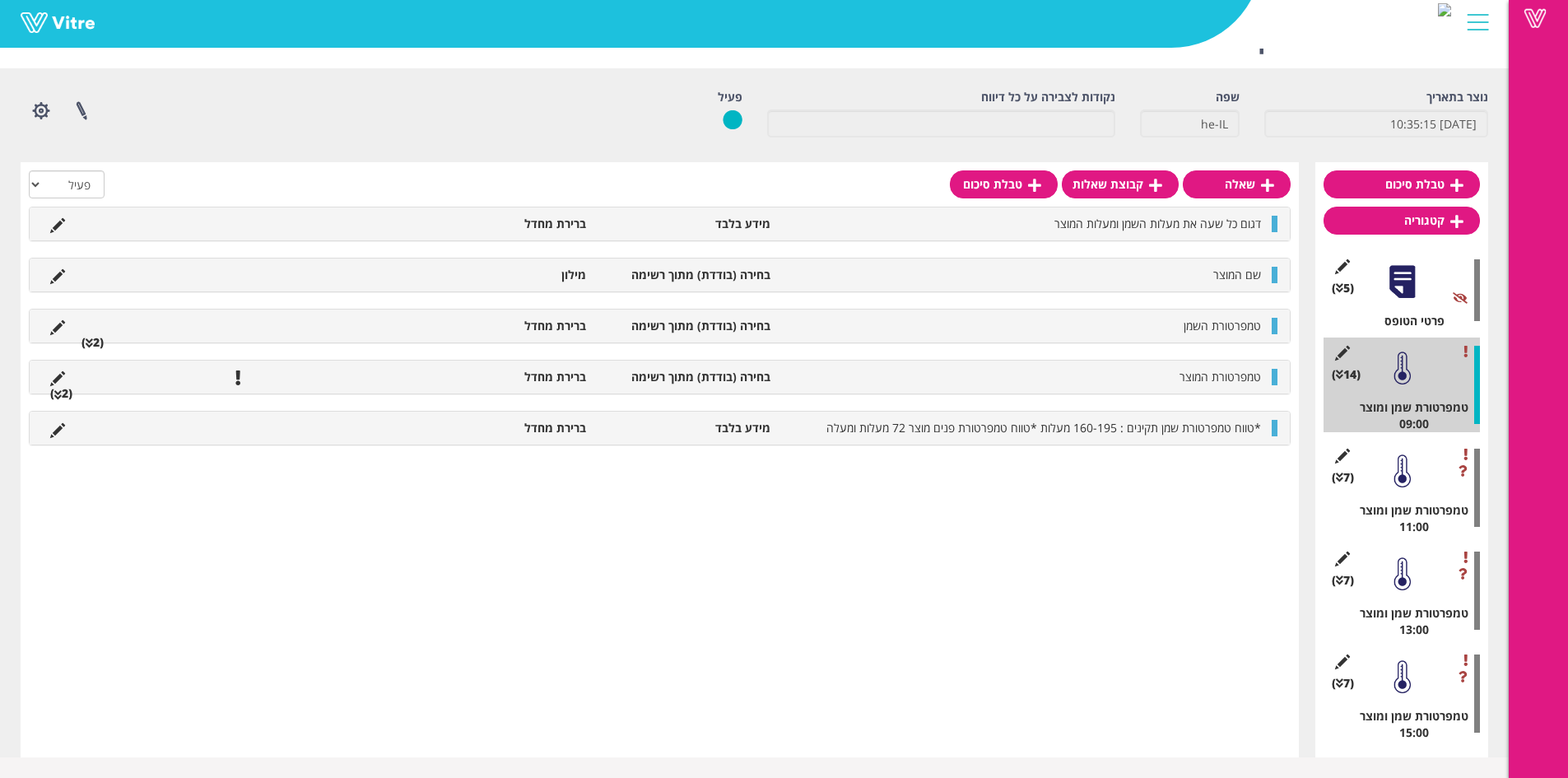
click at [1400, 273] on div at bounding box center [1402, 282] width 37 height 37
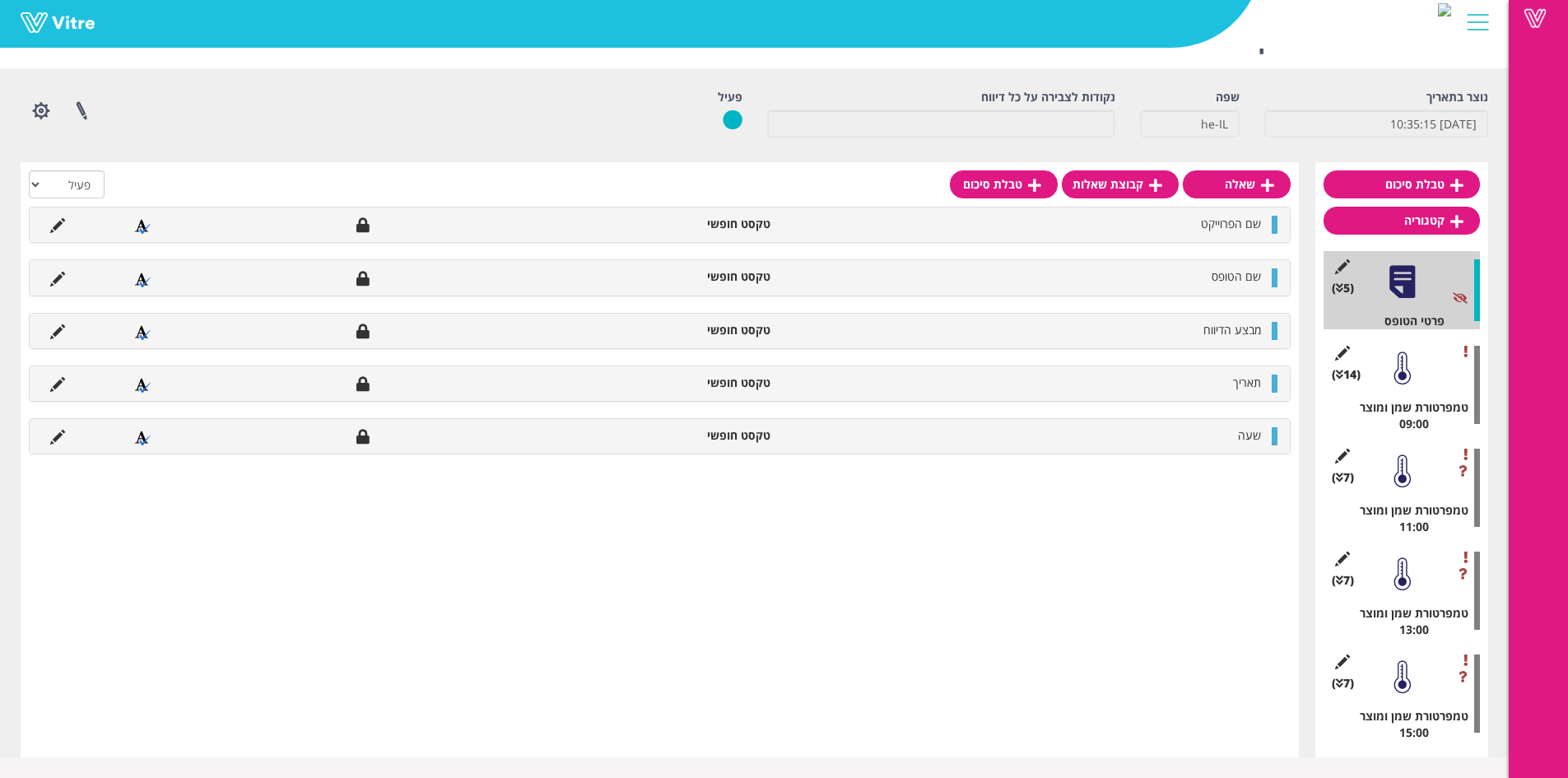
click at [1396, 351] on div at bounding box center [1402, 368] width 37 height 37
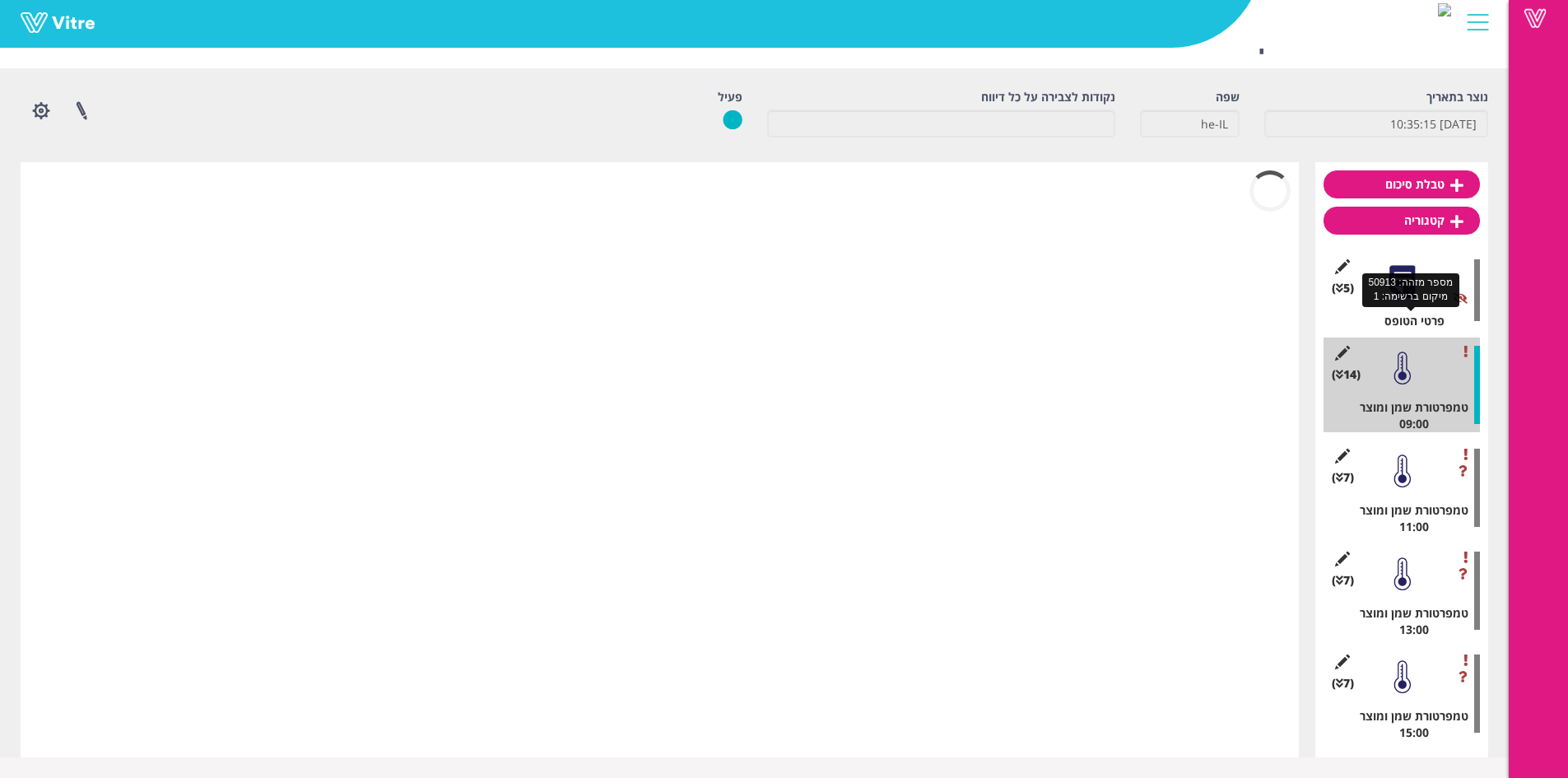
click at [1404, 292] on div at bounding box center [1402, 282] width 37 height 37
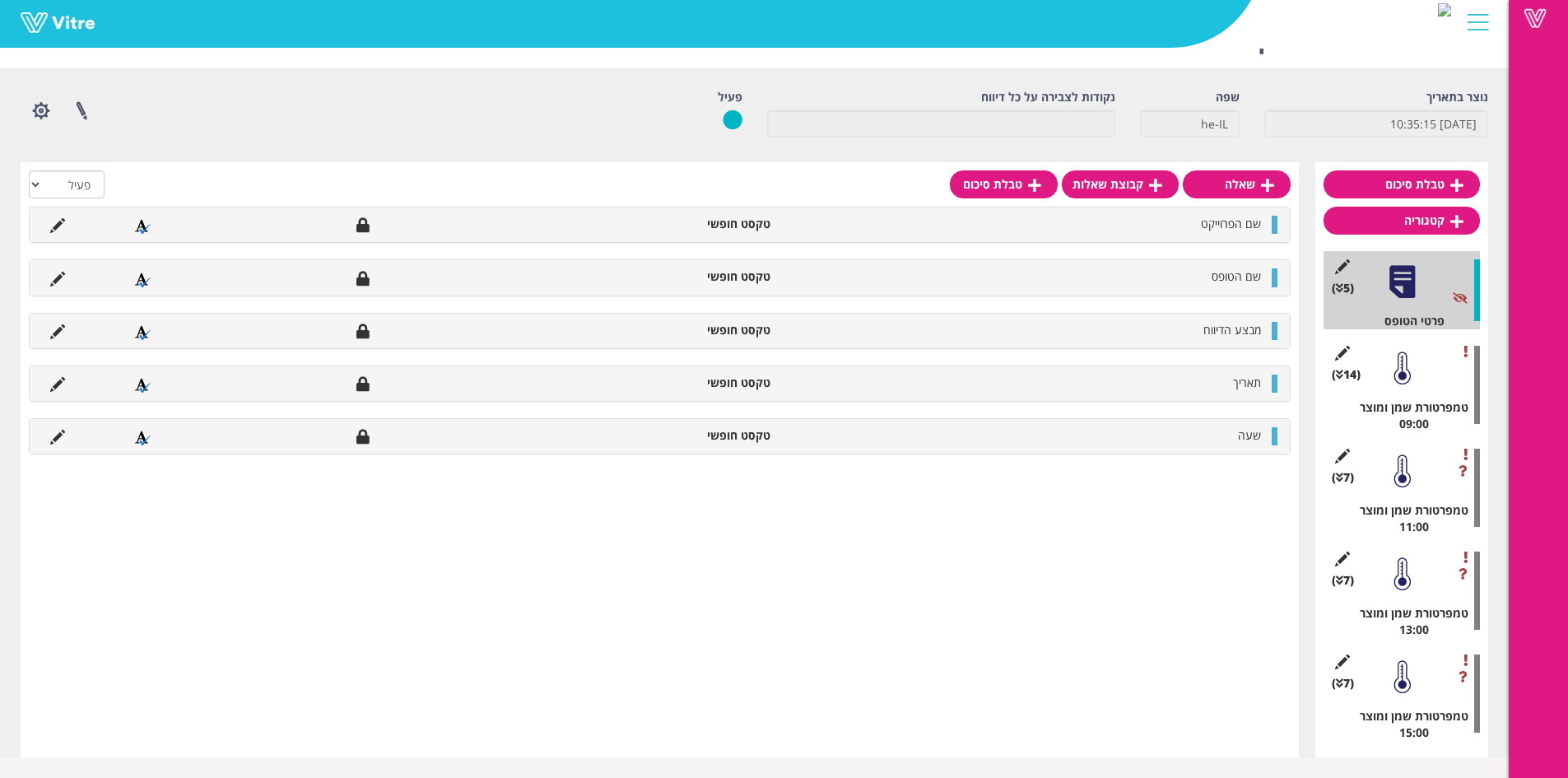
click at [1400, 366] on div at bounding box center [1402, 368] width 37 height 37
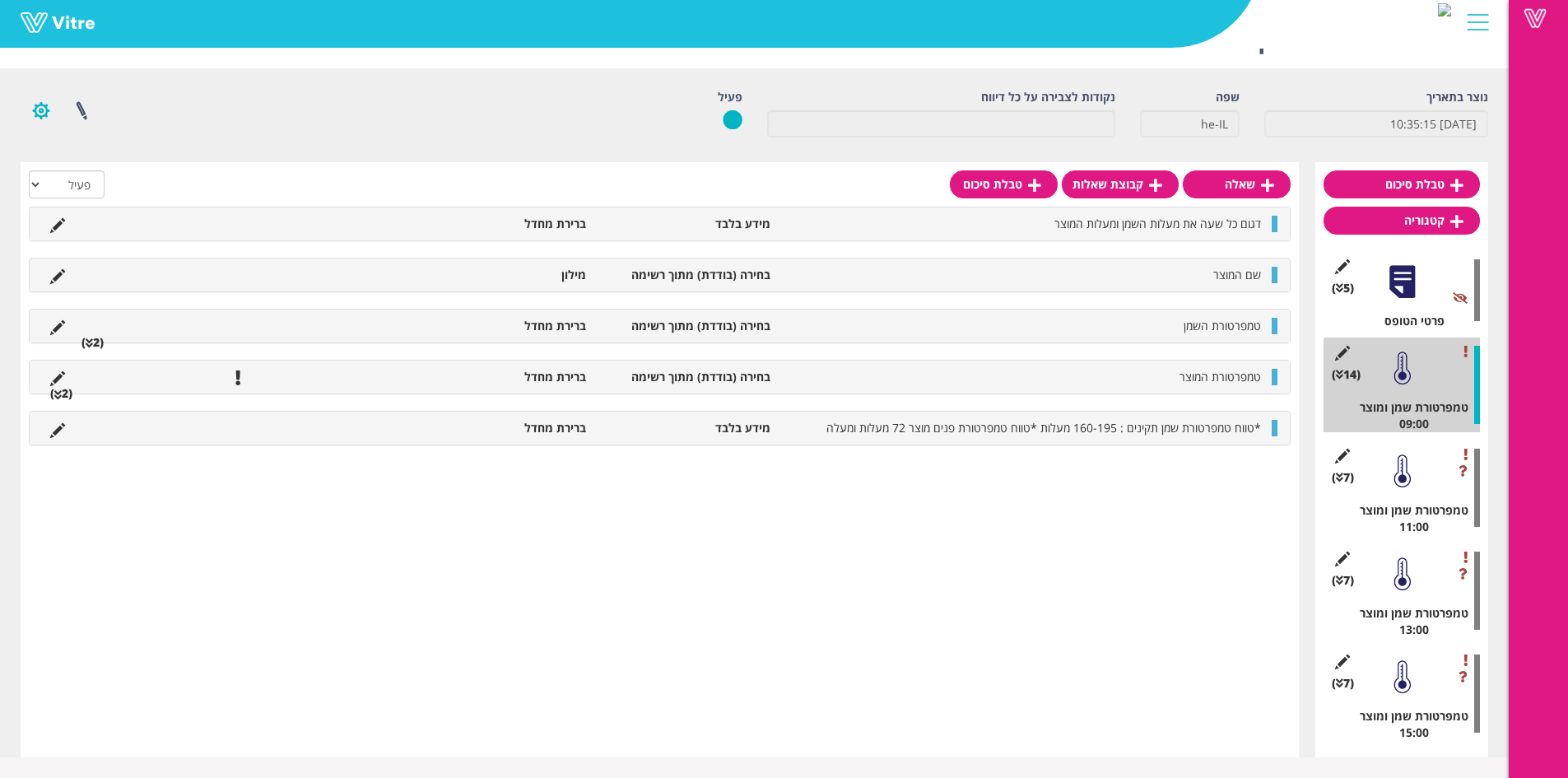
click at [43, 116] on button "button" at bounding box center [40, 111] width 41 height 44
click at [117, 165] on link "הגדרת משתמשים" at bounding box center [86, 171] width 130 height 21
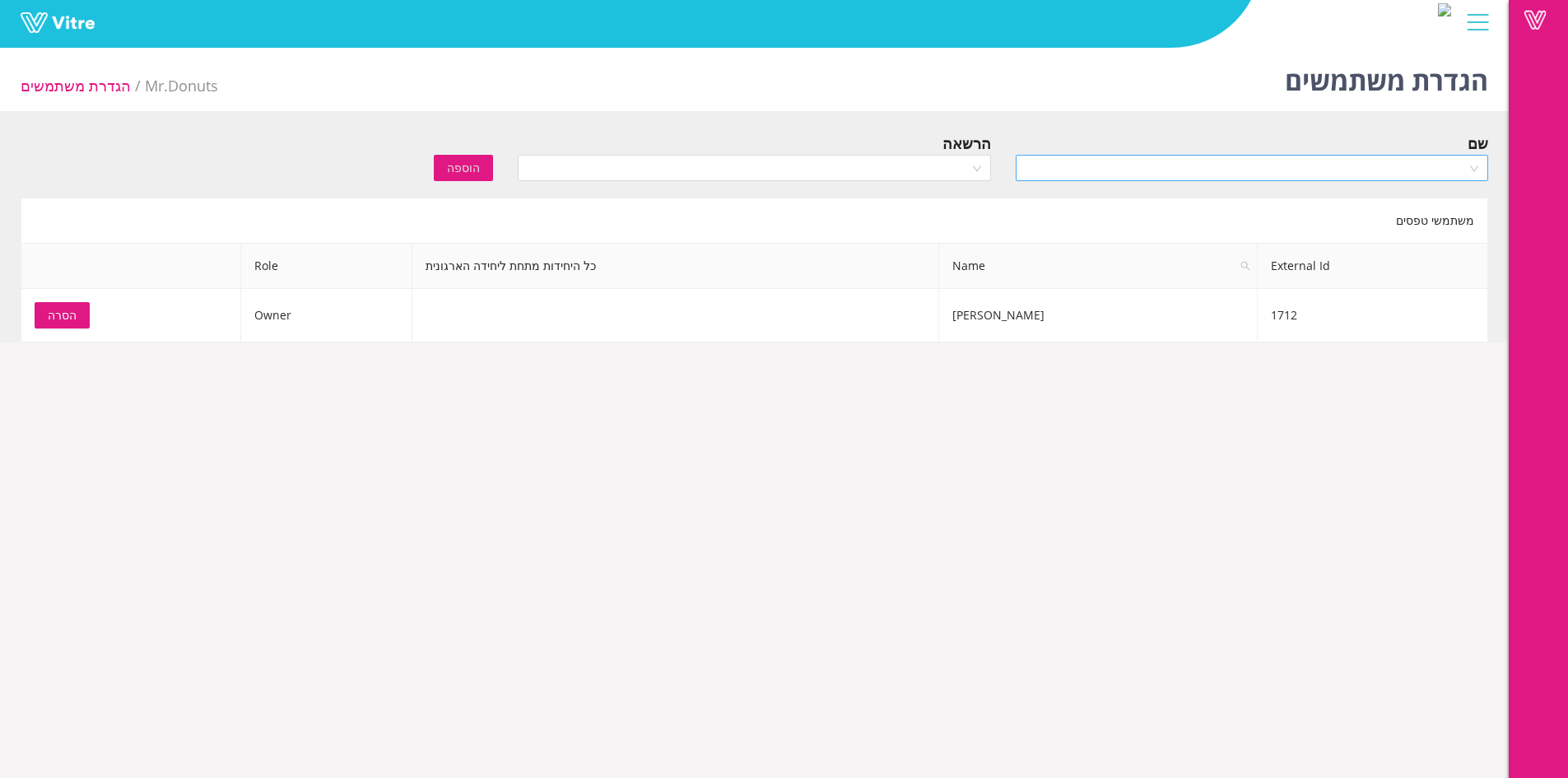
click at [1140, 171] on input "search" at bounding box center [1246, 167] width 442 height 25
type input "איתי"
click at [1404, 193] on div "[PERSON_NAME] [PERSON_NAME]" at bounding box center [1250, 201] width 453 height 18
click at [954, 163] on input "search" at bounding box center [748, 167] width 442 height 25
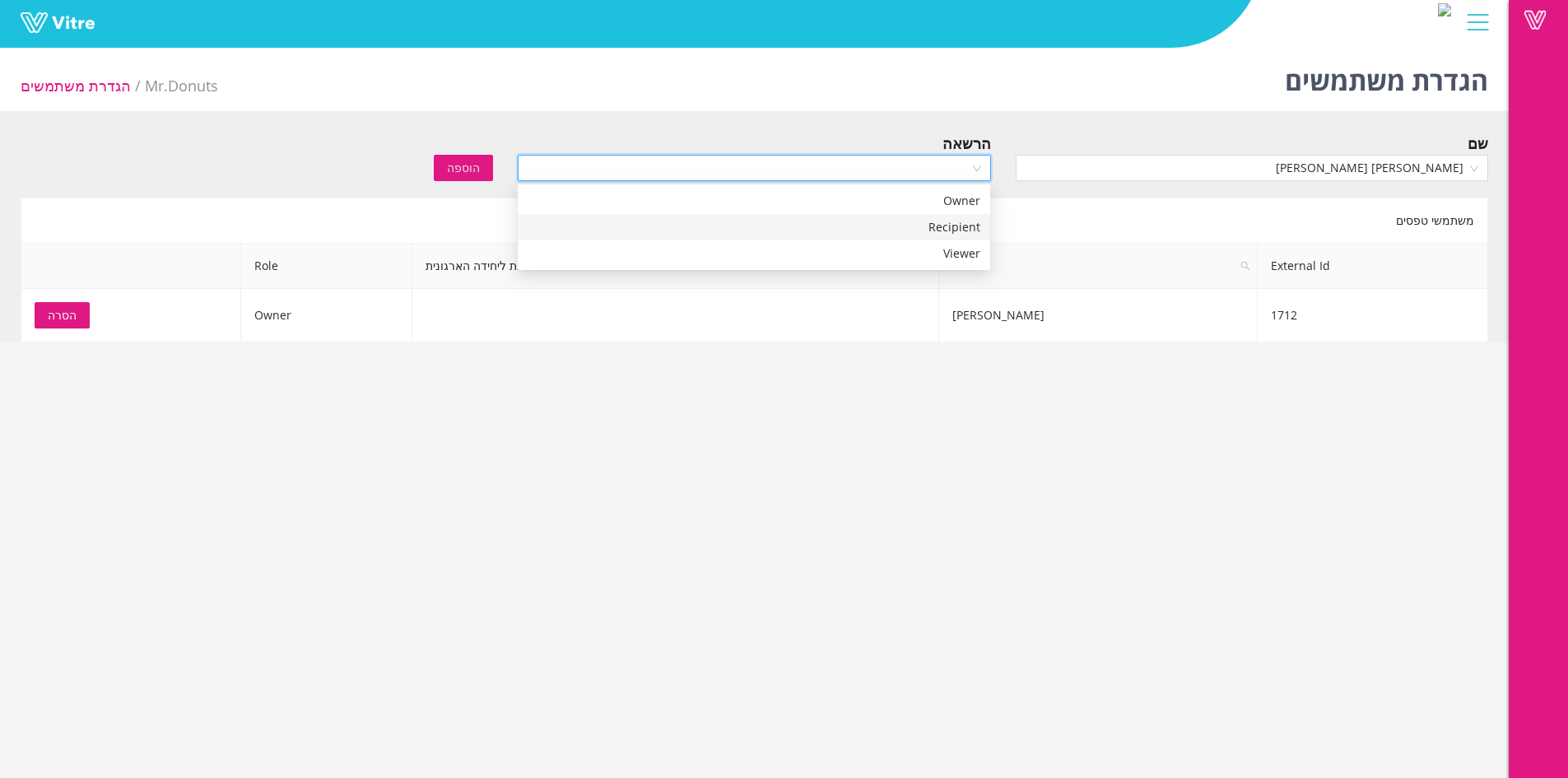
click at [945, 227] on div "Recipient" at bounding box center [754, 228] width 453 height 18
click at [450, 158] on button "הוספה" at bounding box center [463, 168] width 60 height 27
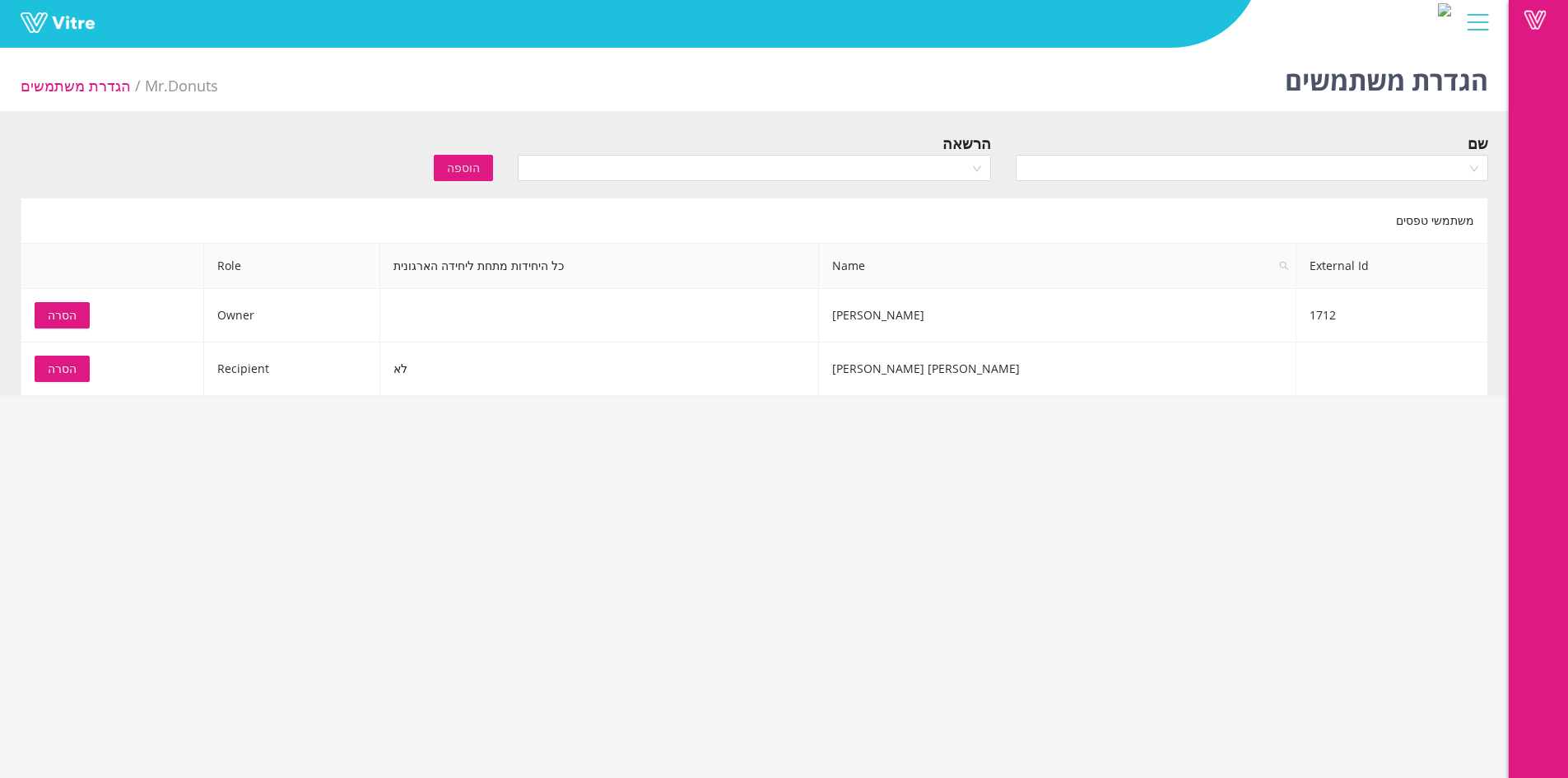
click at [1479, 28] on div at bounding box center [1477, 22] width 37 height 44
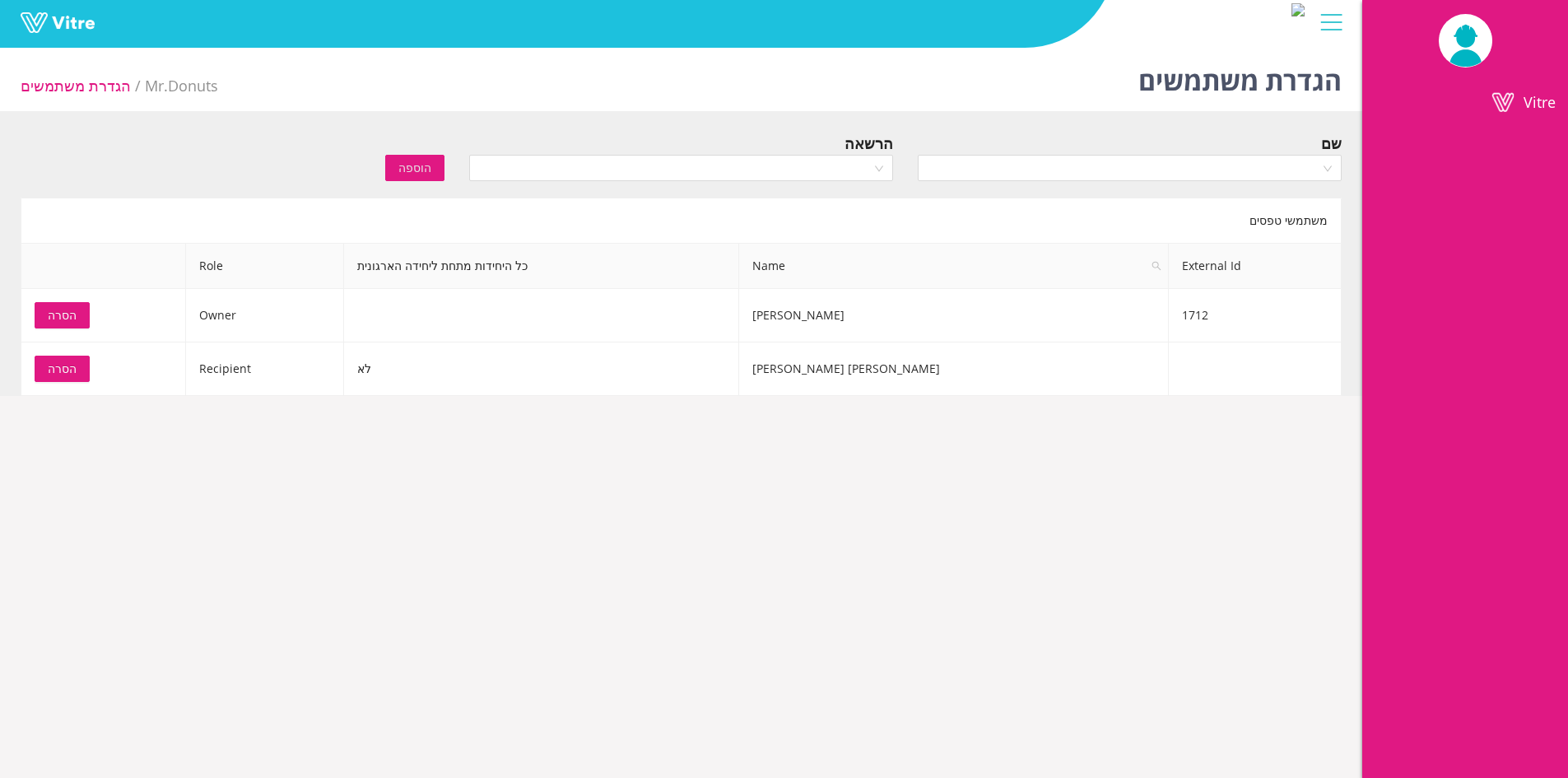
click at [1242, 107] on h1 "הגדרת משתמשים" at bounding box center [1239, 76] width 203 height 70
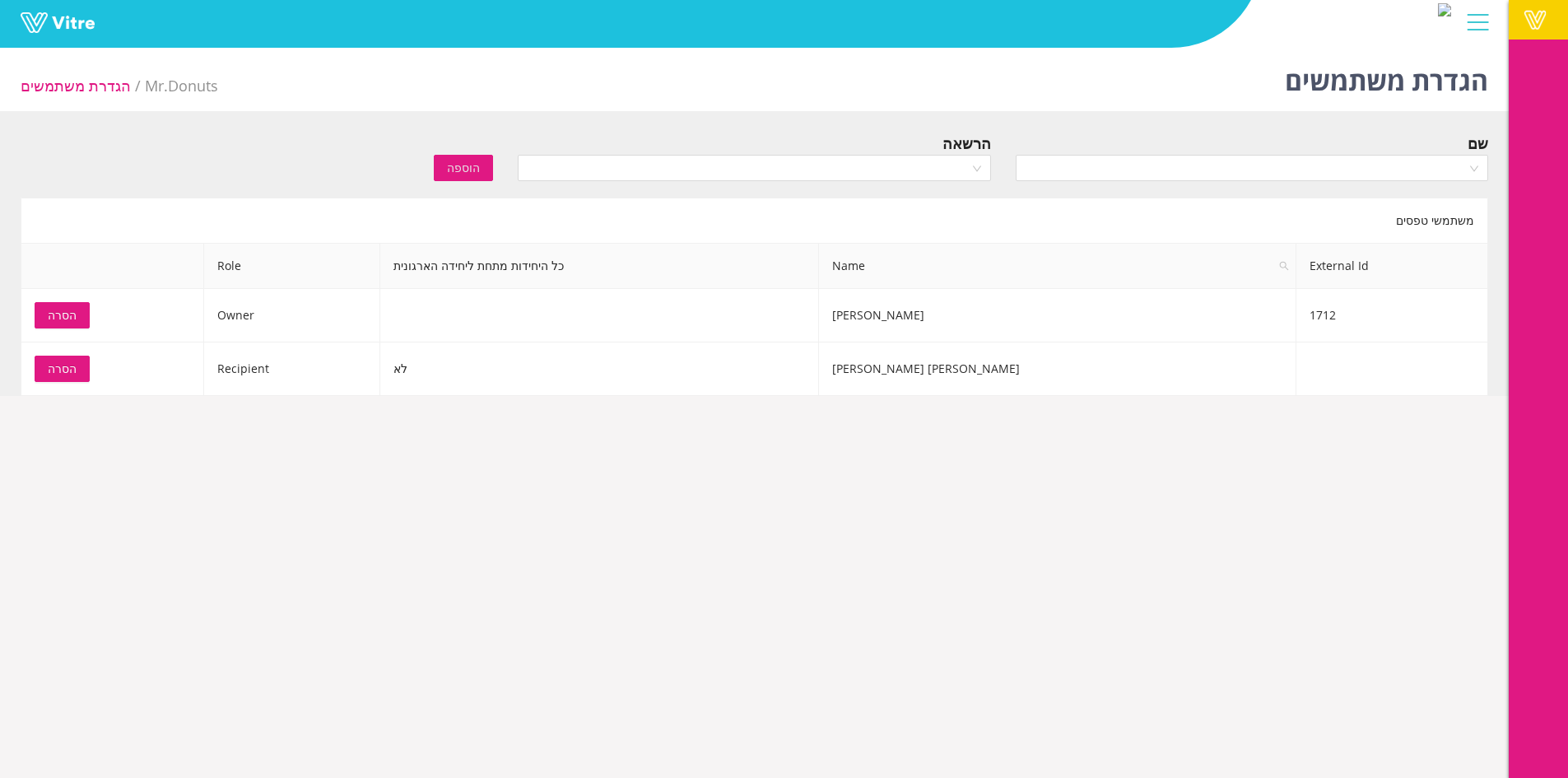
click at [1513, 19] on link "Vitre" at bounding box center [1538, 19] width 60 height 39
